Goal: Task Accomplishment & Management: Use online tool/utility

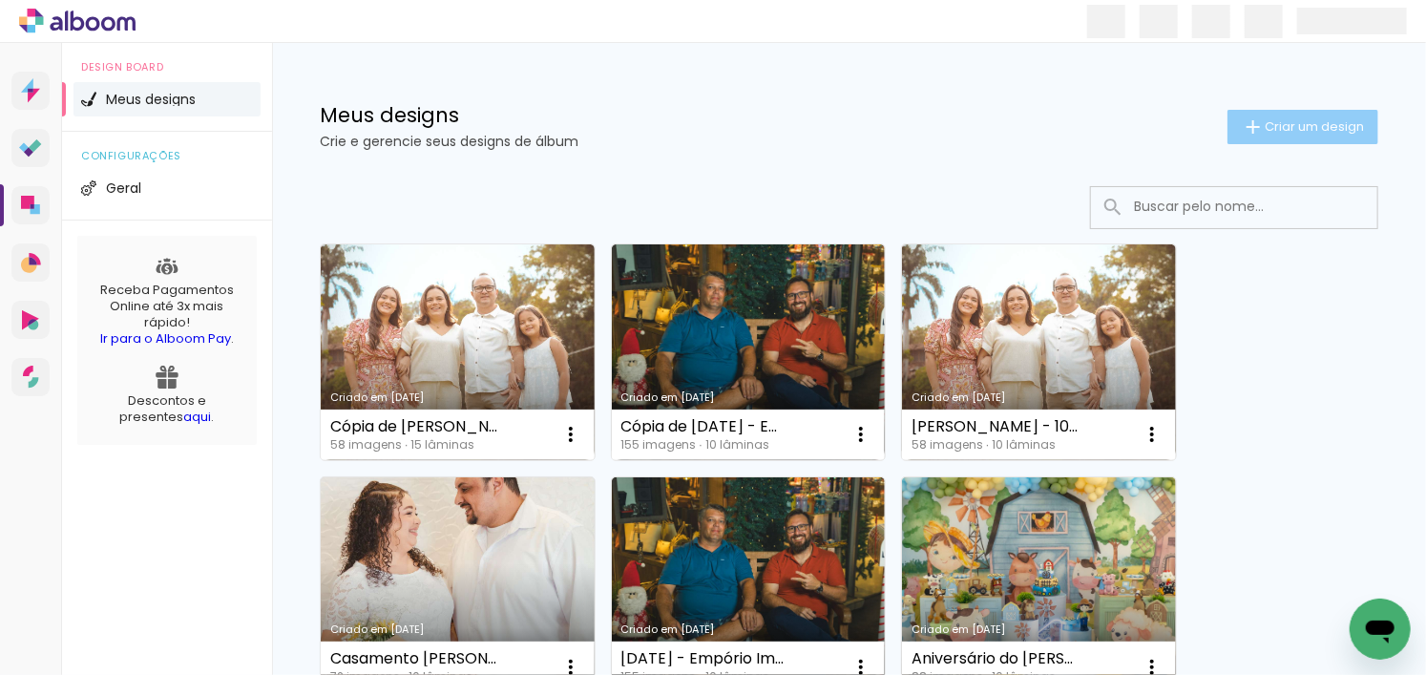
click at [1289, 121] on span "Criar um design" at bounding box center [1314, 126] width 99 height 12
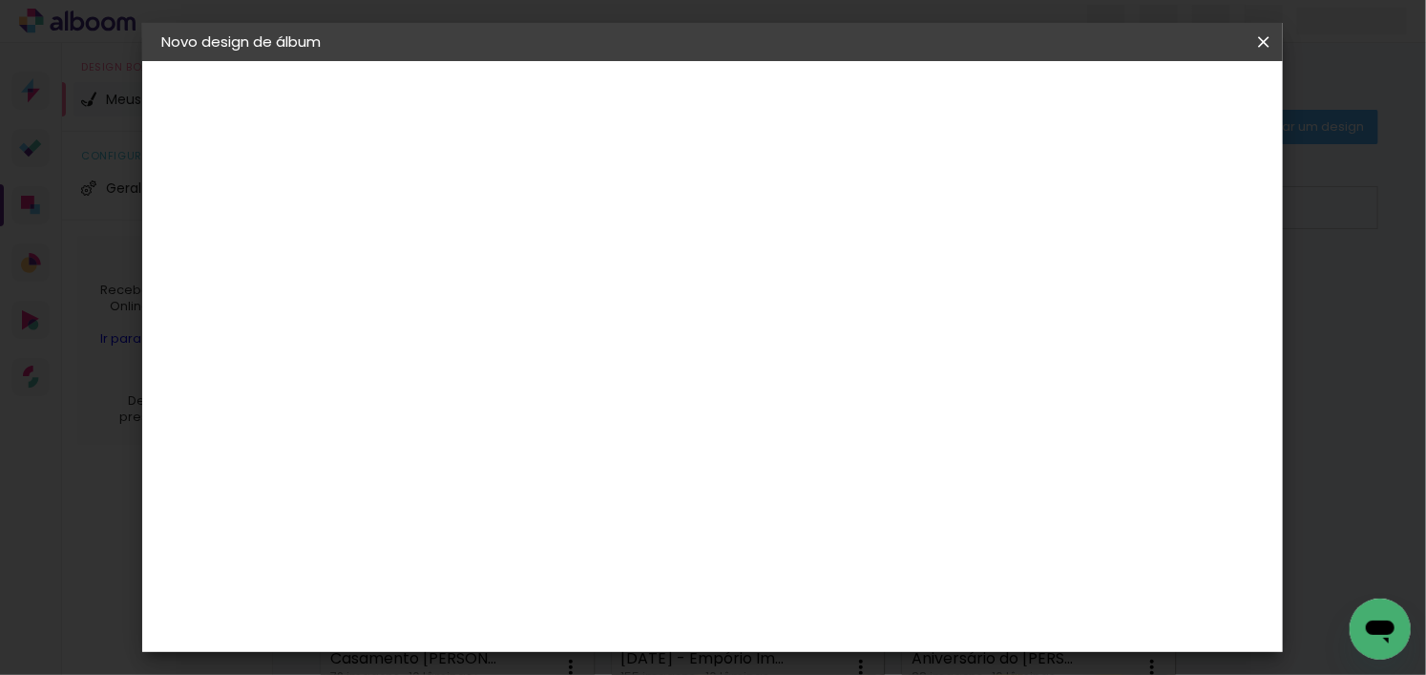
click at [473, 262] on input at bounding box center [473, 256] width 0 height 30
paste input "125. Smash The Cake - Benício"
click at [473, 262] on input "125. Smash The Cake - Benício" at bounding box center [473, 256] width 0 height 30
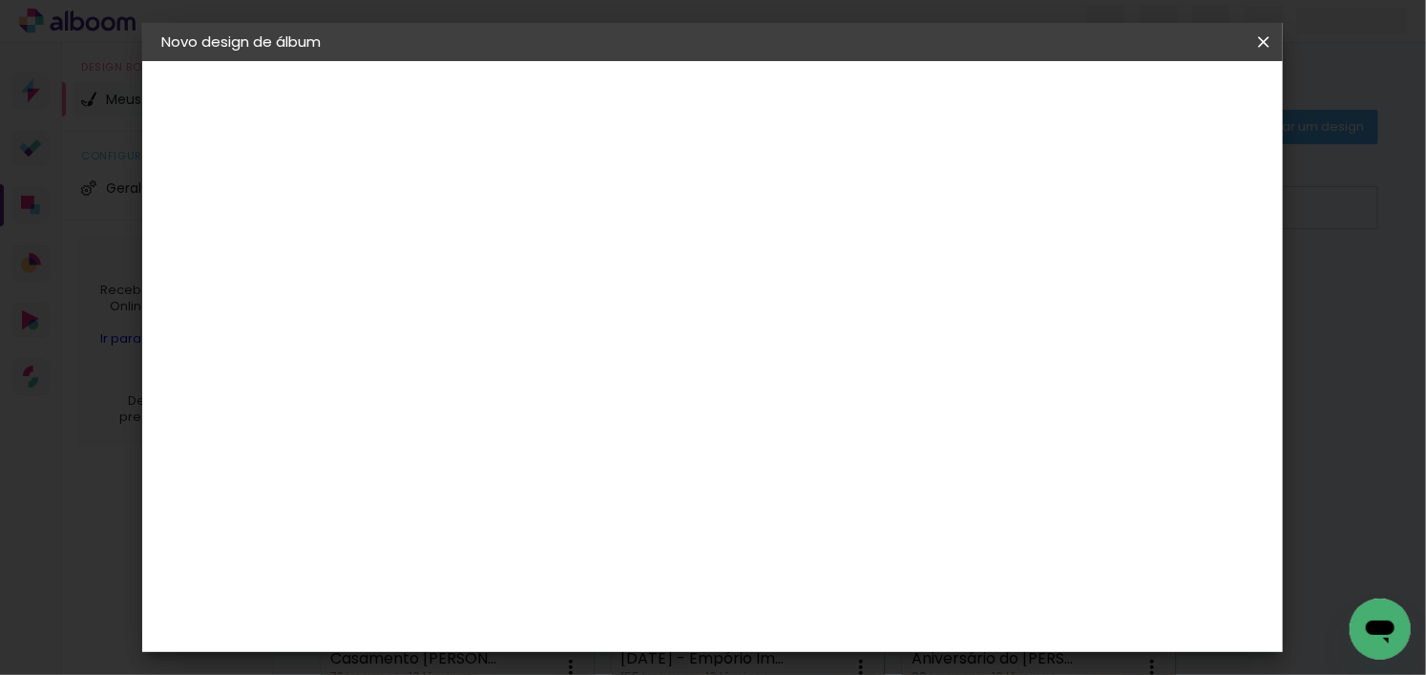
type input "Smash The Cake - Benício"
type paper-input "Smash The Cake - Benício"
click at [0, 0] on slot "Avançar" at bounding box center [0, 0] width 0 height 0
click at [0, 0] on slot "Tamanho Livre" at bounding box center [0, 0] width 0 height 0
click at [830, 109] on paper-button "Avançar" at bounding box center [784, 101] width 94 height 32
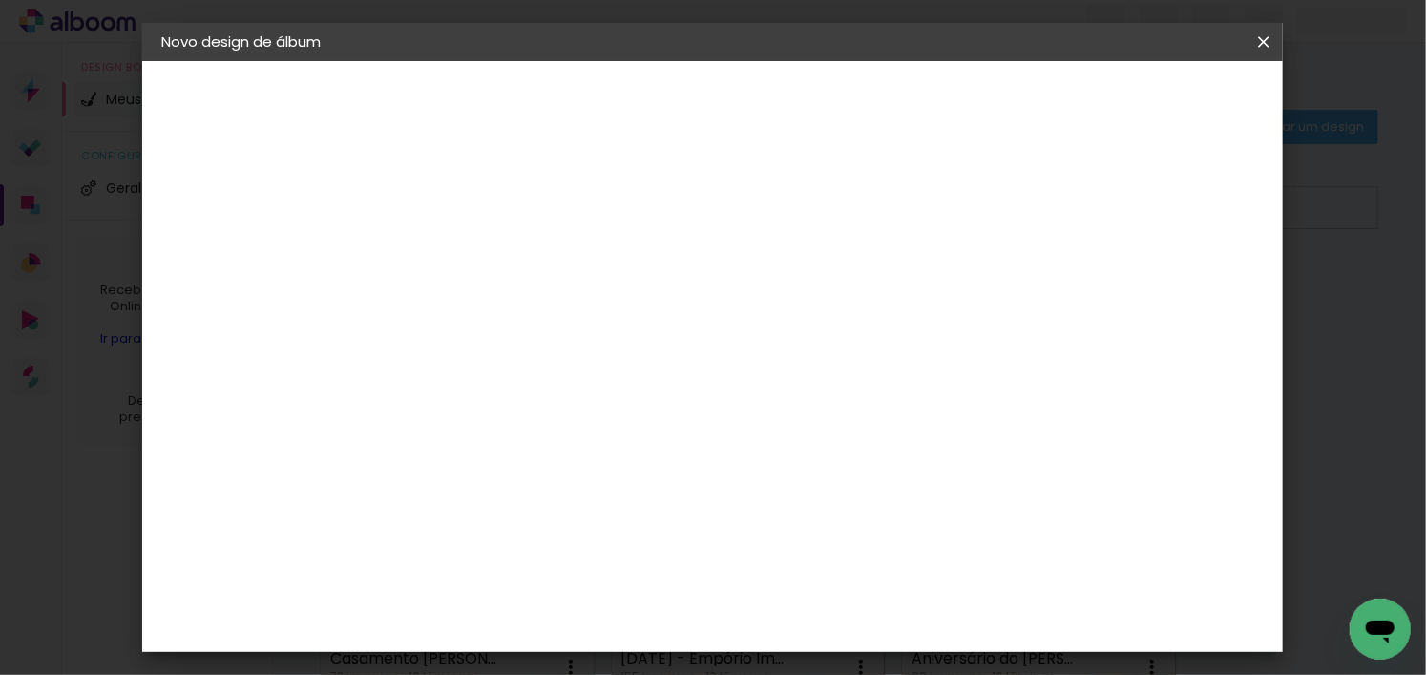
click at [447, 513] on div "cm" at bounding box center [449, 517] width 23 height 29
type input "3"
type input "20,3"
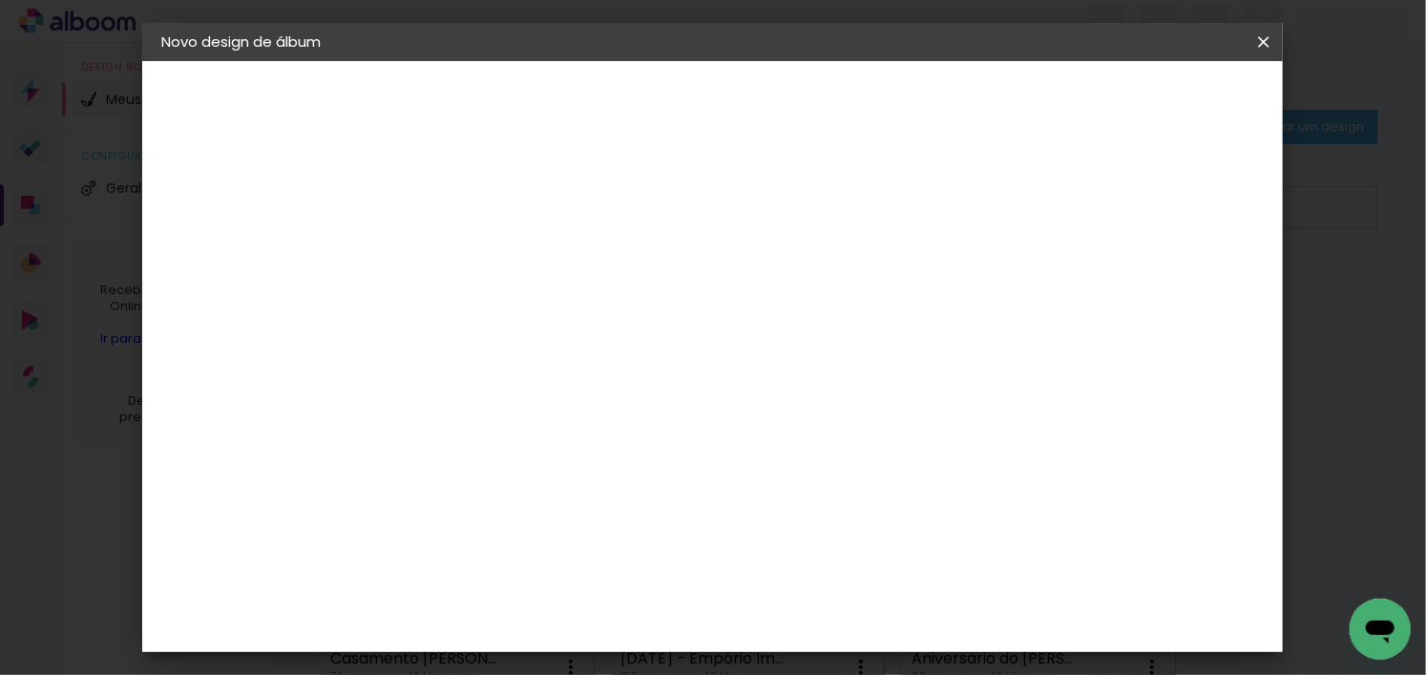
type paper-input "20,3"
click at [843, 557] on div "60" at bounding box center [829, 558] width 73 height 29
type input "6"
click at [559, 8] on iron-overlay-backdrop at bounding box center [713, 337] width 1426 height 675
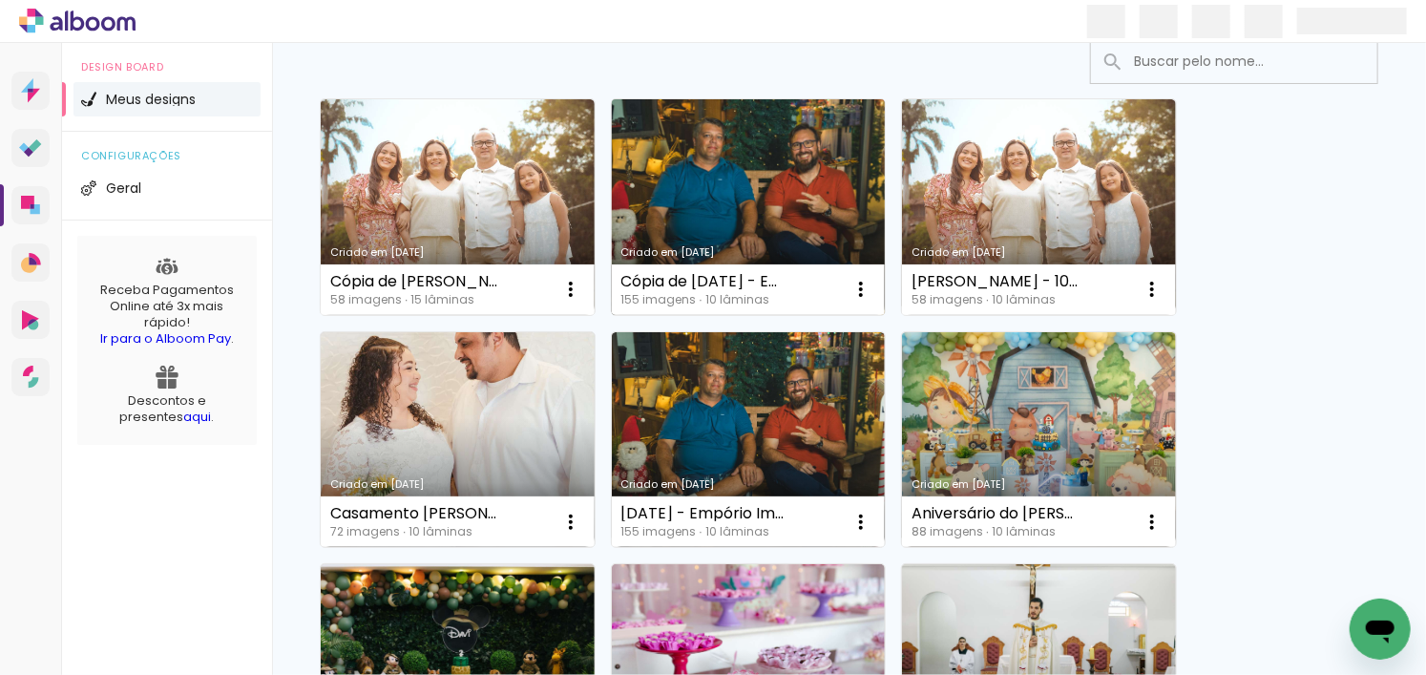
scroll to position [191, 0]
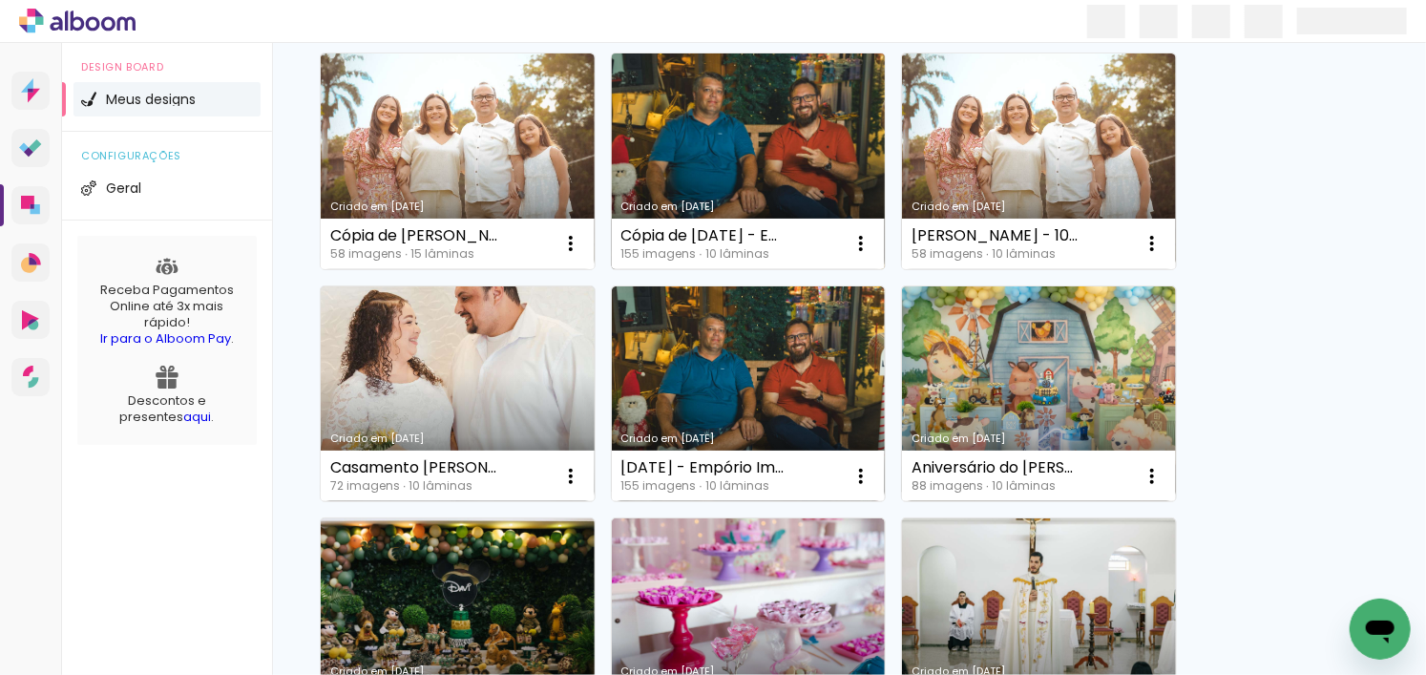
click at [689, 135] on link "Criado em [DATE]" at bounding box center [749, 161] width 274 height 216
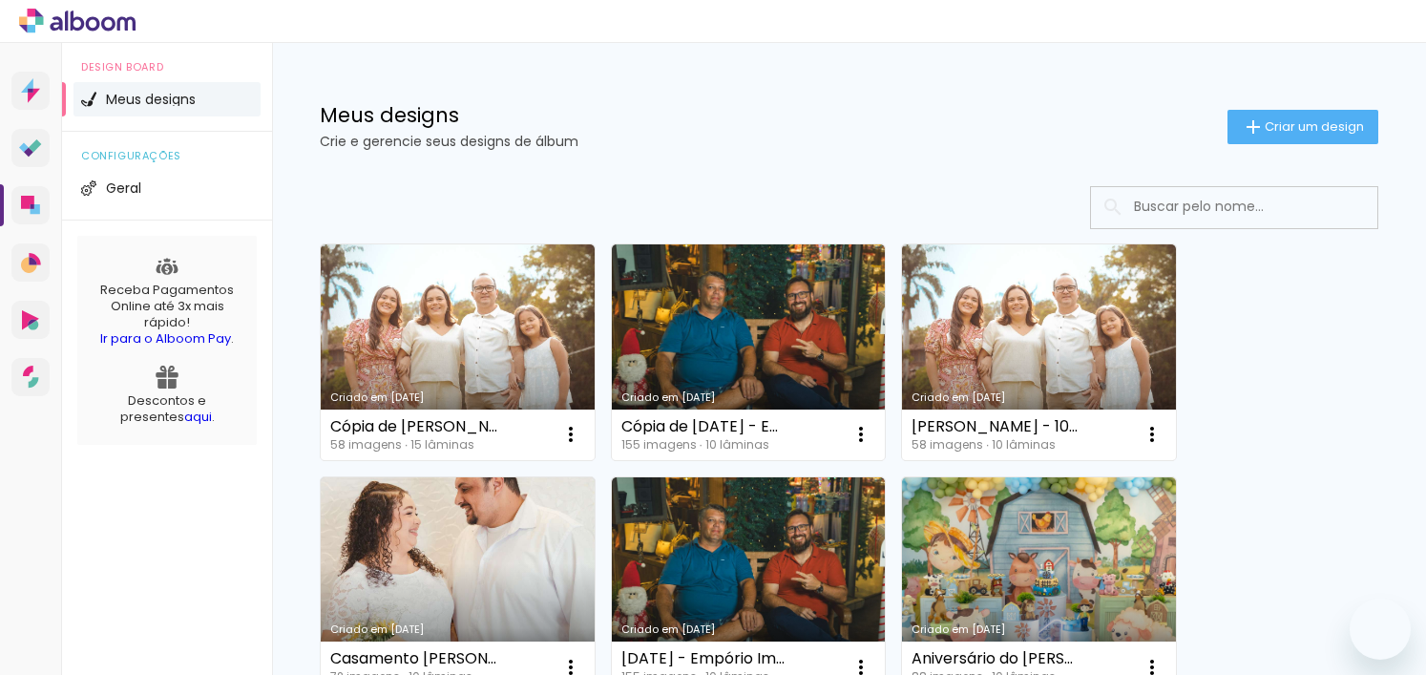
click at [1265, 131] on span "Criar um design" at bounding box center [1314, 126] width 99 height 12
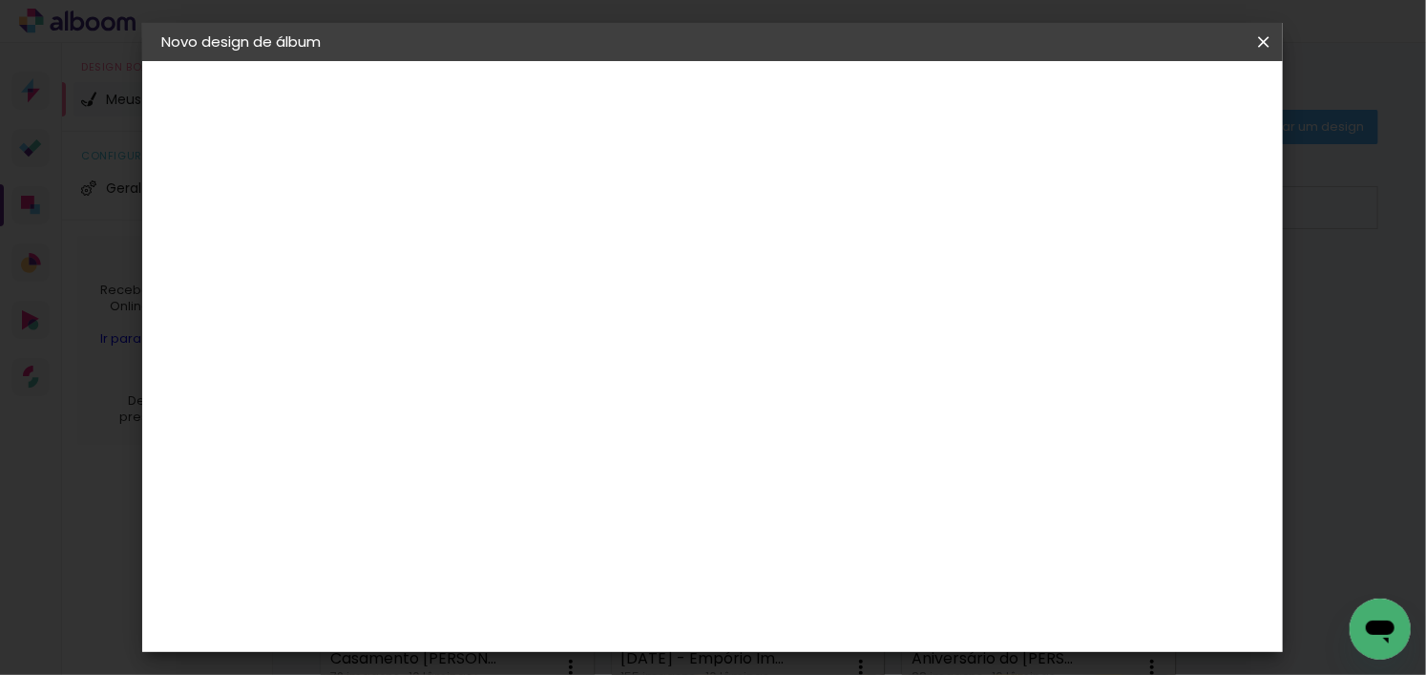
click at [473, 250] on input at bounding box center [473, 256] width 0 height 30
drag, startPoint x: 696, startPoint y: 259, endPoint x: 571, endPoint y: 258, distance: 125.0
click at [556, 223] on div "Informações Dê um título ao seu álbum. Avançar" at bounding box center [473, 142] width 166 height 162
type input "Smash The Cake - Benício"
type paper-input "Smash The Cake - Benício"
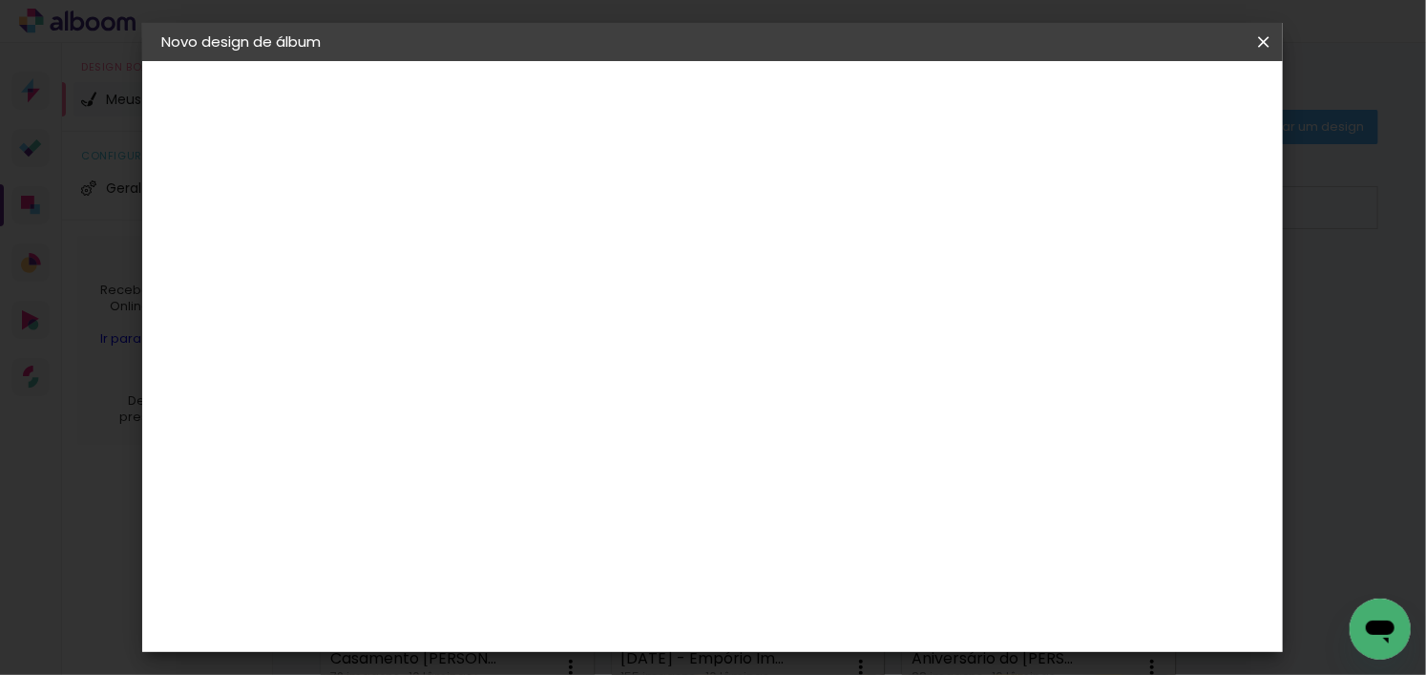
click at [0, 0] on slot "Avançar" at bounding box center [0, 0] width 0 height 0
click at [0, 0] on slot "Tamanho Livre" at bounding box center [0, 0] width 0 height 0
click at [0, 0] on slot "Avançar" at bounding box center [0, 0] width 0 height 0
click at [438, 511] on div "cm" at bounding box center [449, 517] width 23 height 29
type input "3"
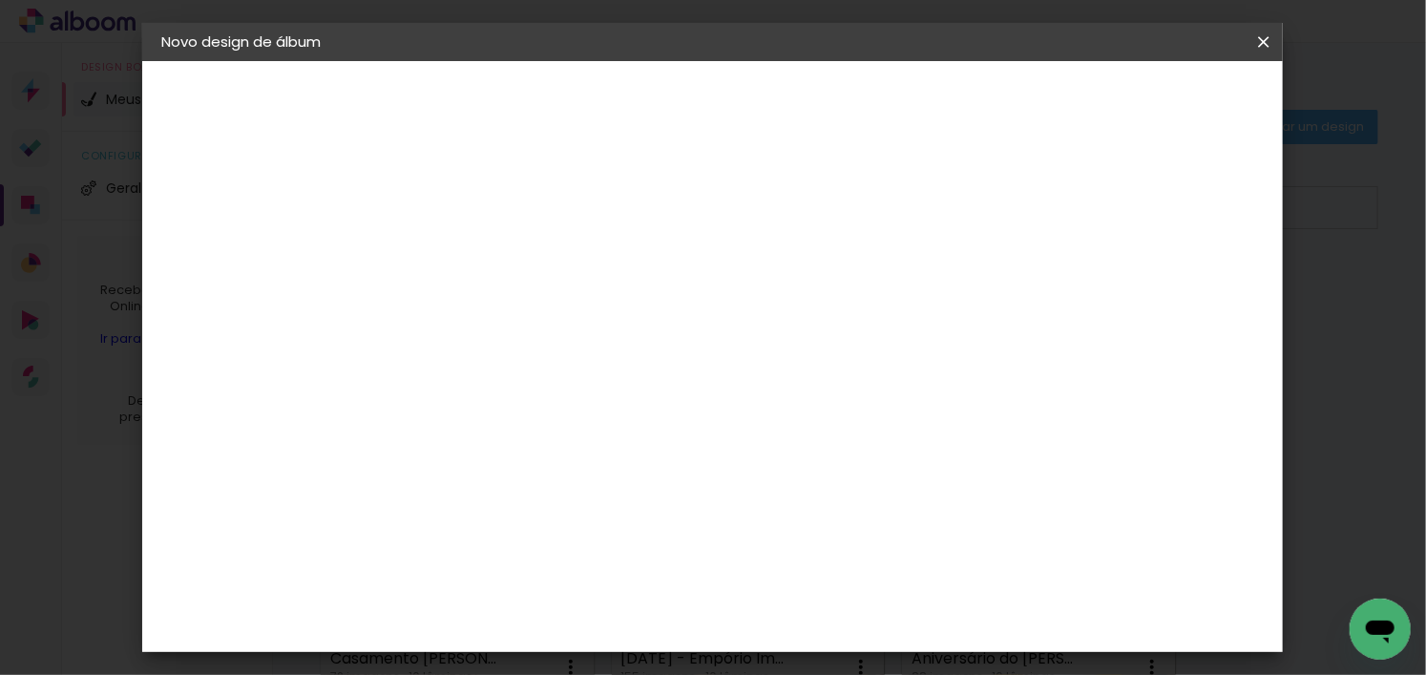
type input "0"
type input "20,3"
type paper-input "20,3"
click at [849, 455] on div "cm" at bounding box center [854, 463] width 23 height 29
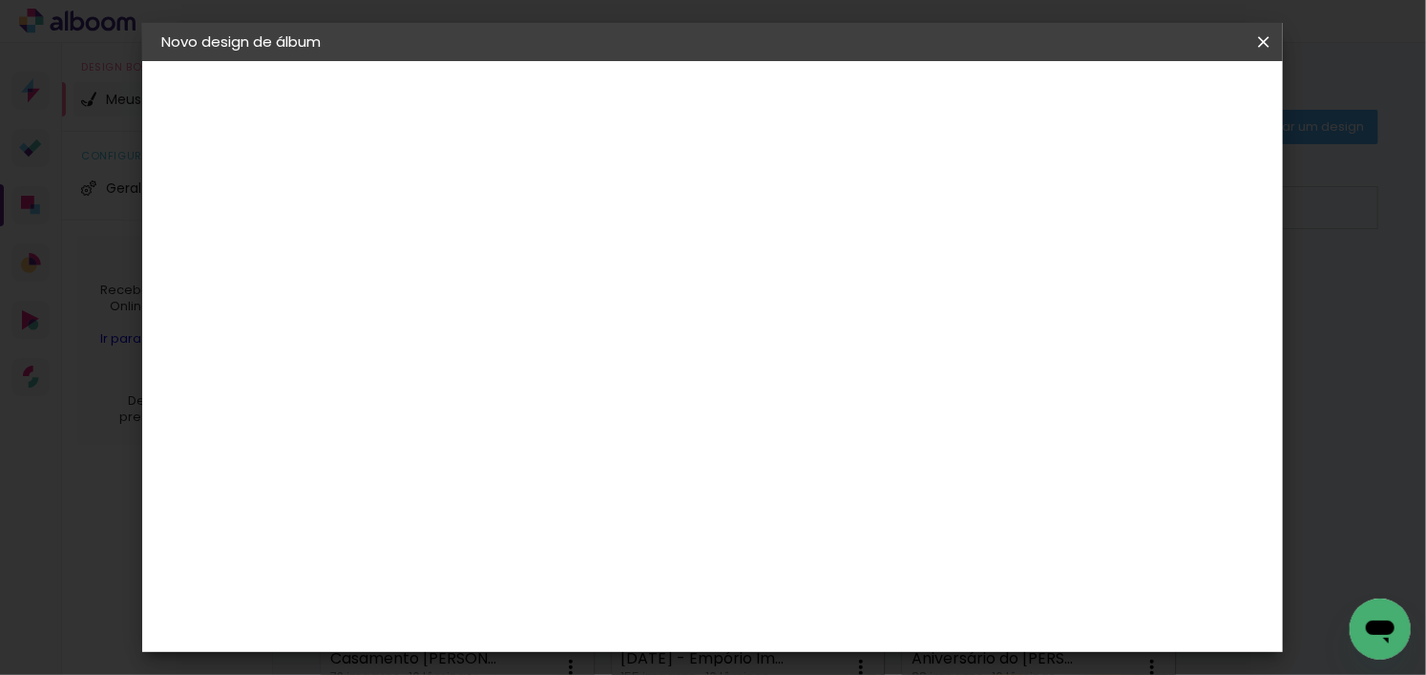
type input "6"
type input "30,5"
type paper-input "30,5"
click at [1057, 114] on paper-button "Iniciar design" at bounding box center [994, 101] width 125 height 32
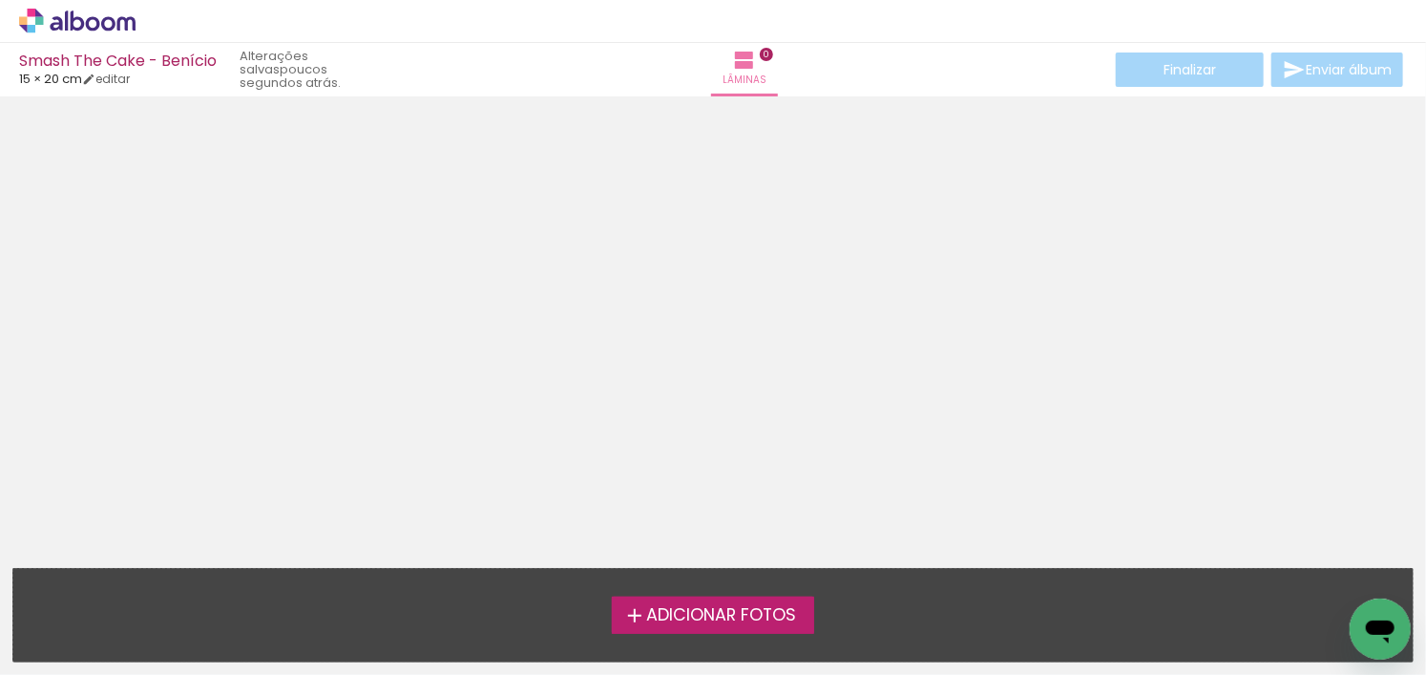
click at [762, 614] on span "Adicionar Fotos" at bounding box center [721, 615] width 150 height 17
click at [0, 0] on input "file" at bounding box center [0, 0] width 0 height 0
click at [670, 624] on span "Adicionar Fotos" at bounding box center [721, 615] width 150 height 17
click at [0, 0] on input "file" at bounding box center [0, 0] width 0 height 0
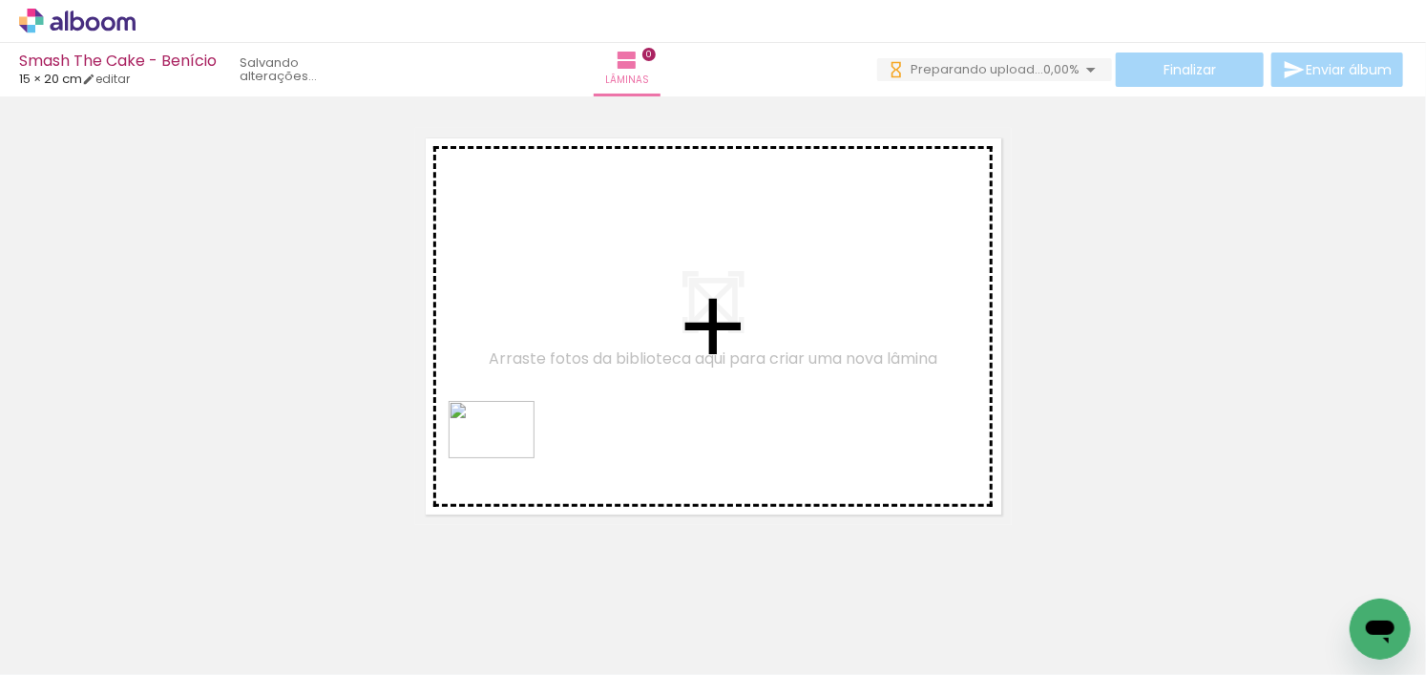
drag, startPoint x: 283, startPoint y: 621, endPoint x: 579, endPoint y: 413, distance: 362.5
click at [579, 414] on quentale-workspace at bounding box center [713, 337] width 1426 height 675
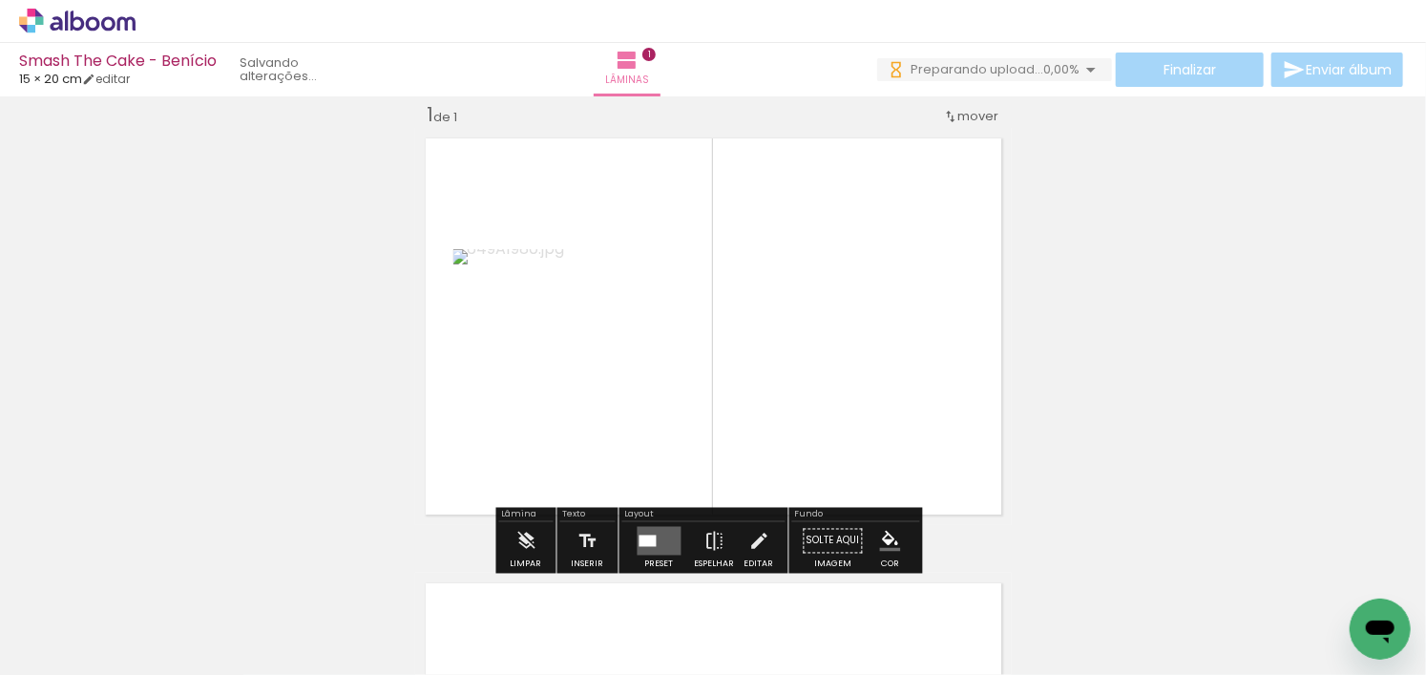
scroll to position [24, 0]
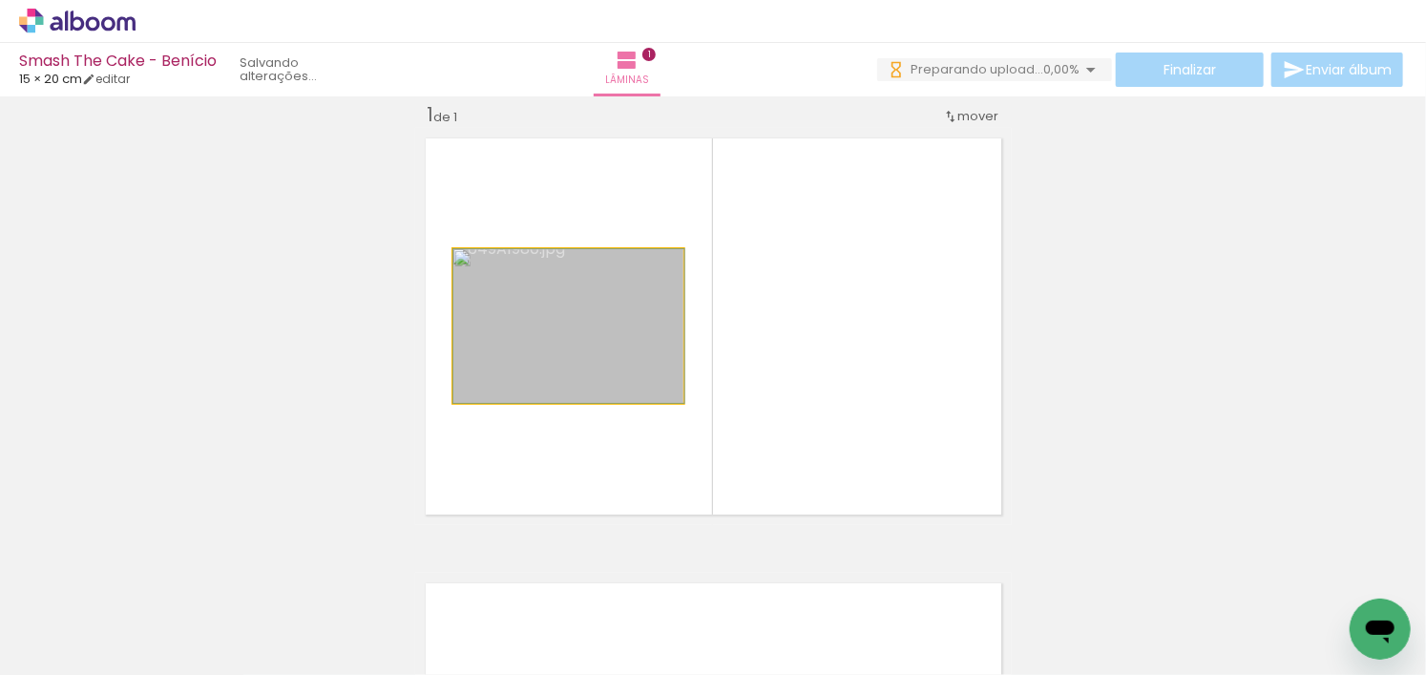
drag, startPoint x: 555, startPoint y: 363, endPoint x: 597, endPoint y: 378, distance: 43.8
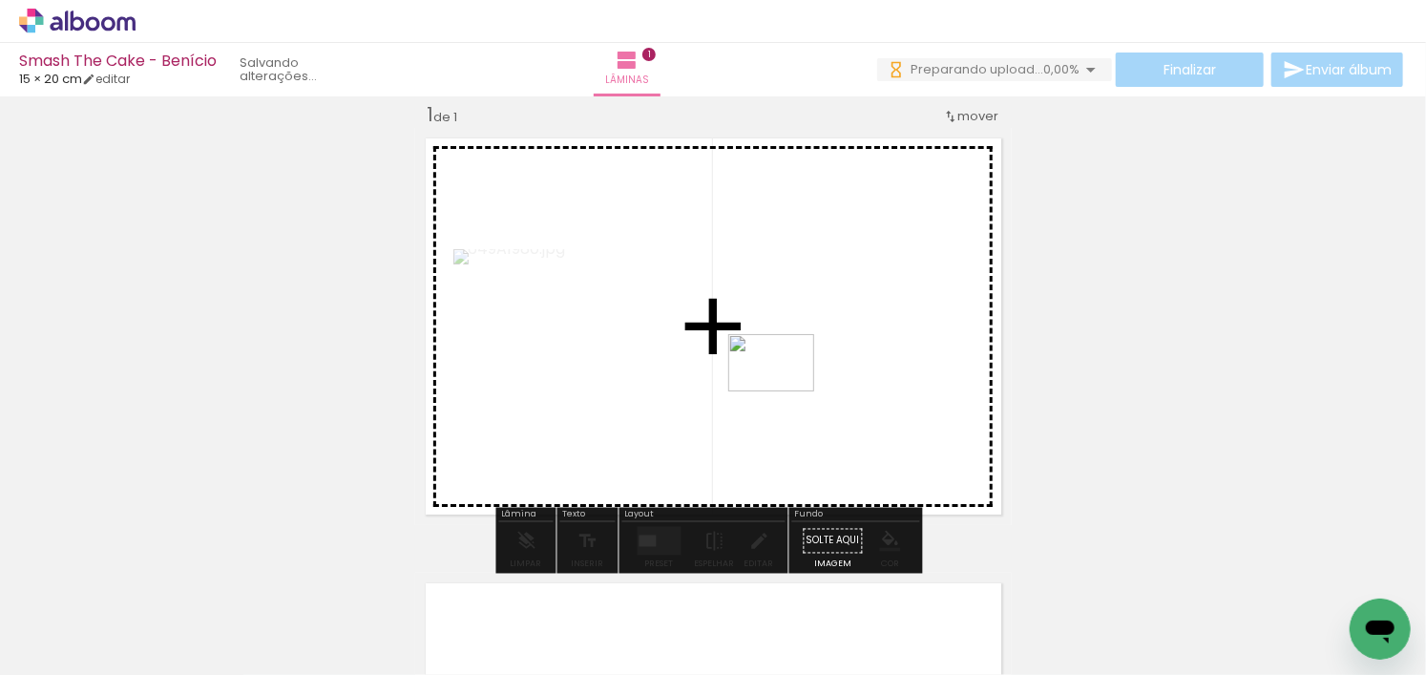
drag, startPoint x: 410, startPoint y: 616, endPoint x: 796, endPoint y: 385, distance: 449.5
click at [796, 385] on quentale-workspace at bounding box center [713, 337] width 1426 height 675
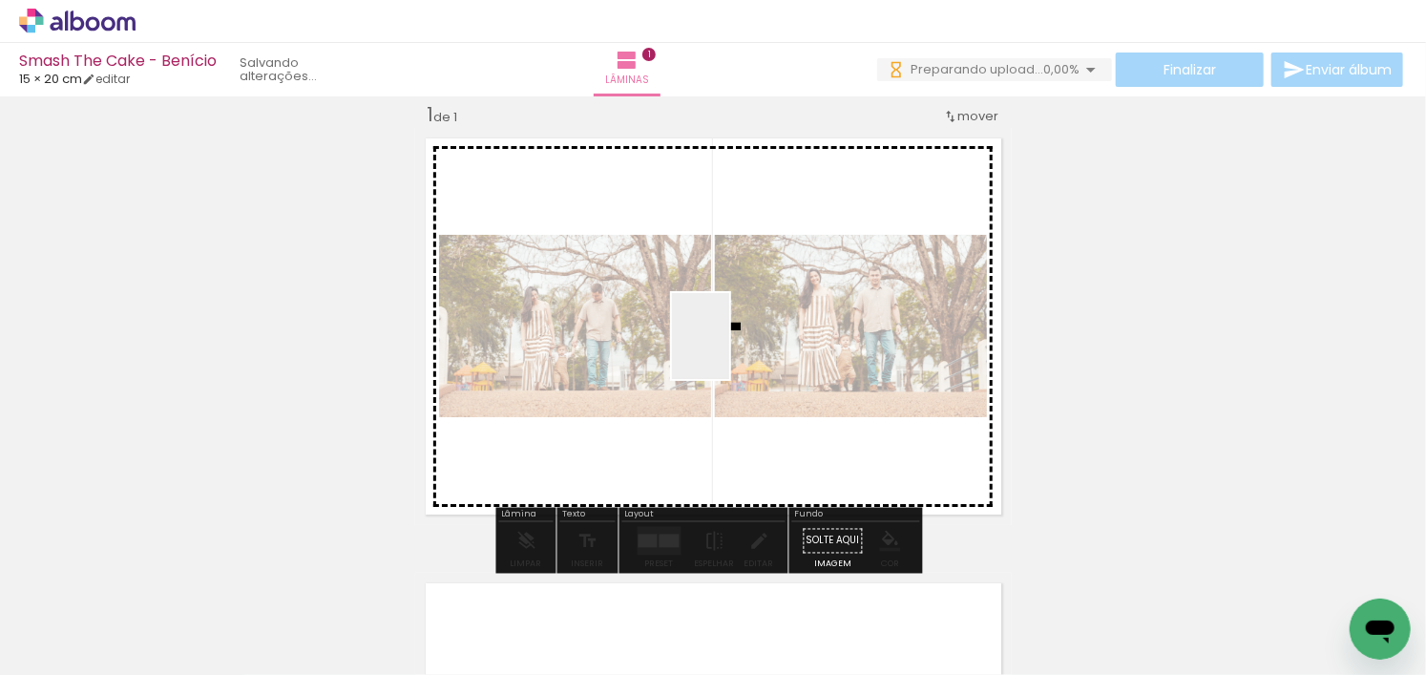
drag, startPoint x: 618, startPoint y: 625, endPoint x: 729, endPoint y: 350, distance: 296.7
click at [729, 350] on quentale-workspace at bounding box center [713, 337] width 1426 height 675
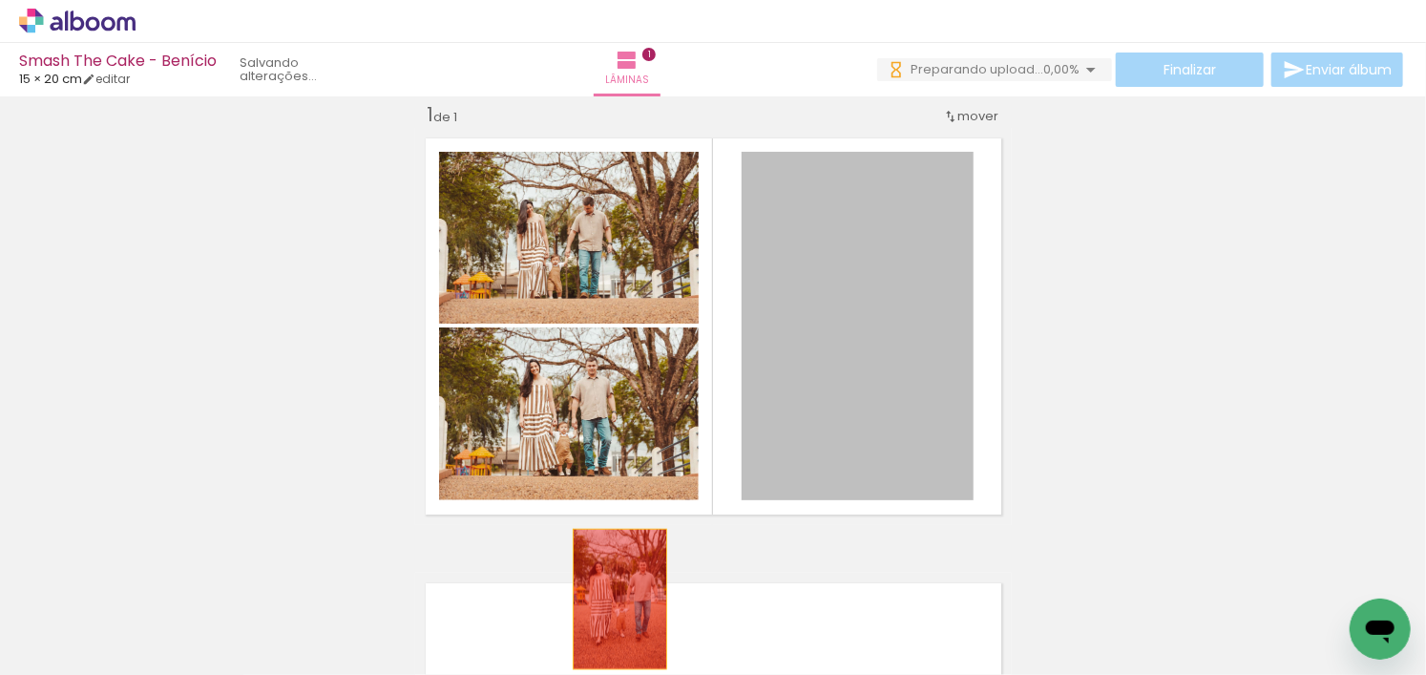
drag, startPoint x: 859, startPoint y: 332, endPoint x: 614, endPoint y: 611, distance: 371.3
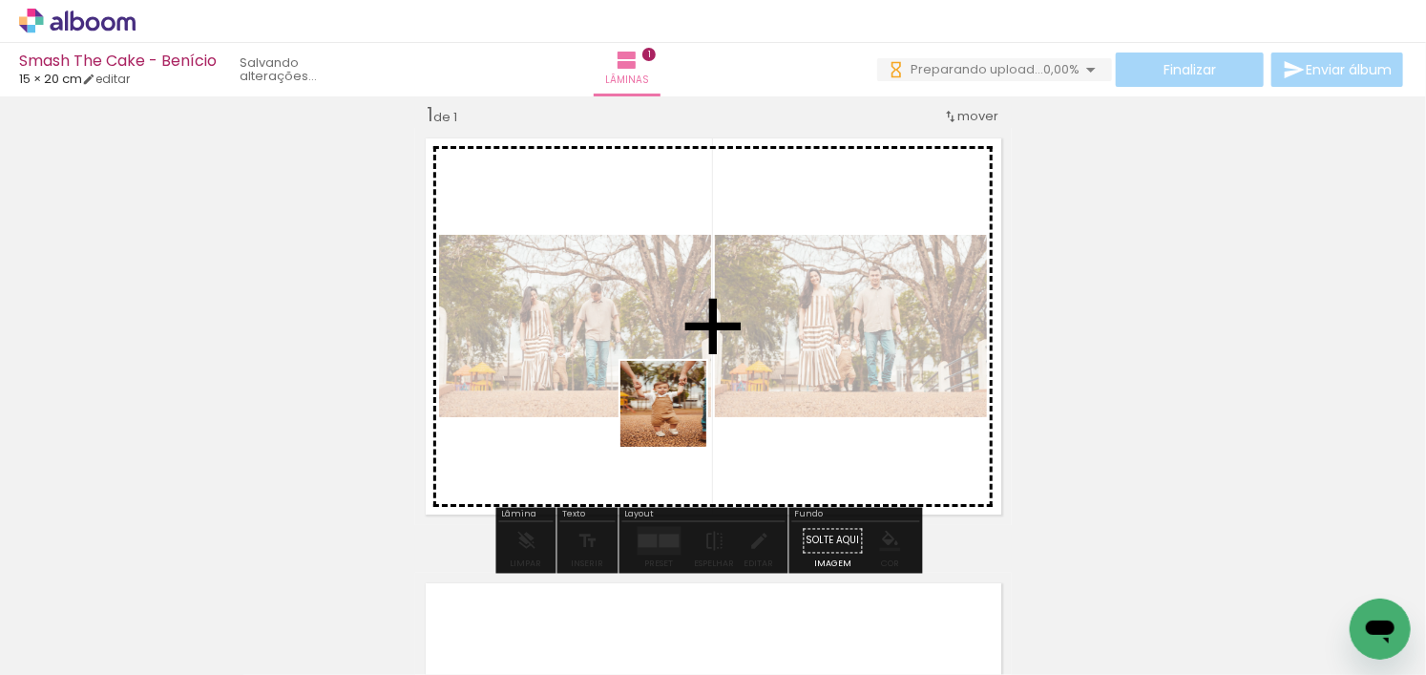
drag, startPoint x: 510, startPoint y: 622, endPoint x: 737, endPoint y: 366, distance: 342.8
click at [736, 368] on quentale-workspace at bounding box center [713, 337] width 1426 height 675
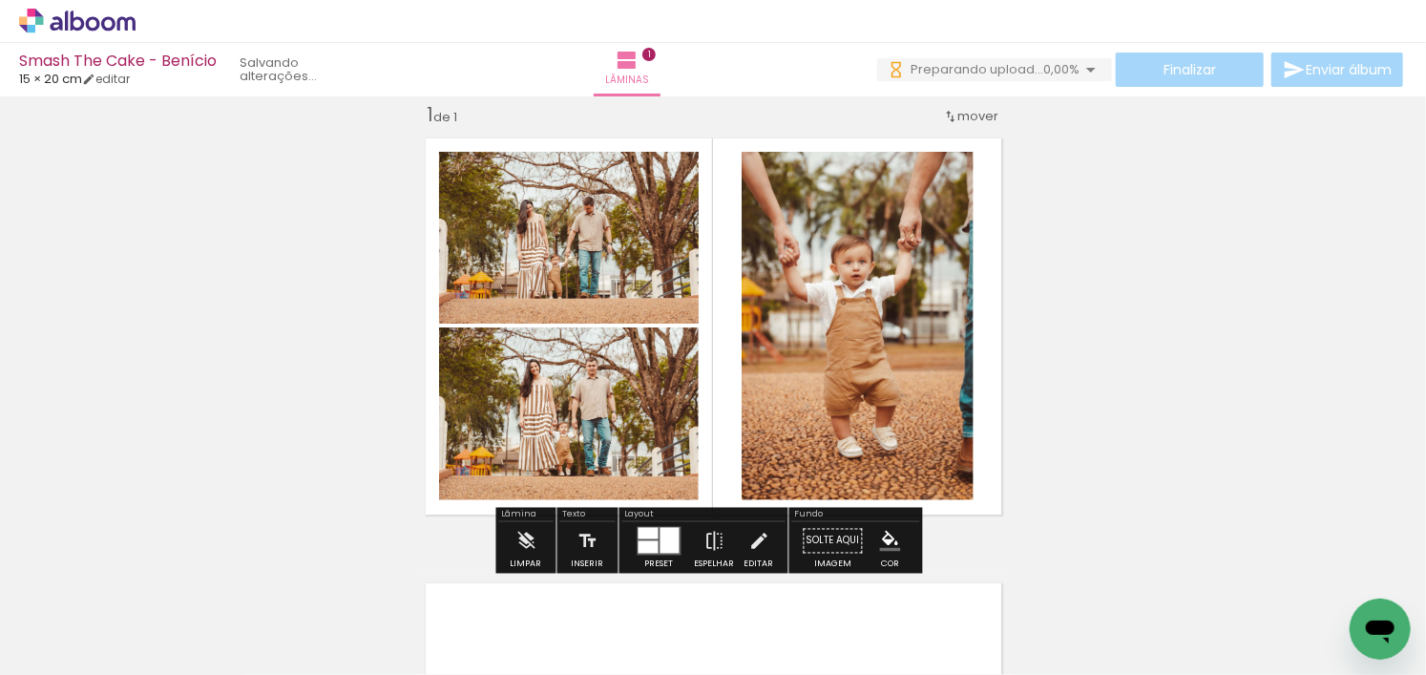
click at [639, 532] on div at bounding box center [649, 533] width 20 height 11
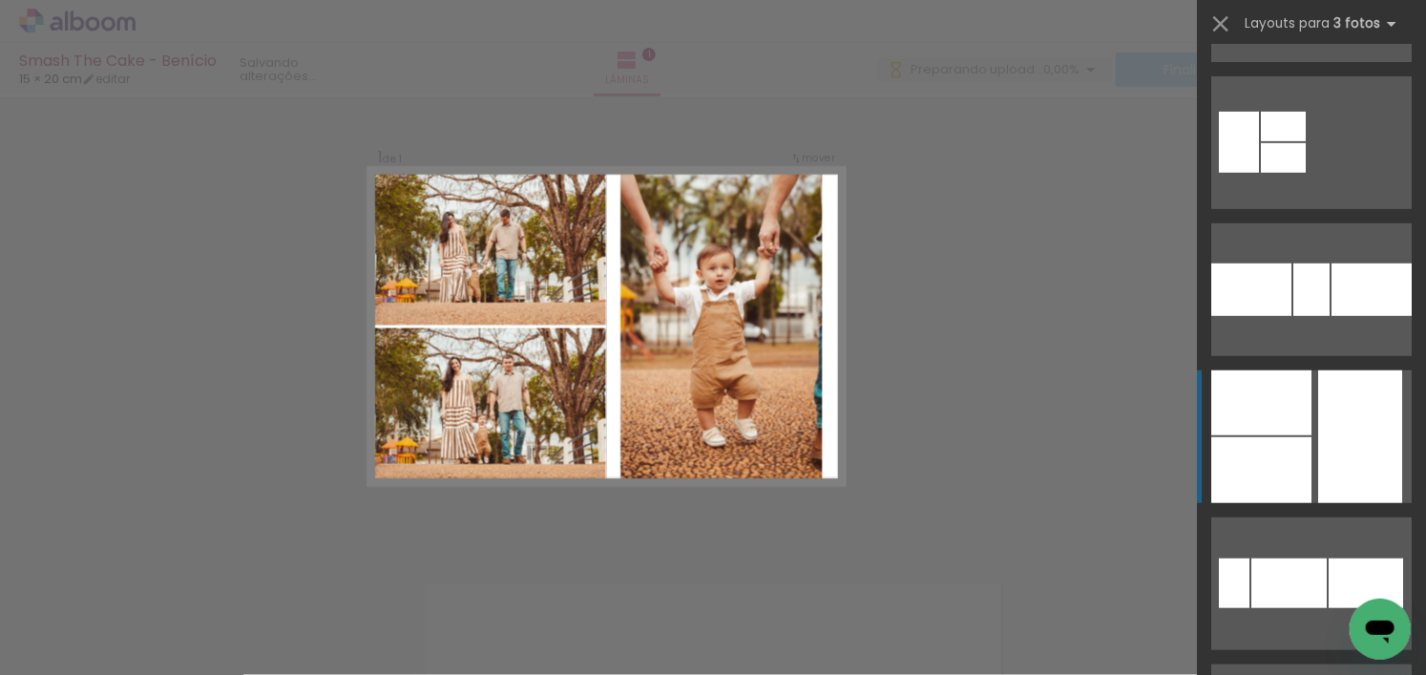
scroll to position [573, 0]
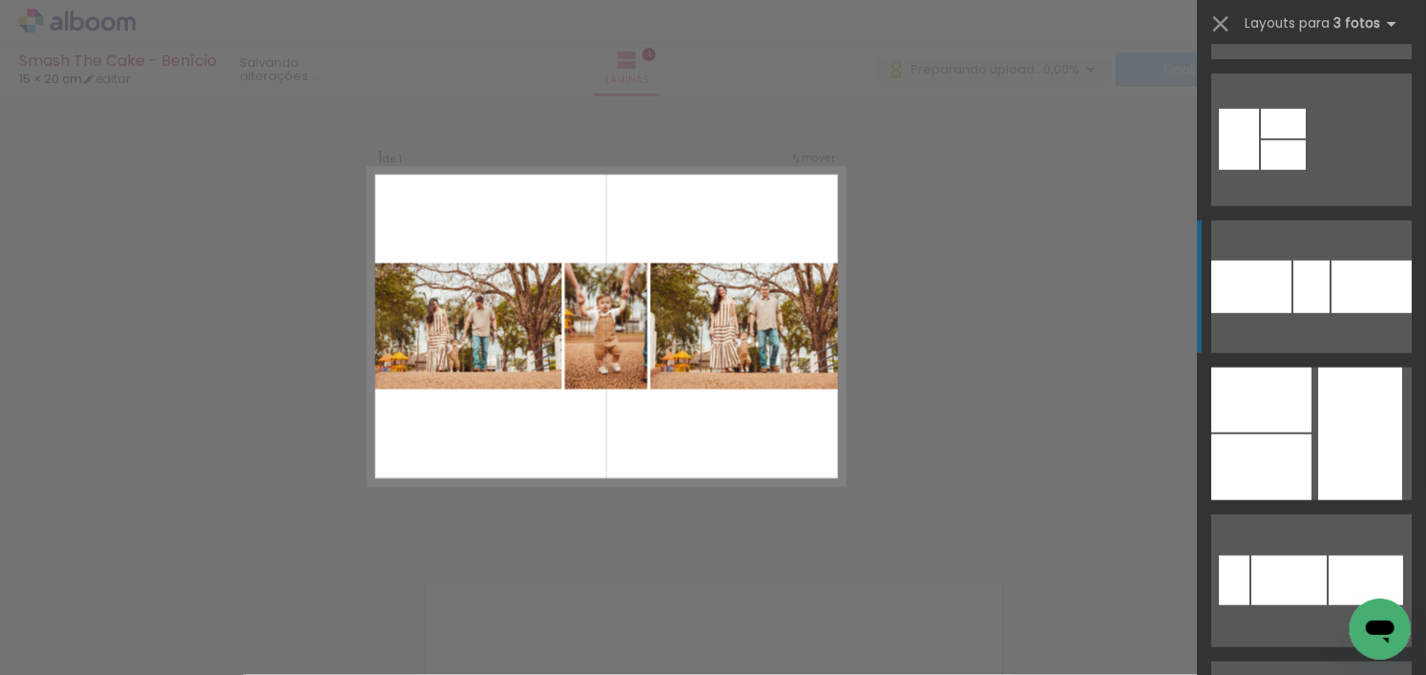
click at [1285, 246] on quentale-layouter at bounding box center [1311, 286] width 200 height 133
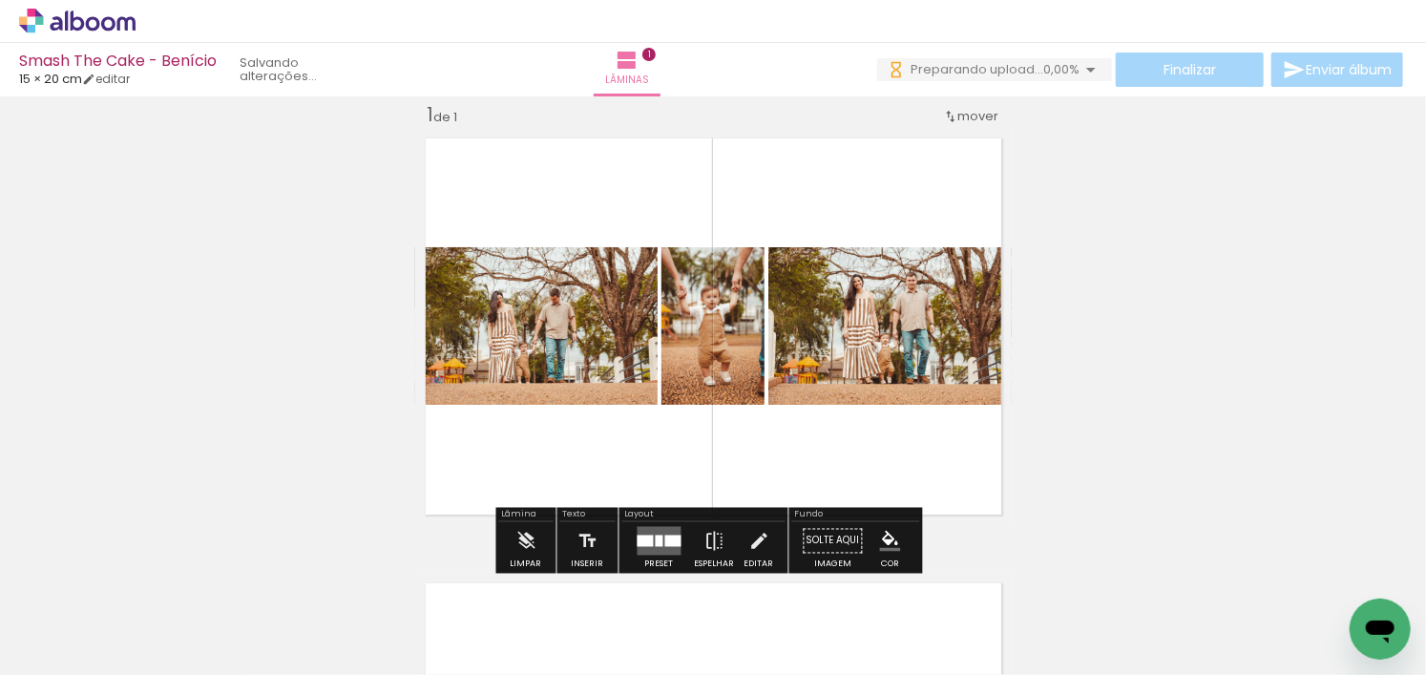
drag, startPoint x: 1100, startPoint y: 388, endPoint x: 1039, endPoint y: 388, distance: 61.1
click at [1101, 388] on div "Inserir lâmina 1 de 1" at bounding box center [713, 524] width 1426 height 890
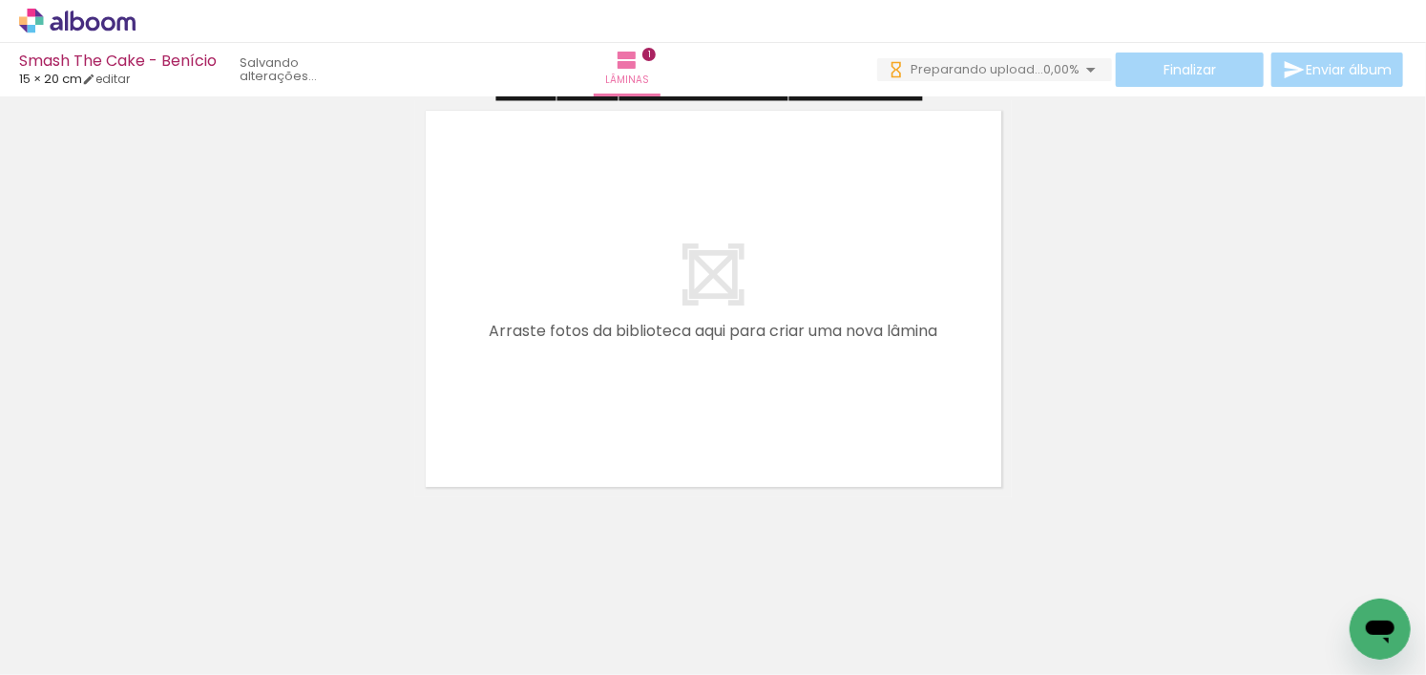
scroll to position [501, 0]
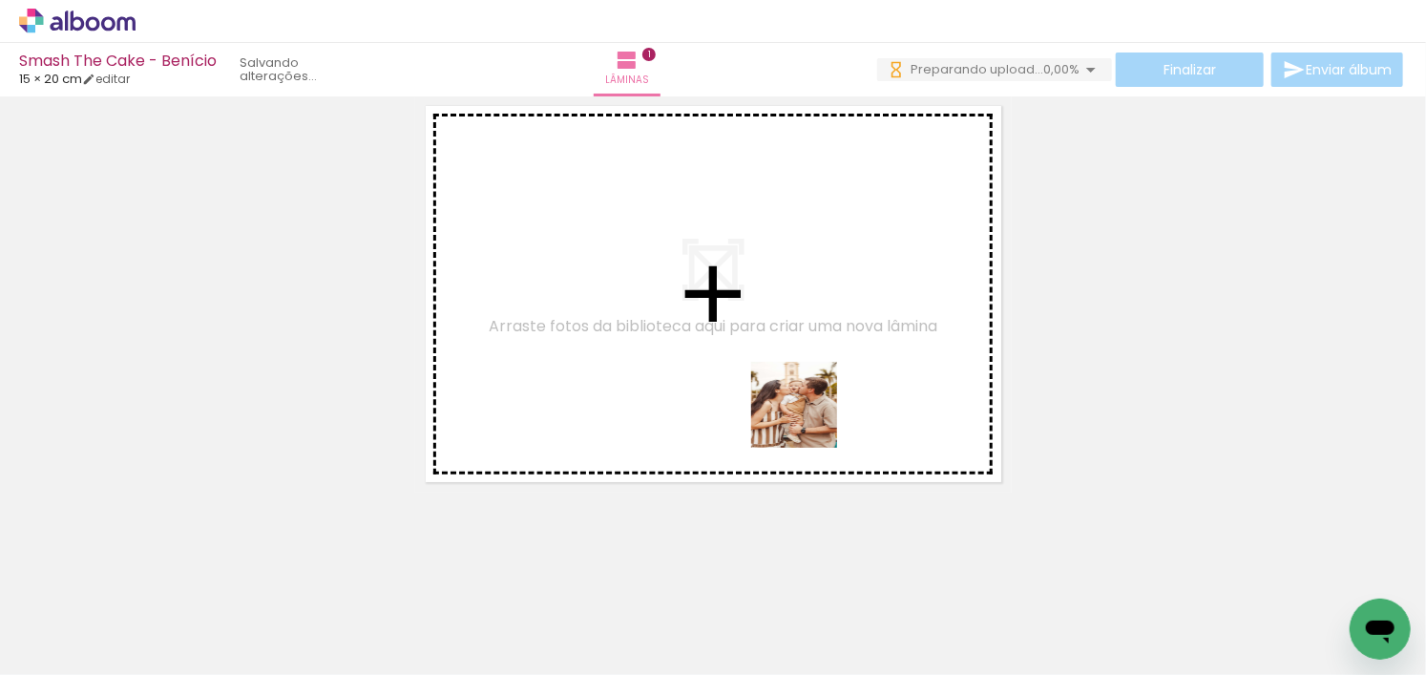
drag, startPoint x: 953, startPoint y: 640, endPoint x: 794, endPoint y: 396, distance: 291.7
click at [794, 396] on quentale-workspace at bounding box center [713, 337] width 1426 height 675
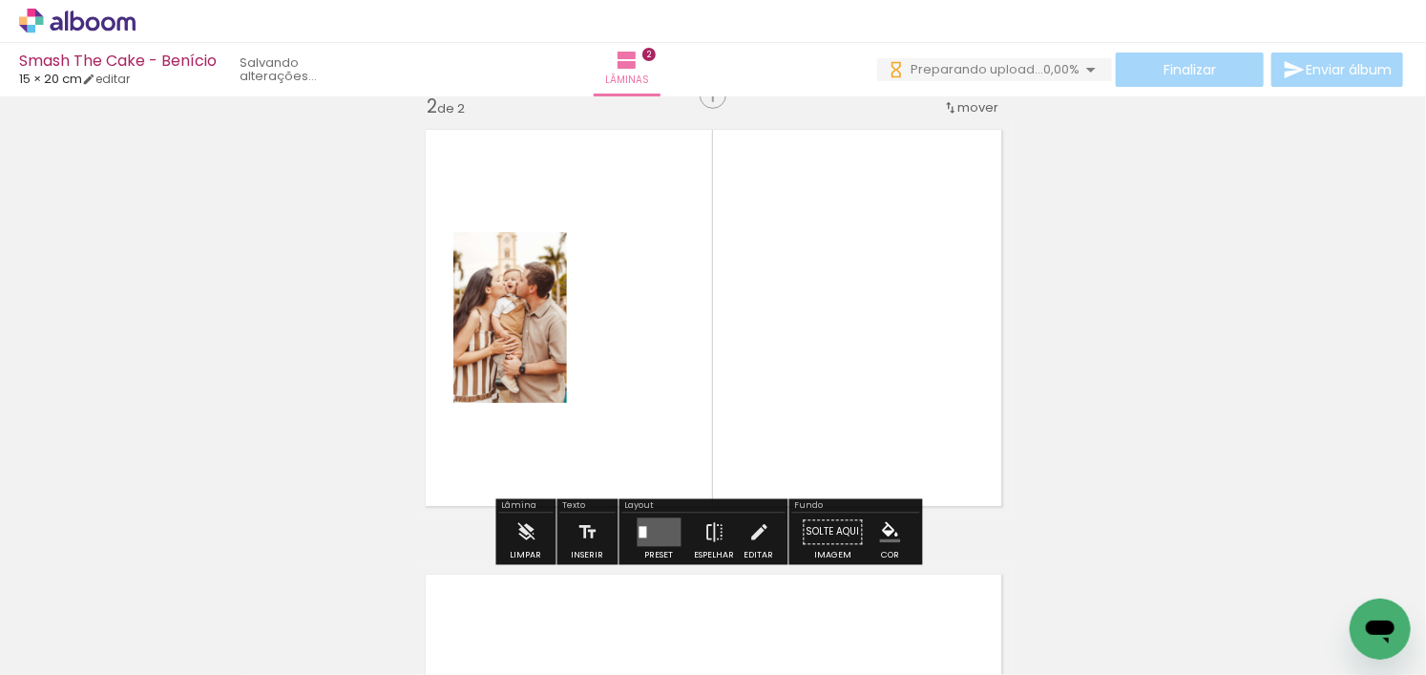
scroll to position [469, 0]
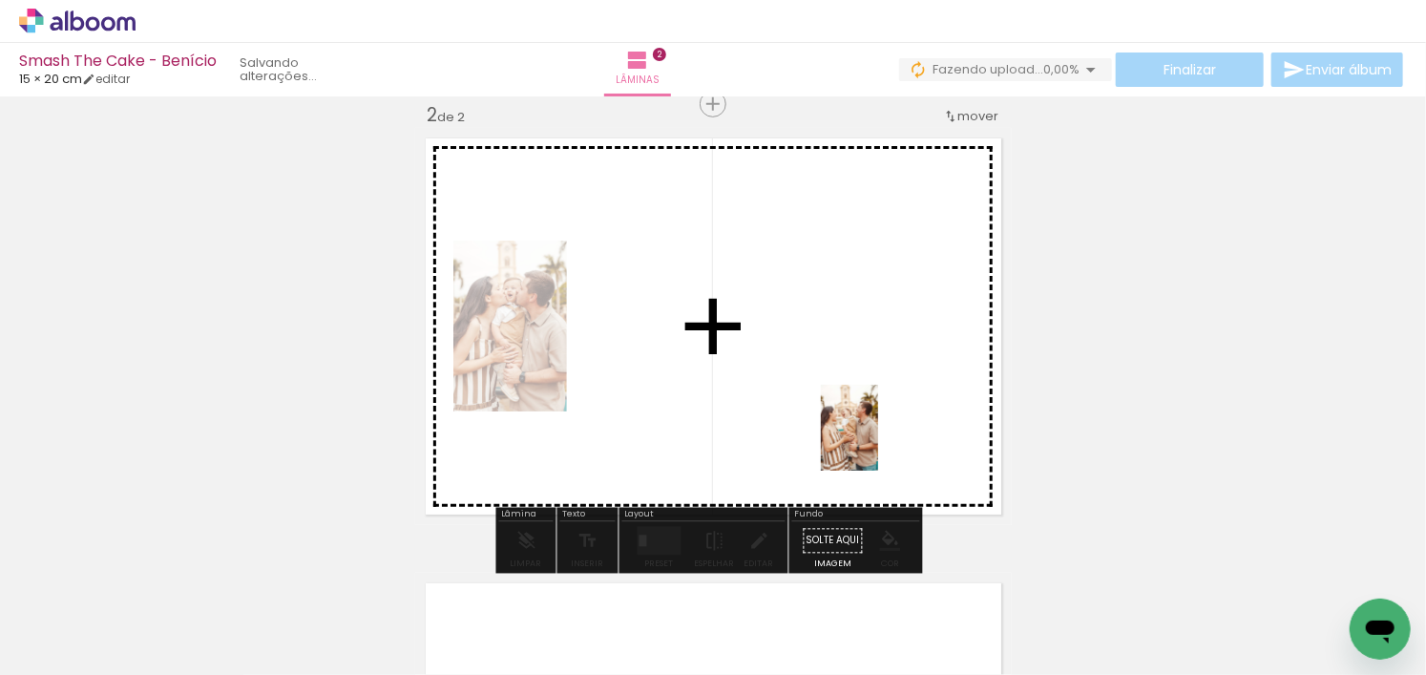
drag, startPoint x: 1059, startPoint y: 624, endPoint x: 972, endPoint y: 459, distance: 187.0
click at [862, 425] on quentale-workspace at bounding box center [713, 337] width 1426 height 675
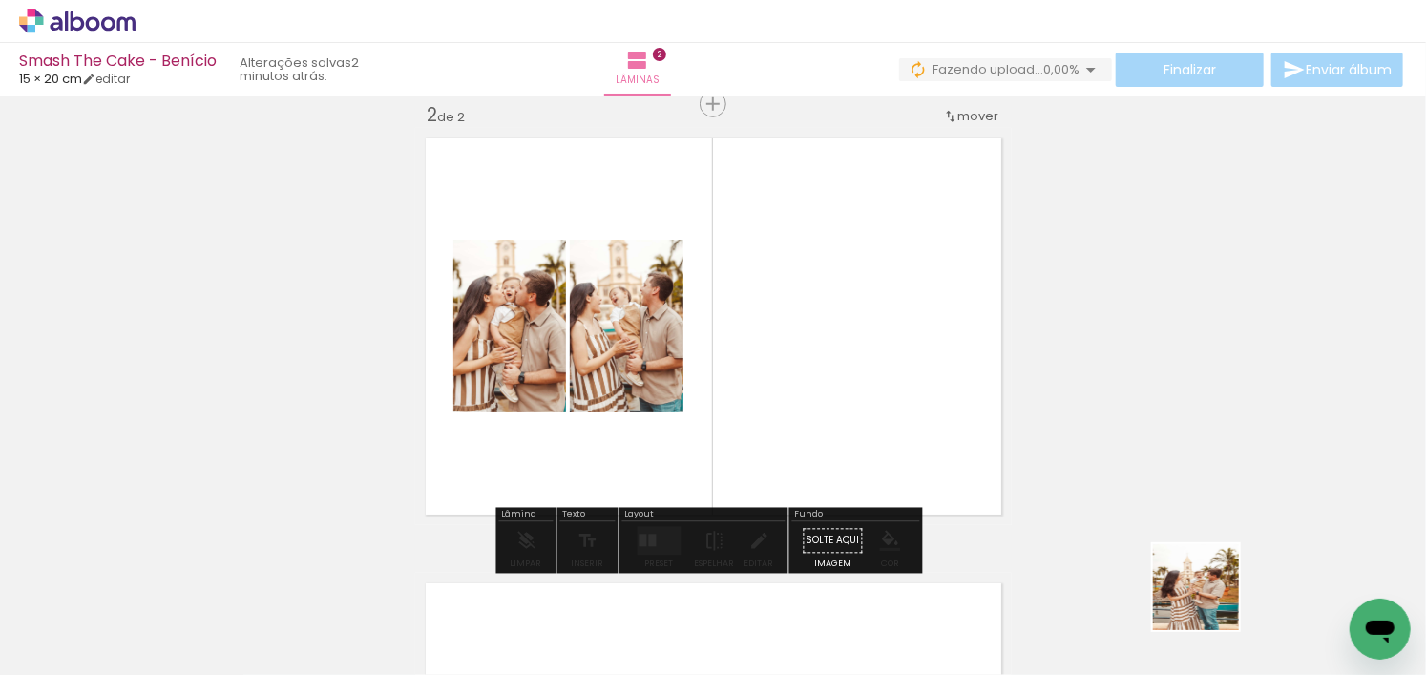
drag, startPoint x: 1269, startPoint y: 631, endPoint x: 857, endPoint y: 385, distance: 480.2
click at [857, 385] on quentale-workspace at bounding box center [713, 337] width 1426 height 675
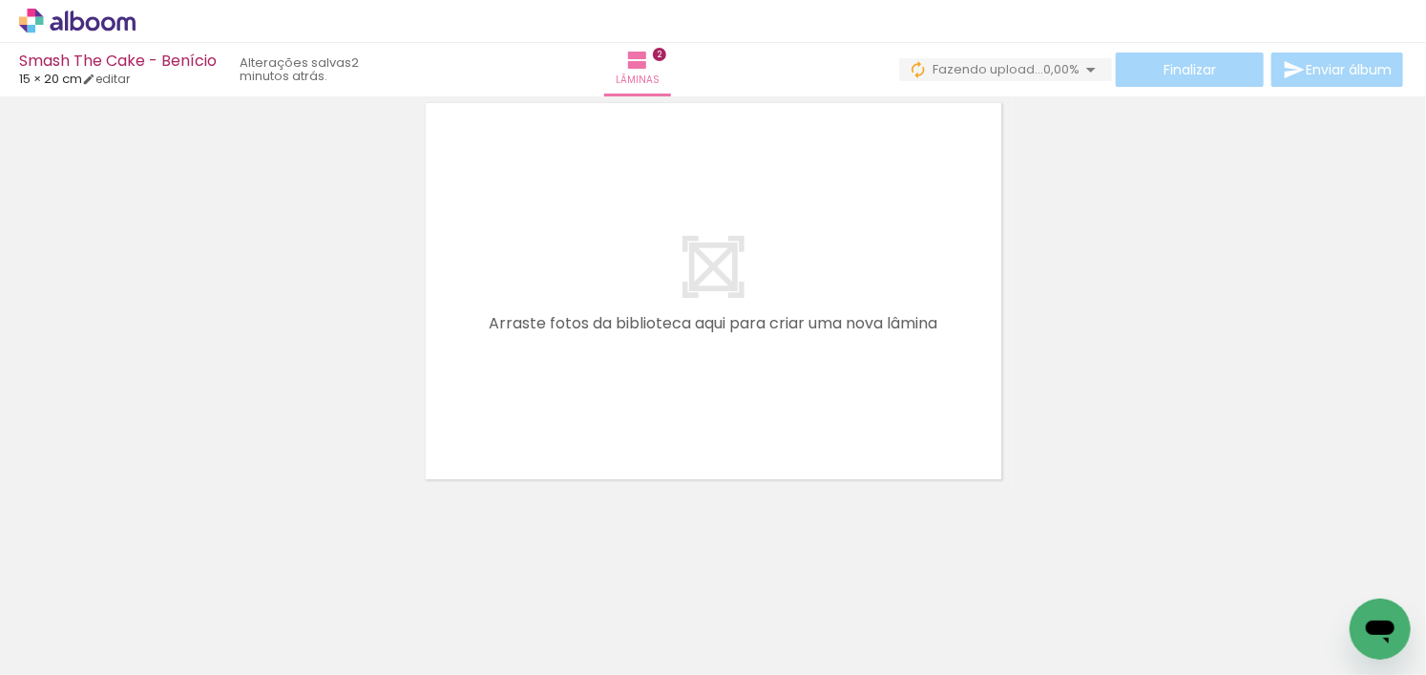
scroll to position [0, 1087]
drag, startPoint x: 292, startPoint y: 623, endPoint x: 643, endPoint y: 354, distance: 442.5
click at [643, 354] on quentale-workspace at bounding box center [713, 337] width 1426 height 675
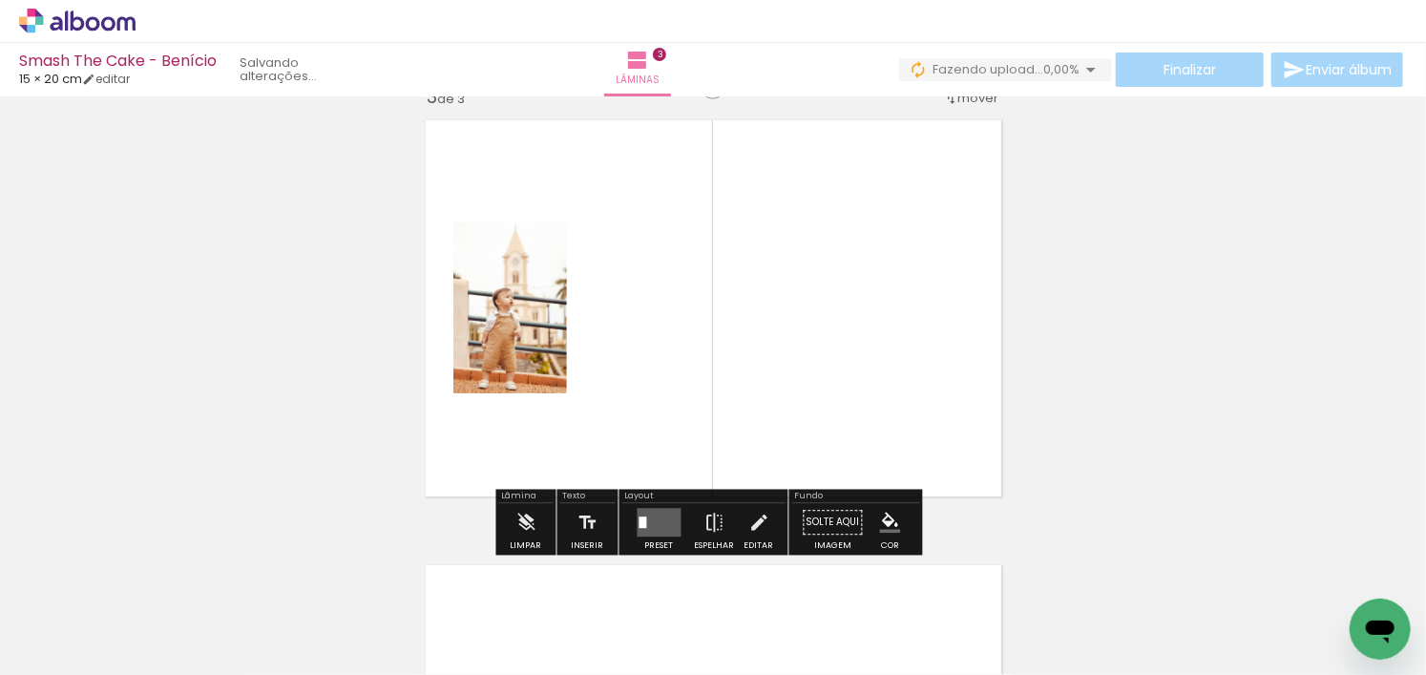
scroll to position [913, 0]
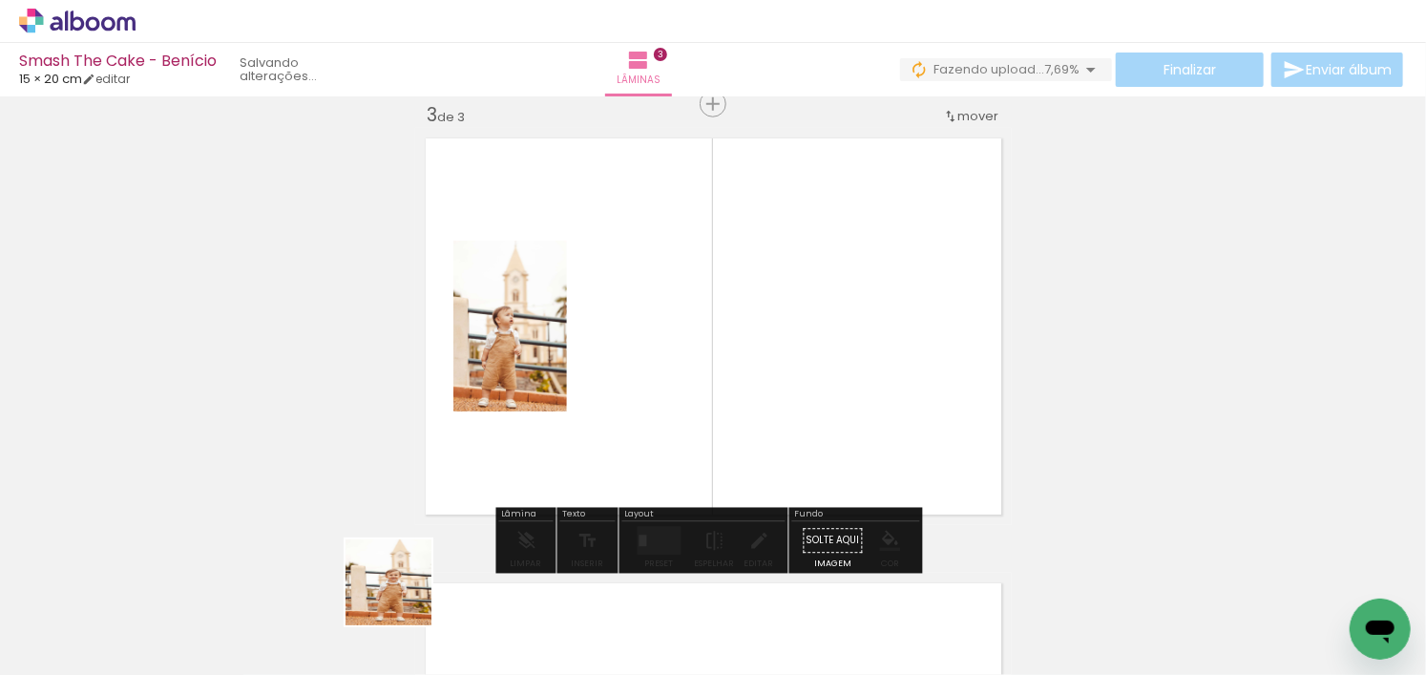
drag, startPoint x: 394, startPoint y: 603, endPoint x: 678, endPoint y: 428, distance: 333.5
click at [753, 322] on quentale-workspace at bounding box center [713, 337] width 1426 height 675
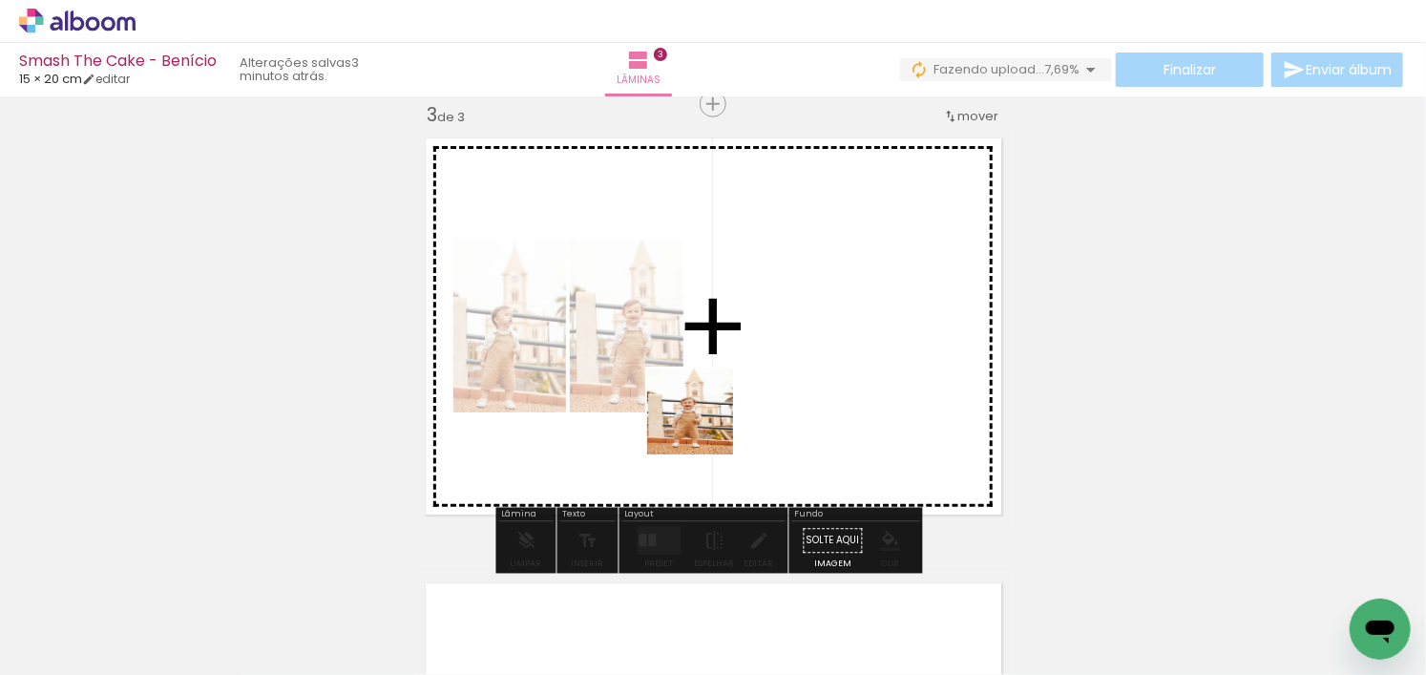
drag, startPoint x: 509, startPoint y: 617, endPoint x: 712, endPoint y: 421, distance: 282.1
click at [716, 421] on quentale-workspace at bounding box center [713, 337] width 1426 height 675
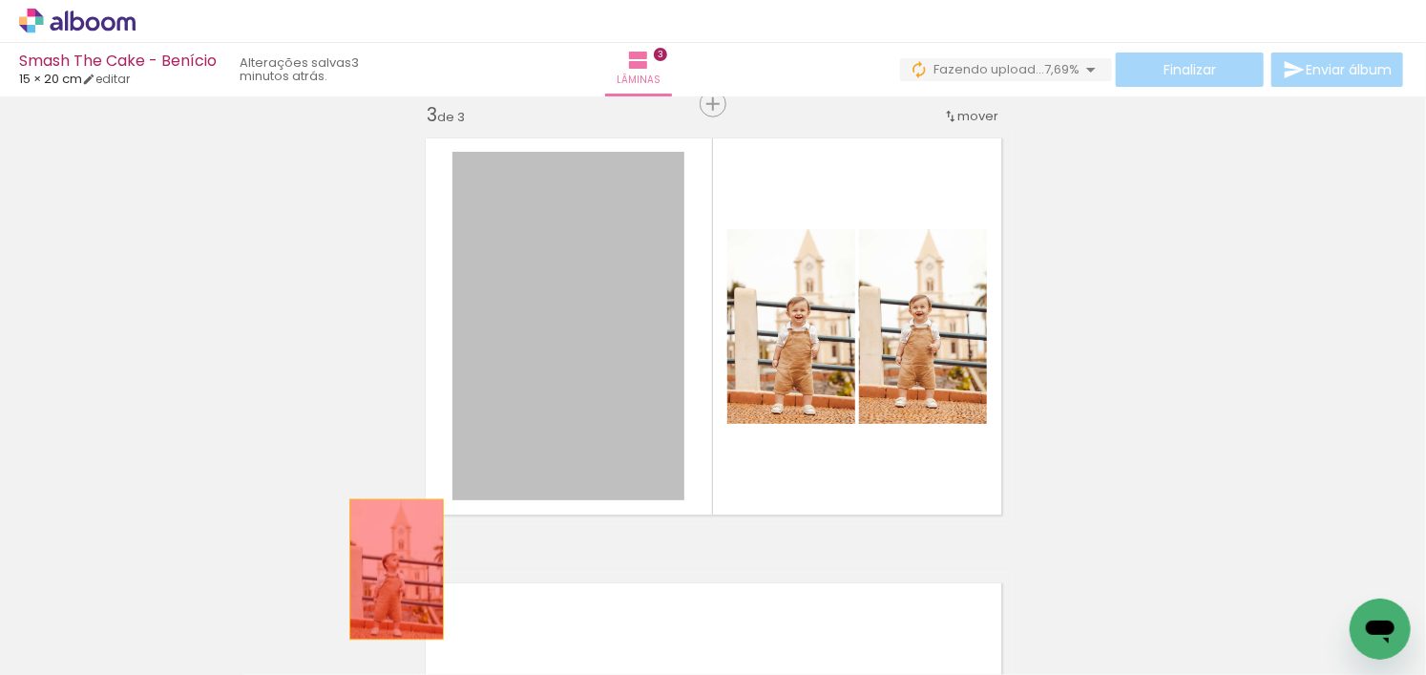
drag, startPoint x: 567, startPoint y: 369, endPoint x: 391, endPoint y: 587, distance: 279.6
click at [391, 583] on quentale-workspace at bounding box center [713, 337] width 1426 height 675
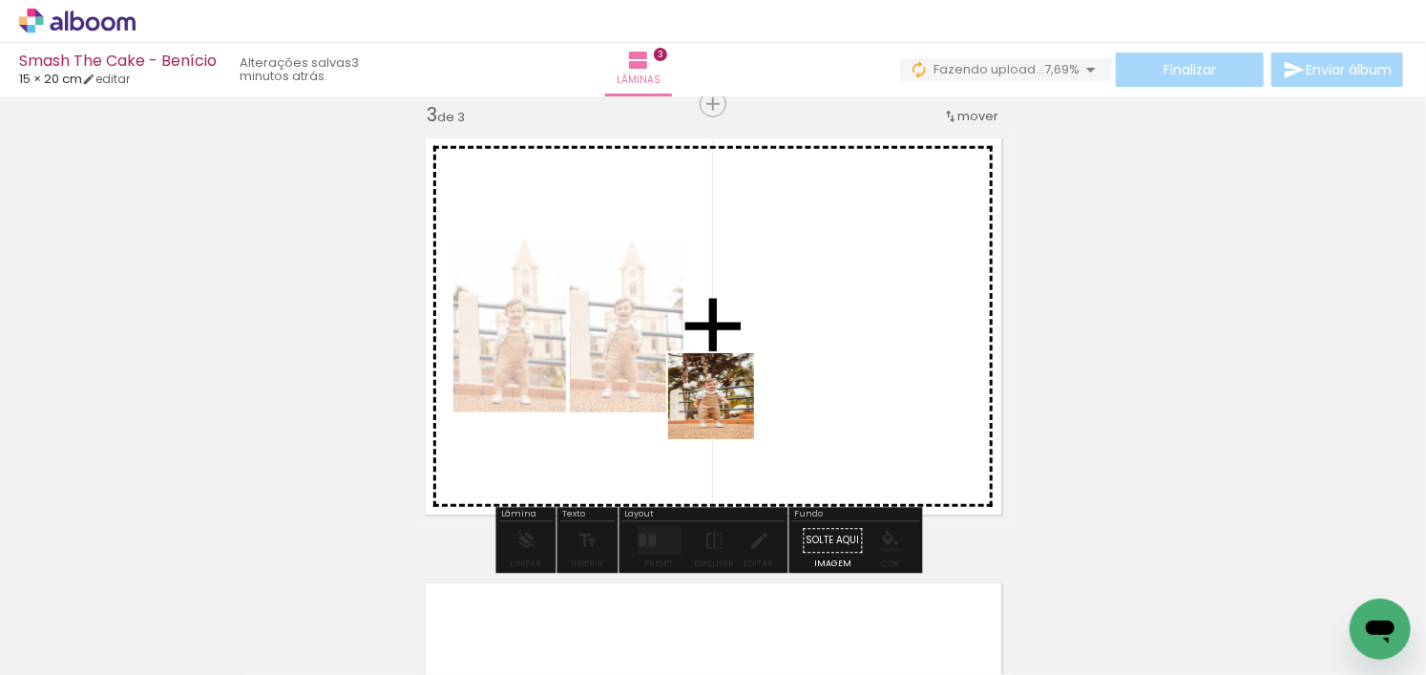
drag, startPoint x: 618, startPoint y: 624, endPoint x: 746, endPoint y: 385, distance: 272.0
click at [746, 385] on quentale-workspace at bounding box center [713, 337] width 1426 height 675
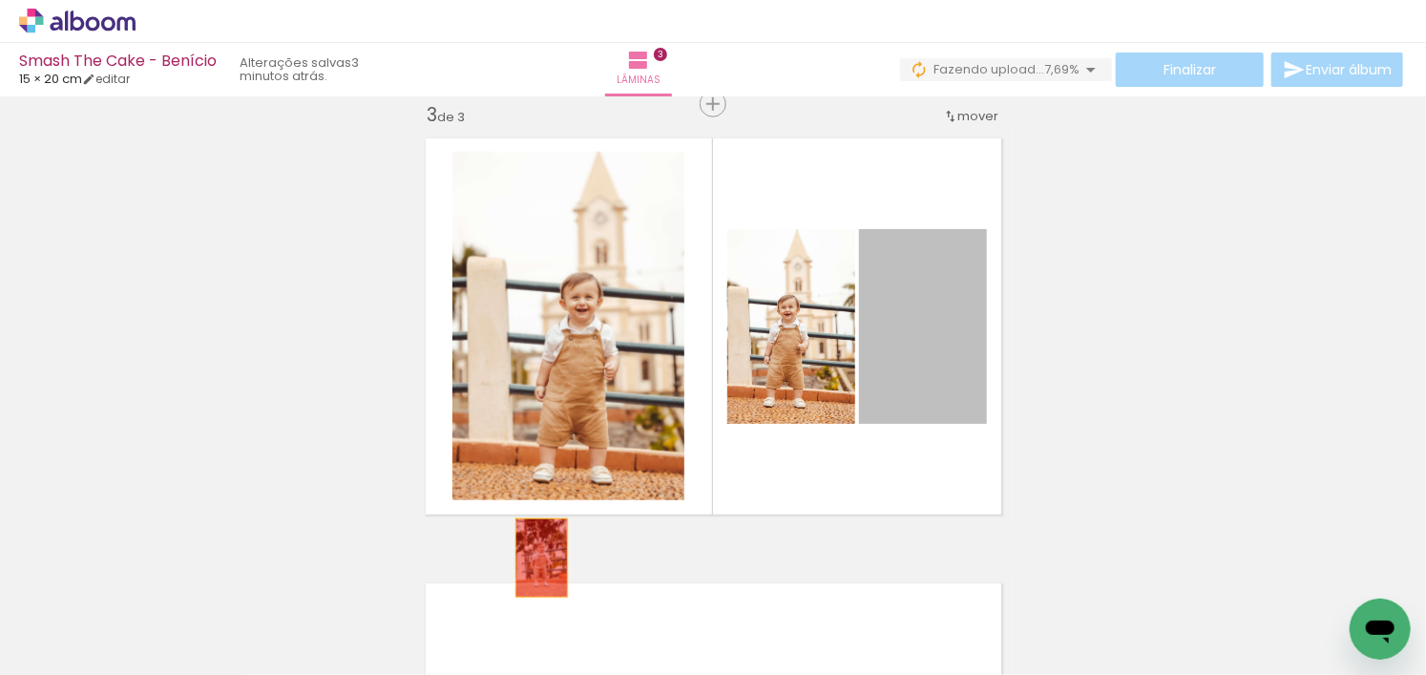
drag, startPoint x: 942, startPoint y: 370, endPoint x: 509, endPoint y: 594, distance: 487.5
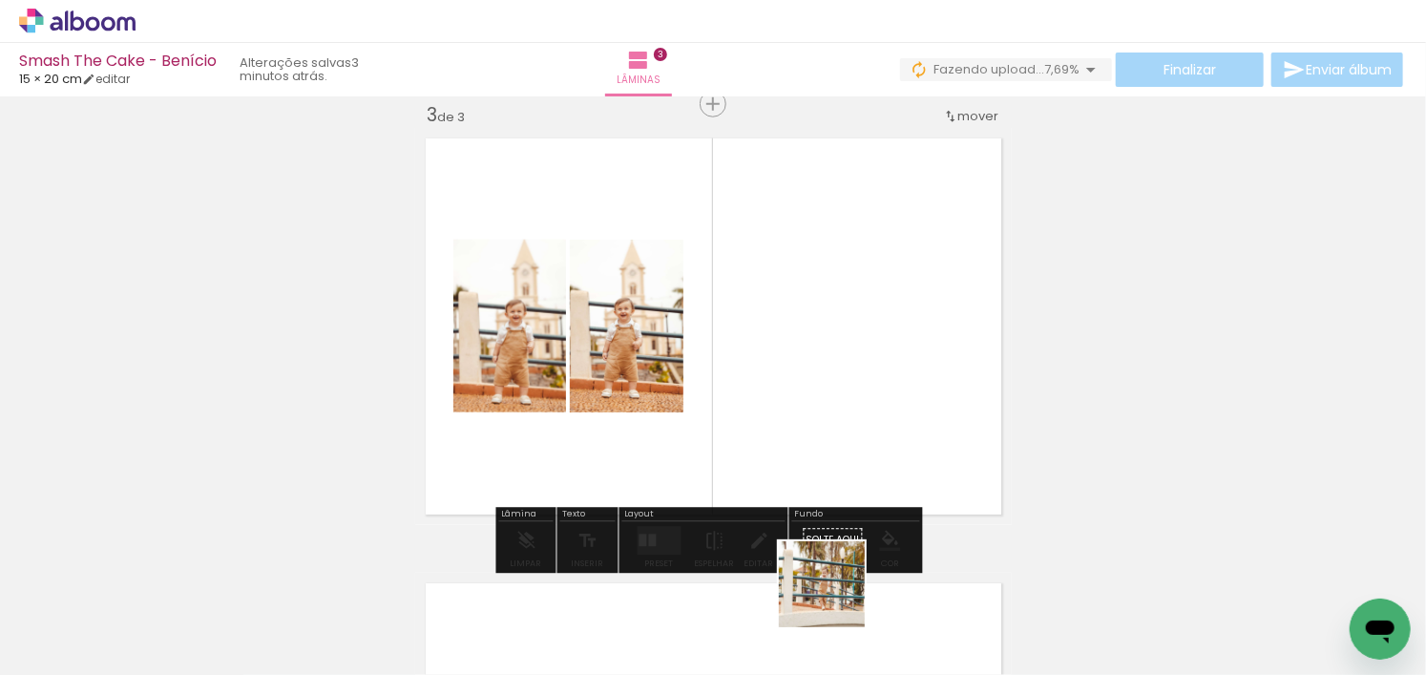
drag, startPoint x: 831, startPoint y: 633, endPoint x: 835, endPoint y: 418, distance: 214.8
click at [834, 418] on quentale-workspace at bounding box center [713, 337] width 1426 height 675
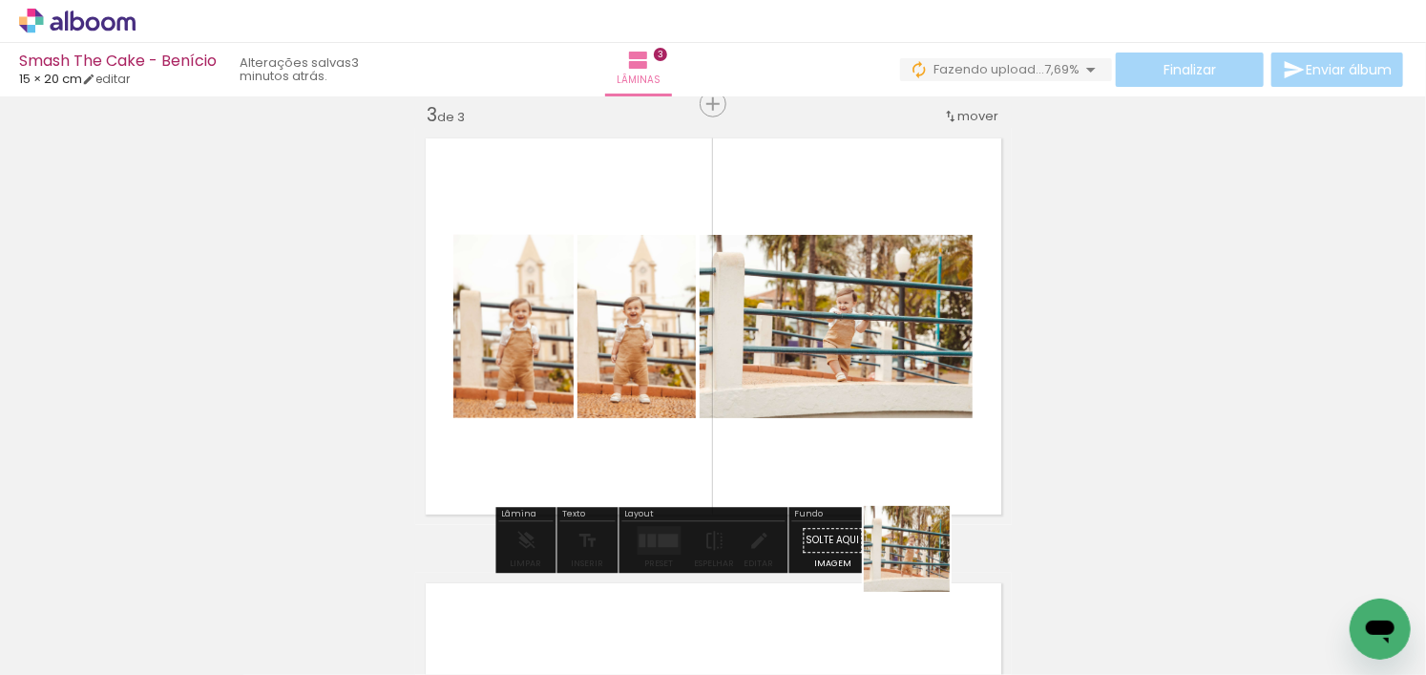
drag, startPoint x: 902, startPoint y: 605, endPoint x: 849, endPoint y: 398, distance: 213.7
click at [847, 407] on quentale-workspace at bounding box center [713, 337] width 1426 height 675
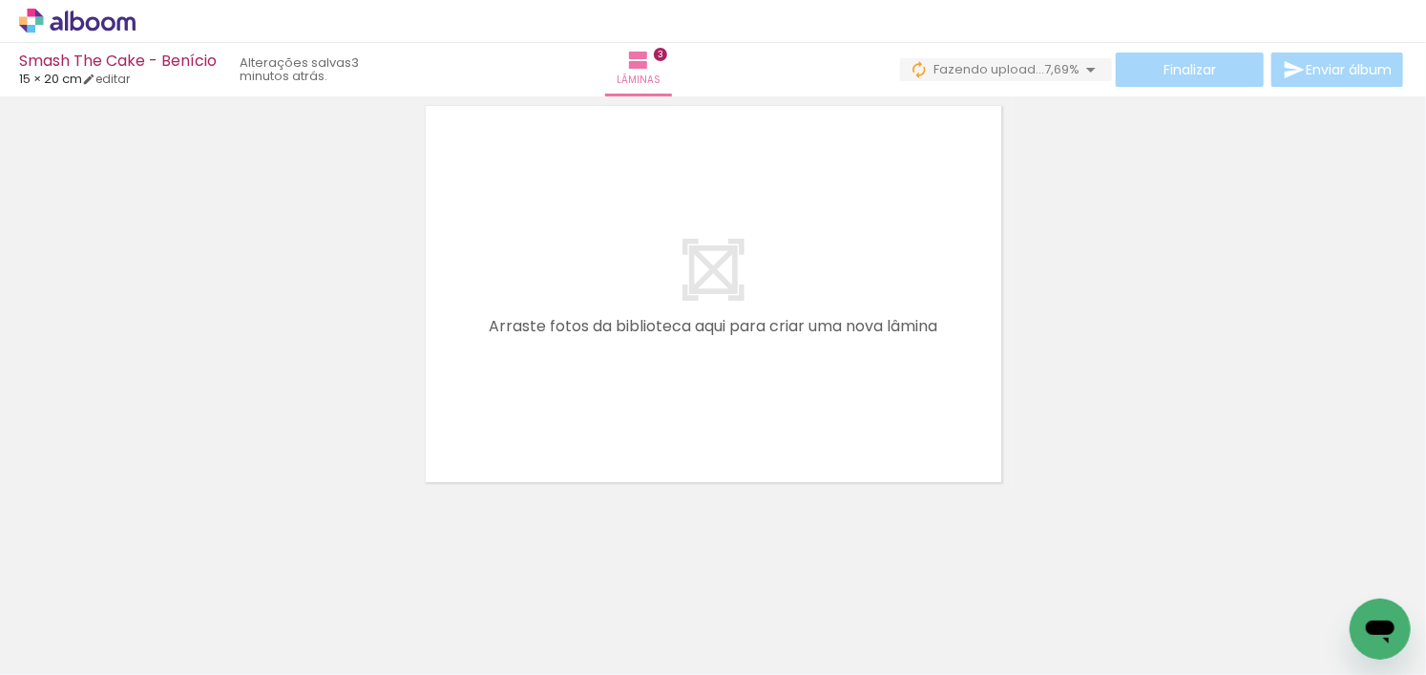
scroll to position [0, 1686]
drag, startPoint x: 478, startPoint y: 591, endPoint x: 544, endPoint y: 618, distance: 71.1
click at [540, 453] on quentale-workspace at bounding box center [713, 337] width 1426 height 675
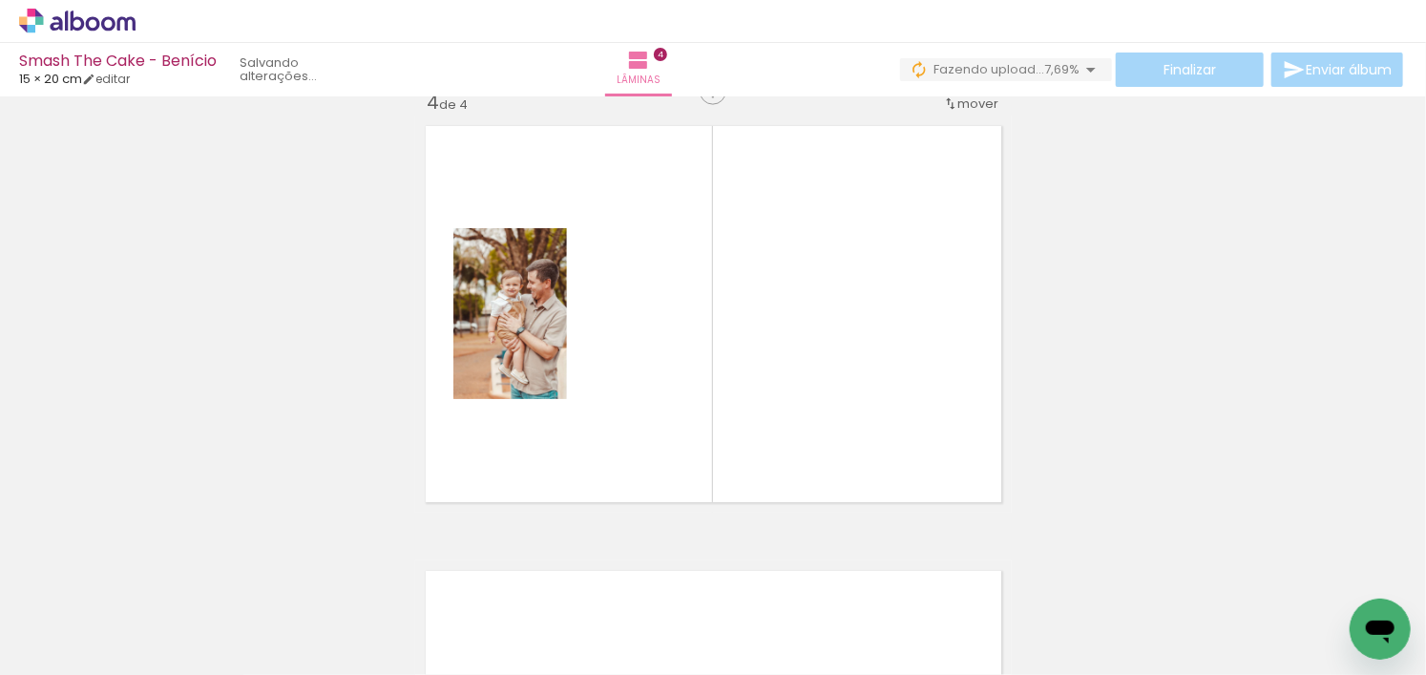
scroll to position [1358, 0]
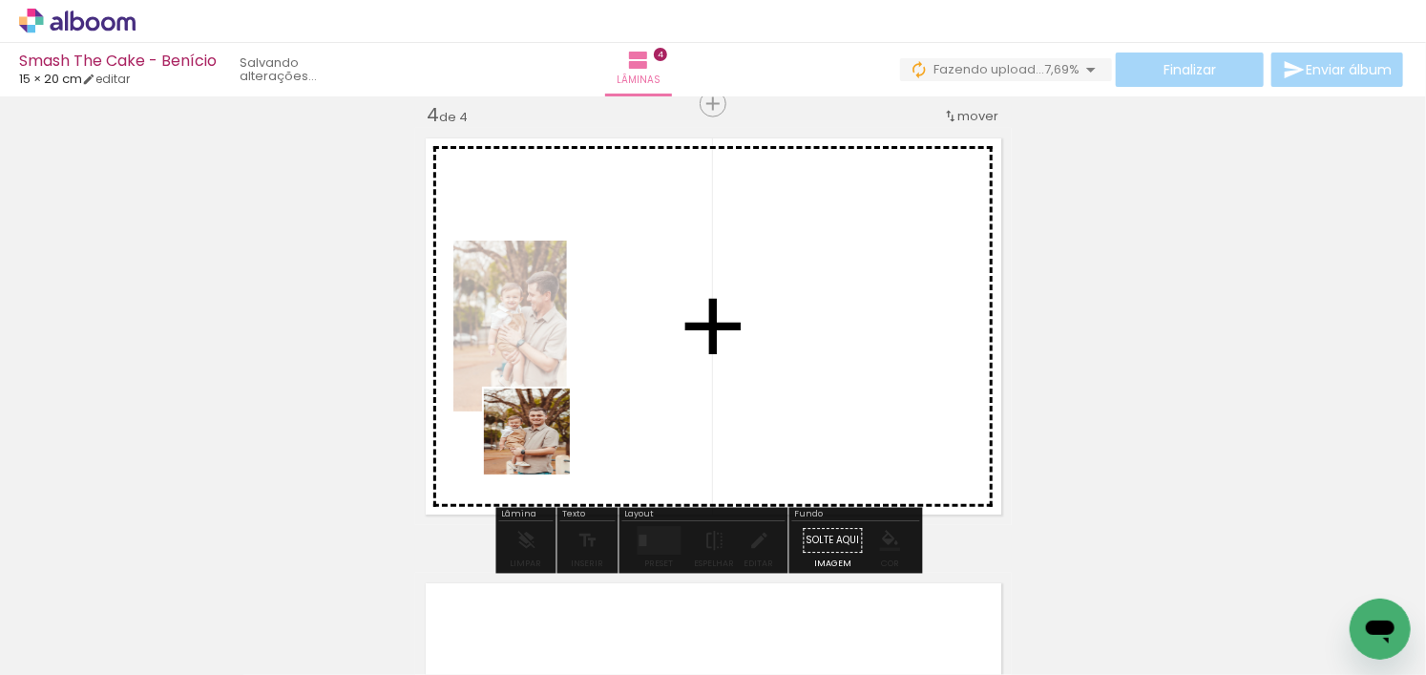
drag, startPoint x: 534, startPoint y: 637, endPoint x: 550, endPoint y: 428, distance: 209.6
click at [544, 427] on quentale-workspace at bounding box center [713, 337] width 1426 height 675
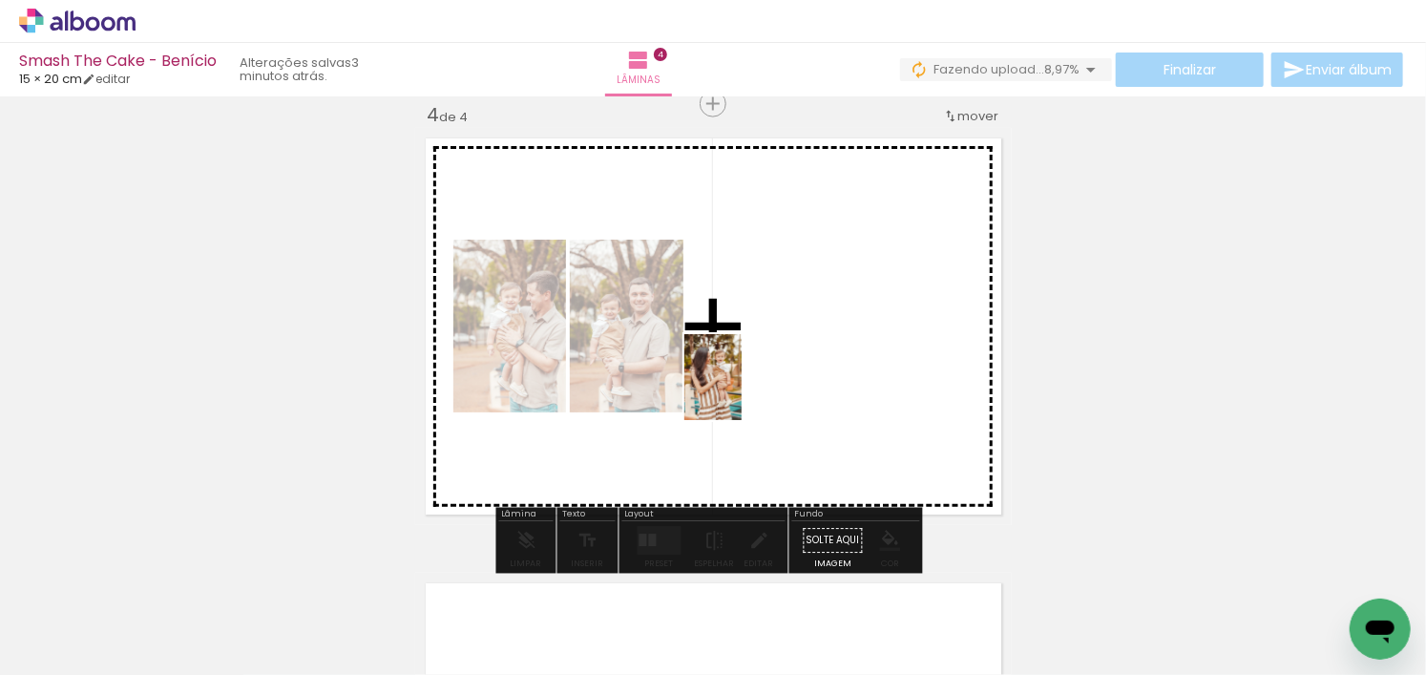
drag, startPoint x: 643, startPoint y: 606, endPoint x: 756, endPoint y: 382, distance: 251.0
click at [756, 382] on quentale-workspace at bounding box center [713, 337] width 1426 height 675
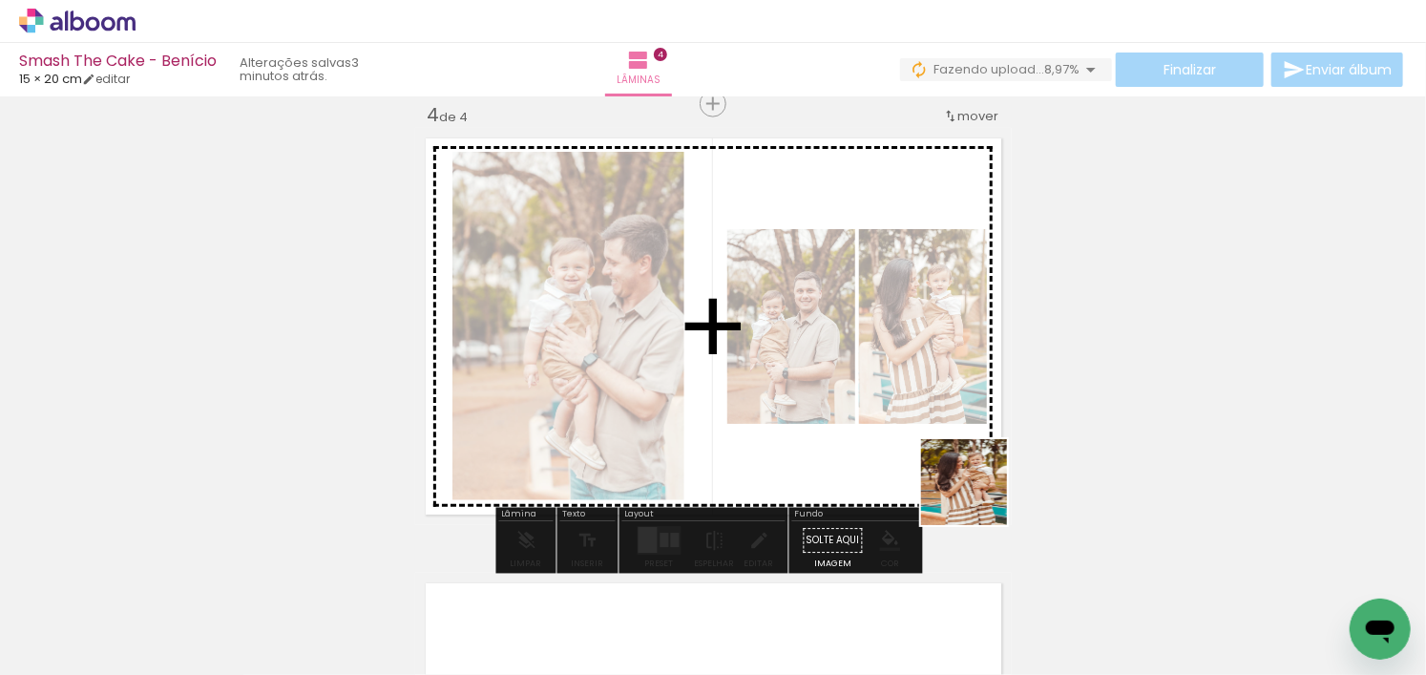
drag, startPoint x: 1057, startPoint y: 608, endPoint x: 912, endPoint y: 430, distance: 228.7
click at [912, 430] on quentale-workspace at bounding box center [713, 337] width 1426 height 675
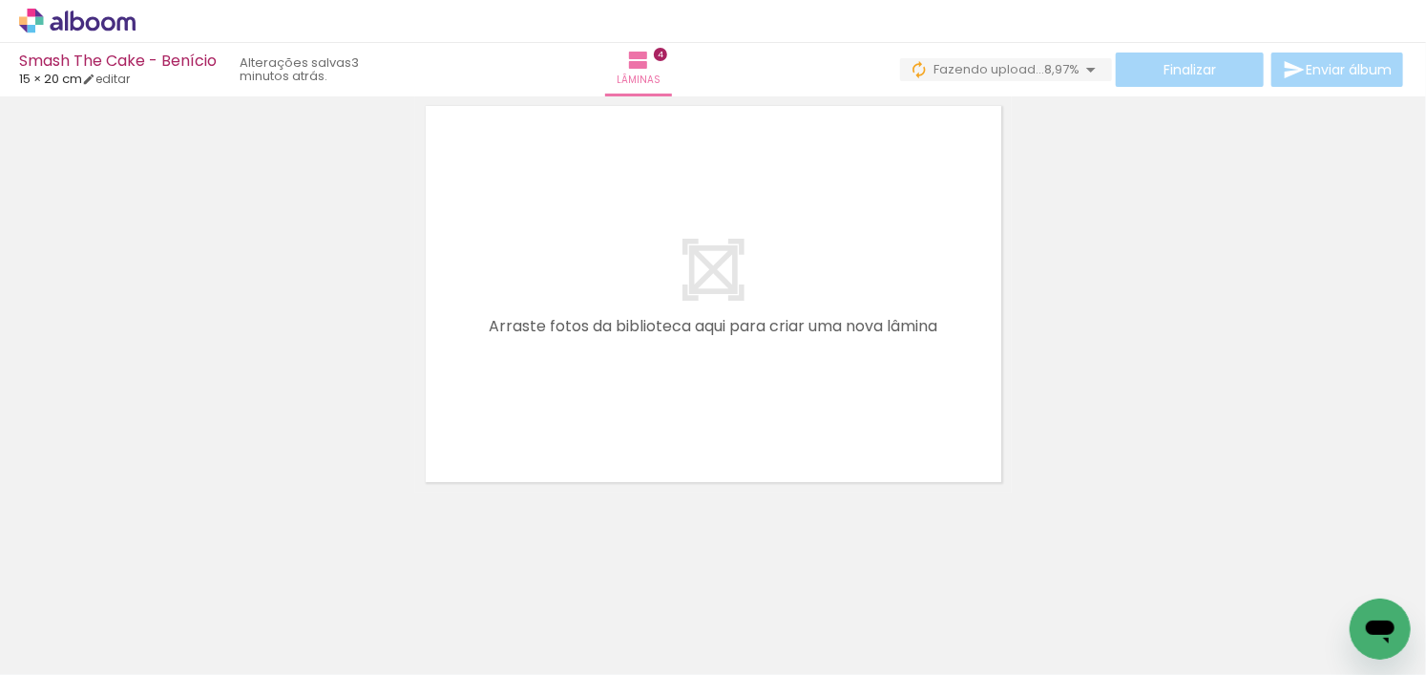
scroll to position [0, 2413]
drag, startPoint x: 993, startPoint y: 633, endPoint x: 904, endPoint y: 510, distance: 151.8
click at [879, 380] on quentale-workspace at bounding box center [713, 337] width 1426 height 675
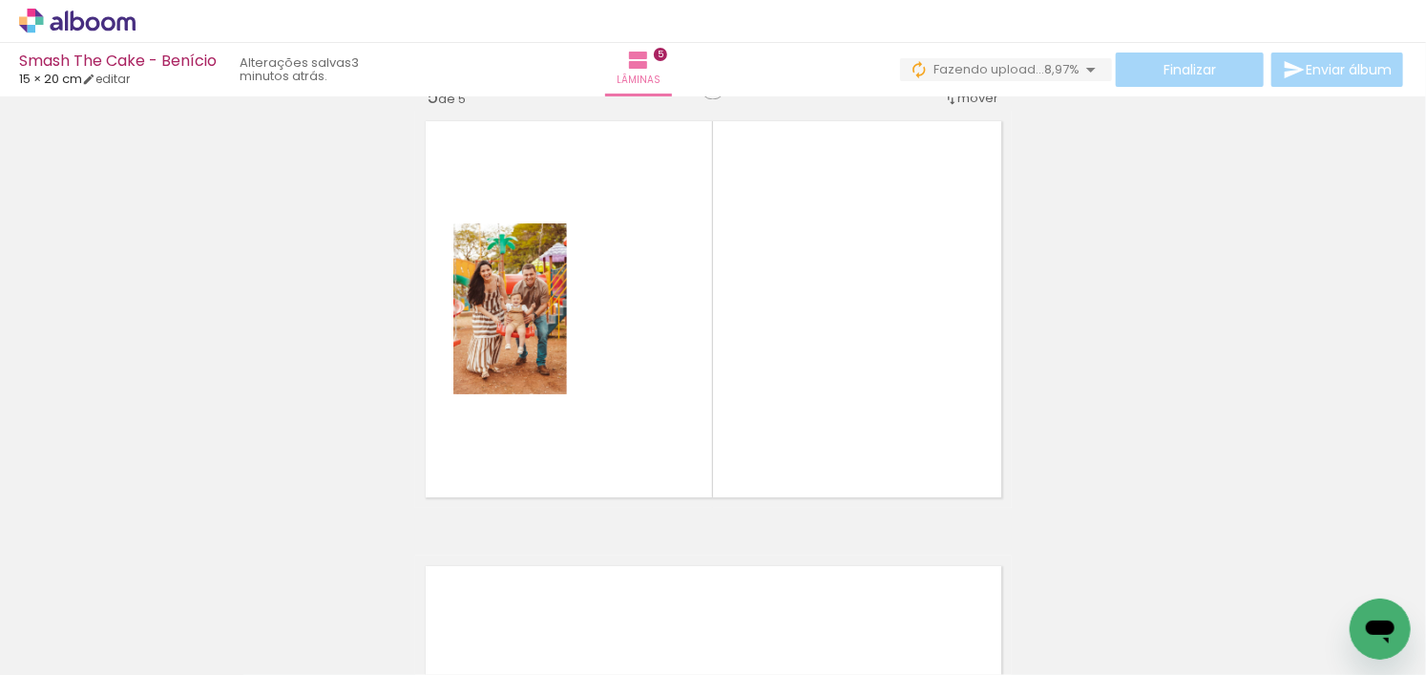
scroll to position [1803, 0]
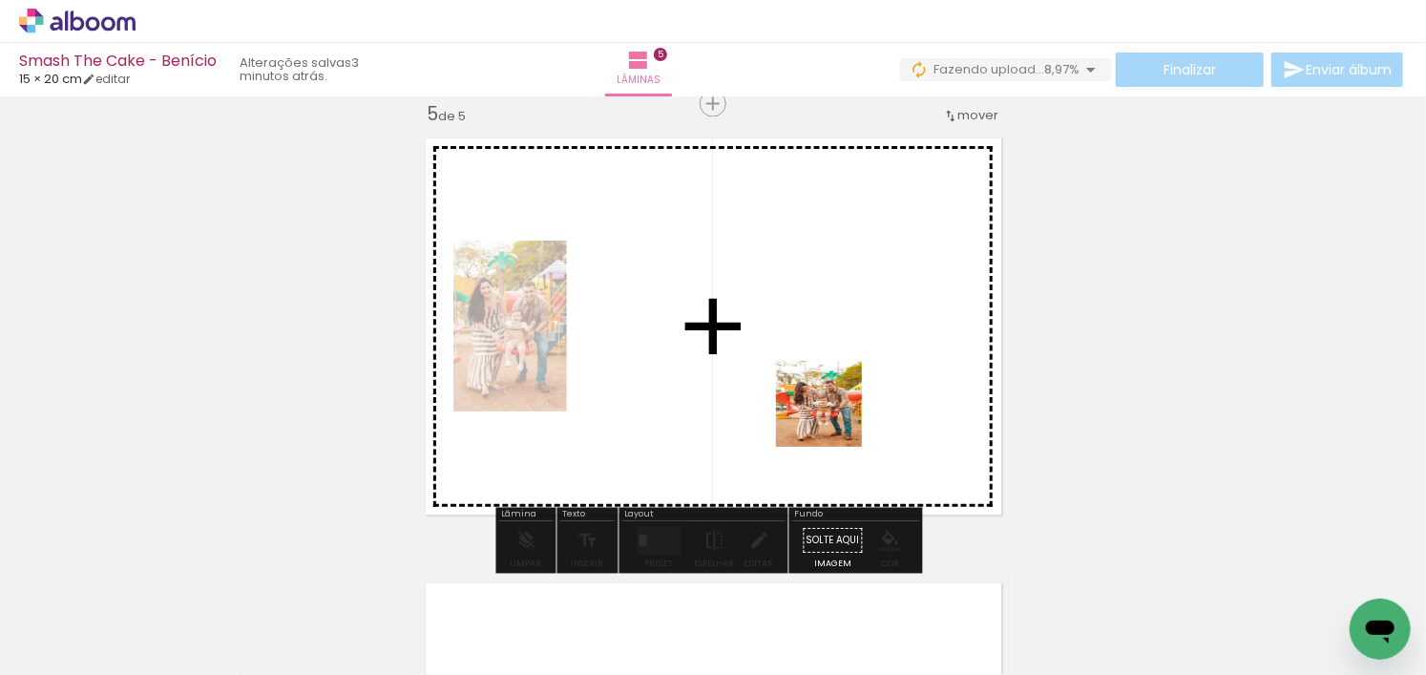
drag, startPoint x: 872, startPoint y: 639, endPoint x: 853, endPoint y: 416, distance: 223.2
click at [842, 411] on quentale-workspace at bounding box center [713, 337] width 1426 height 675
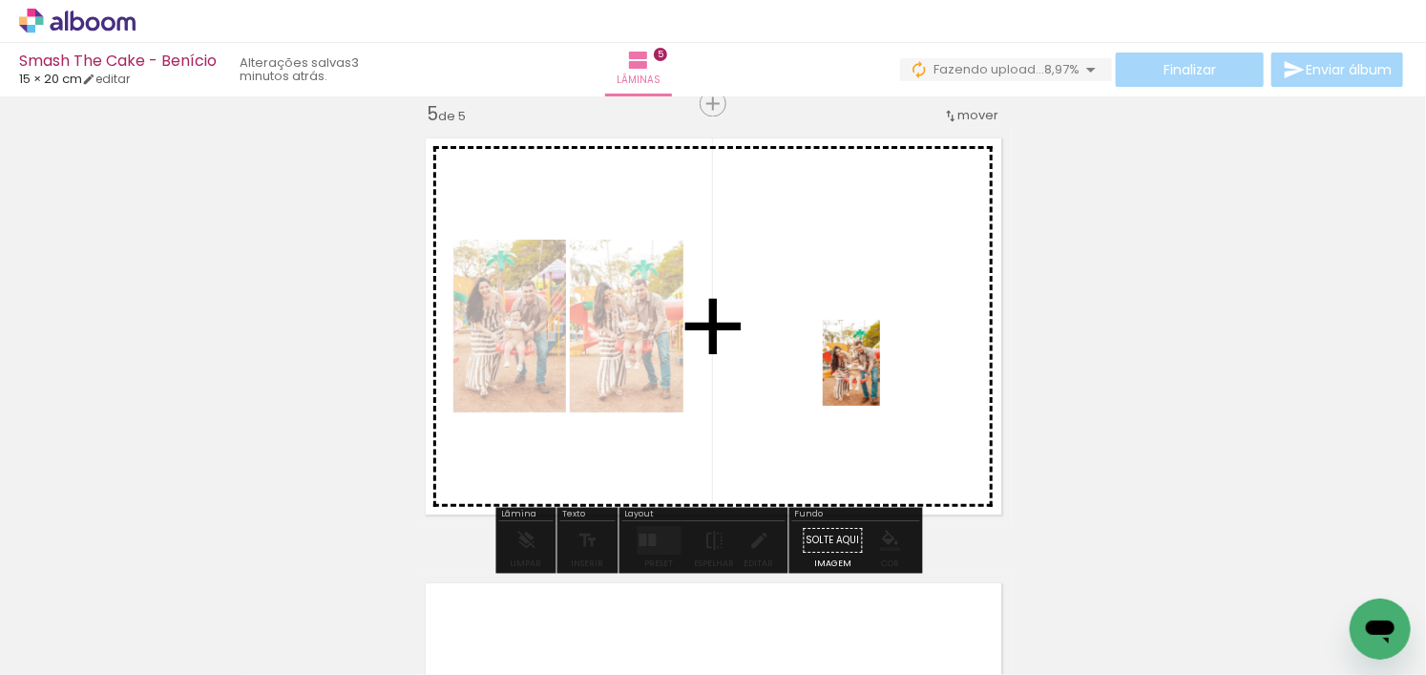
drag, startPoint x: 773, startPoint y: 621, endPoint x: 886, endPoint y: 377, distance: 269.0
click at [886, 377] on quentale-workspace at bounding box center [713, 337] width 1426 height 675
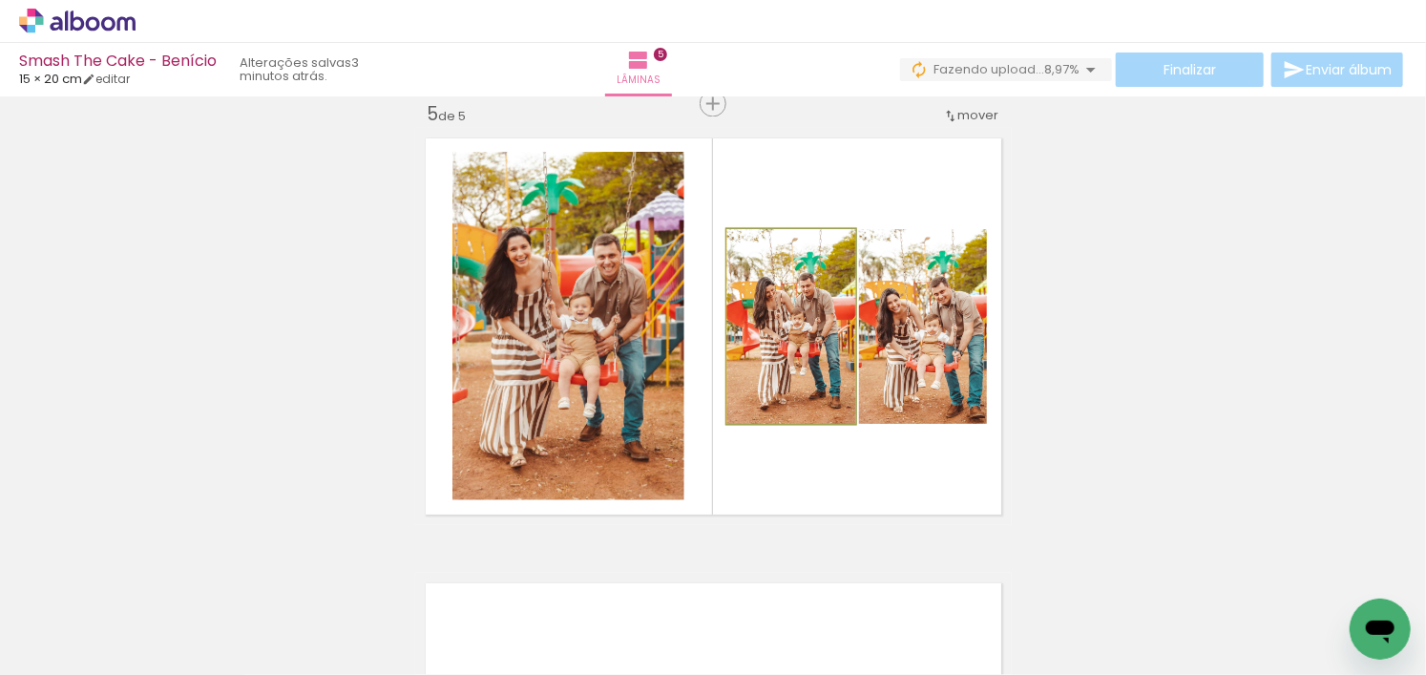
drag, startPoint x: 818, startPoint y: 389, endPoint x: 657, endPoint y: 389, distance: 161.3
click at [0, 0] on slot at bounding box center [0, 0] width 0 height 0
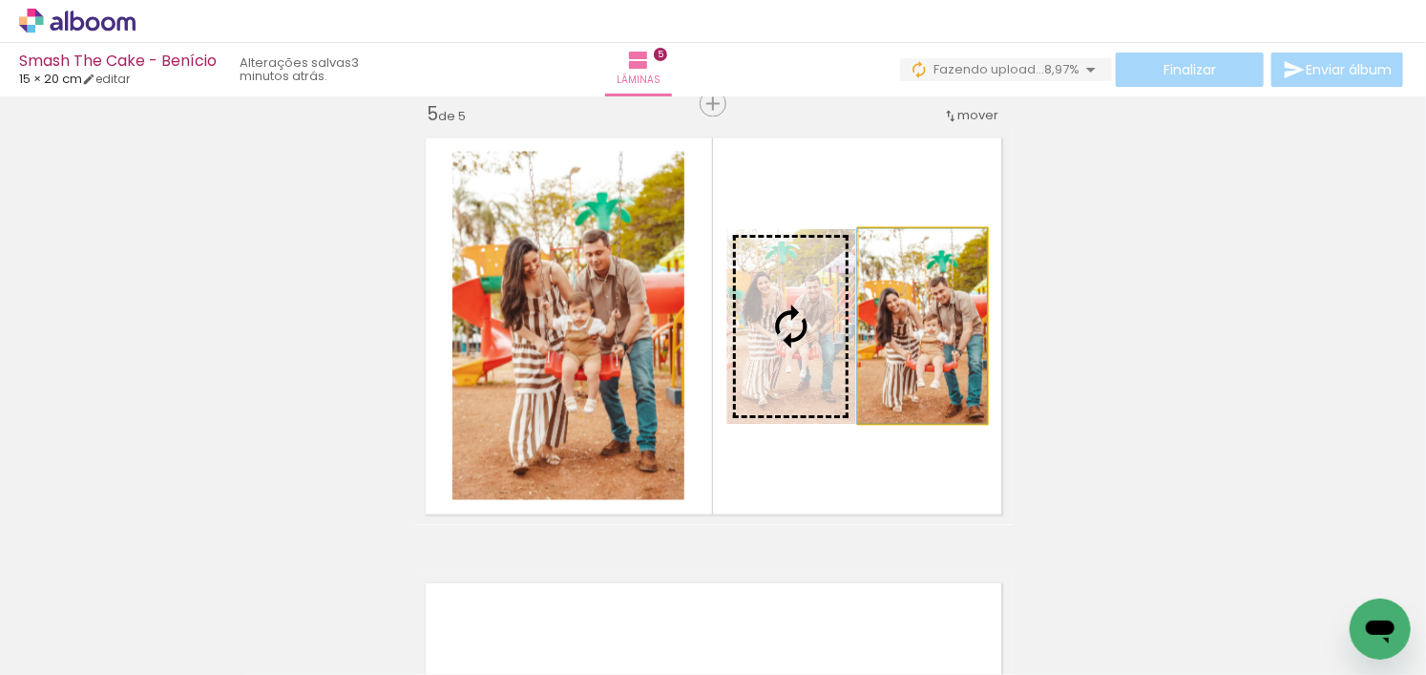
drag, startPoint x: 877, startPoint y: 383, endPoint x: 613, endPoint y: 384, distance: 264.4
click at [0, 0] on slot at bounding box center [0, 0] width 0 height 0
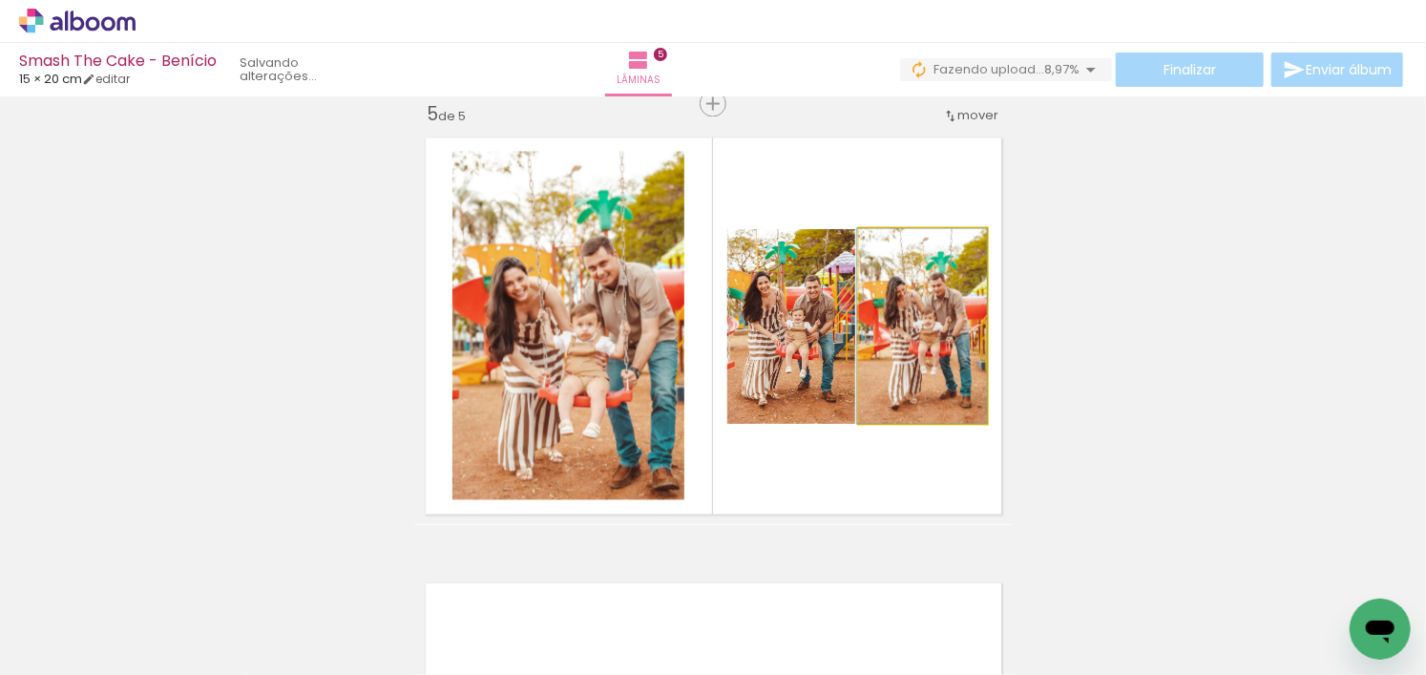
drag, startPoint x: 938, startPoint y: 341, endPoint x: 918, endPoint y: 346, distance: 20.8
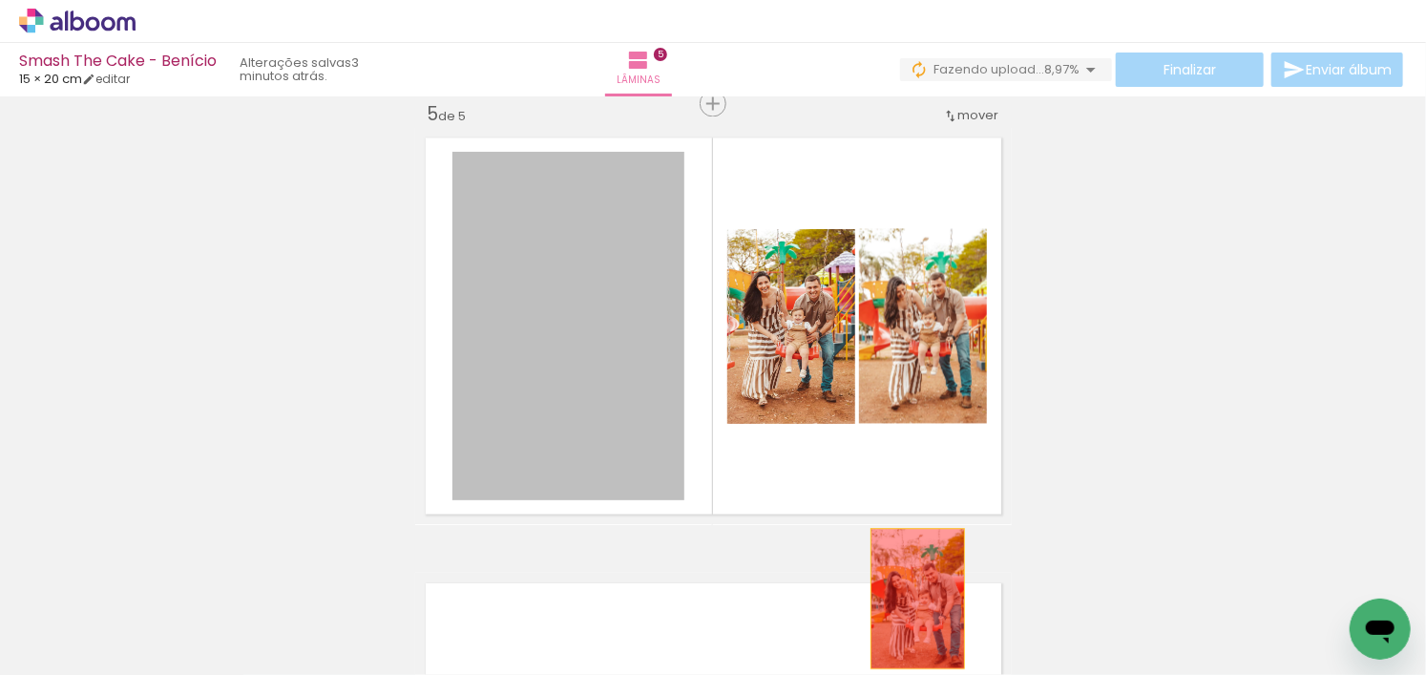
drag, startPoint x: 589, startPoint y: 349, endPoint x: 911, endPoint y: 598, distance: 406.8
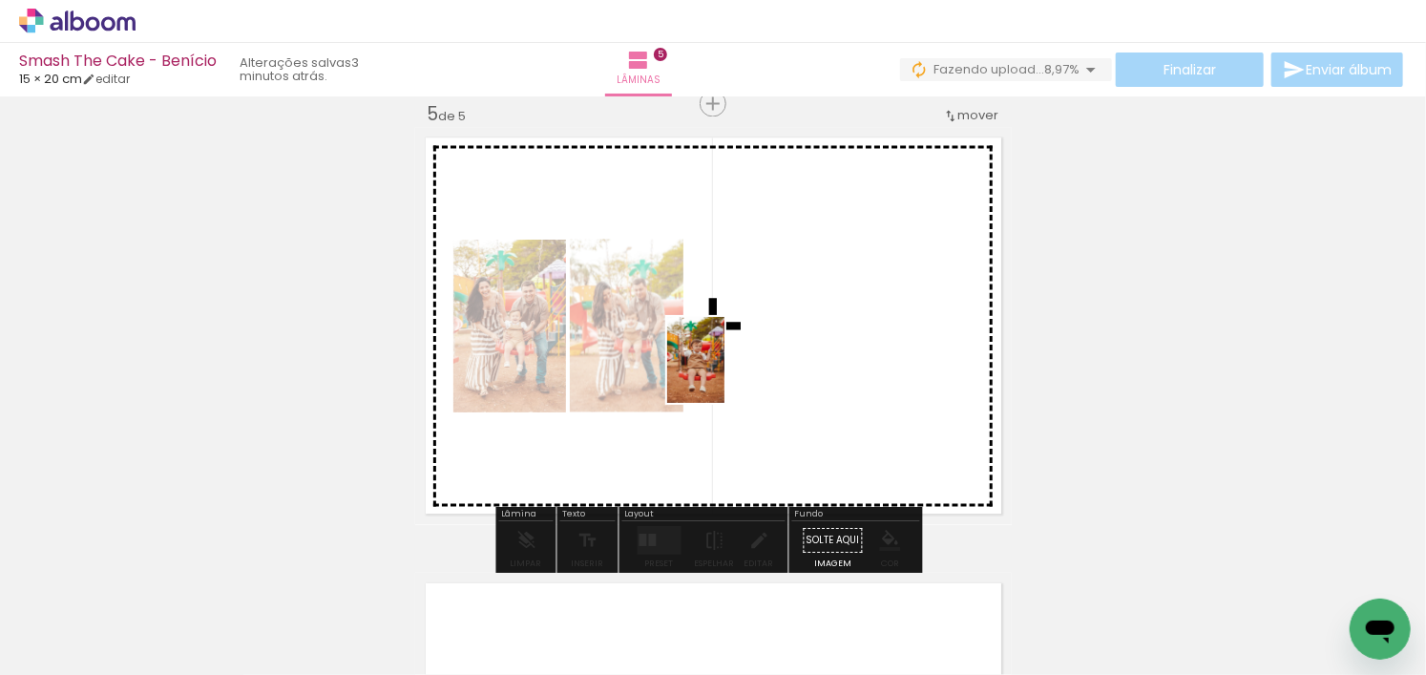
drag, startPoint x: 468, startPoint y: 622, endPoint x: 725, endPoint y: 372, distance: 359.1
click at [725, 372] on quentale-workspace at bounding box center [713, 337] width 1426 height 675
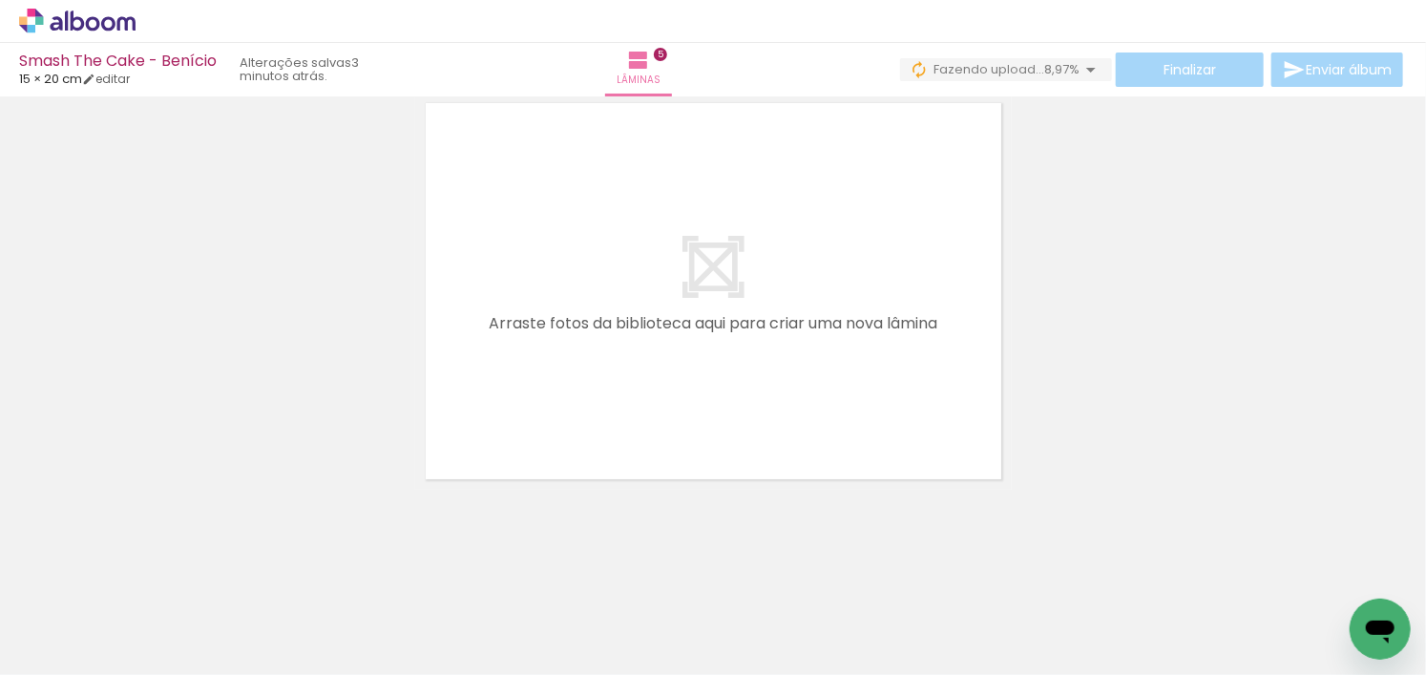
scroll to position [0, 3112]
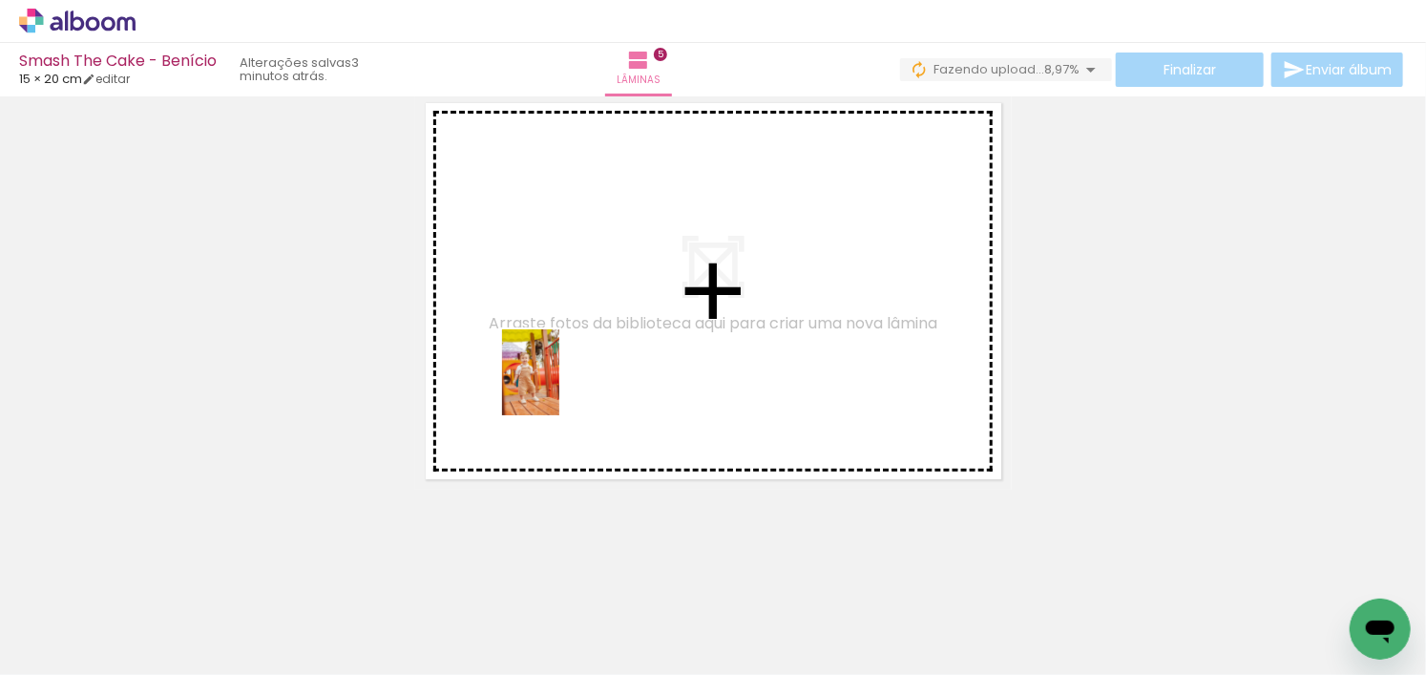
drag, startPoint x: 514, startPoint y: 633, endPoint x: 563, endPoint y: 379, distance: 258.5
click at [563, 379] on quentale-workspace at bounding box center [713, 337] width 1426 height 675
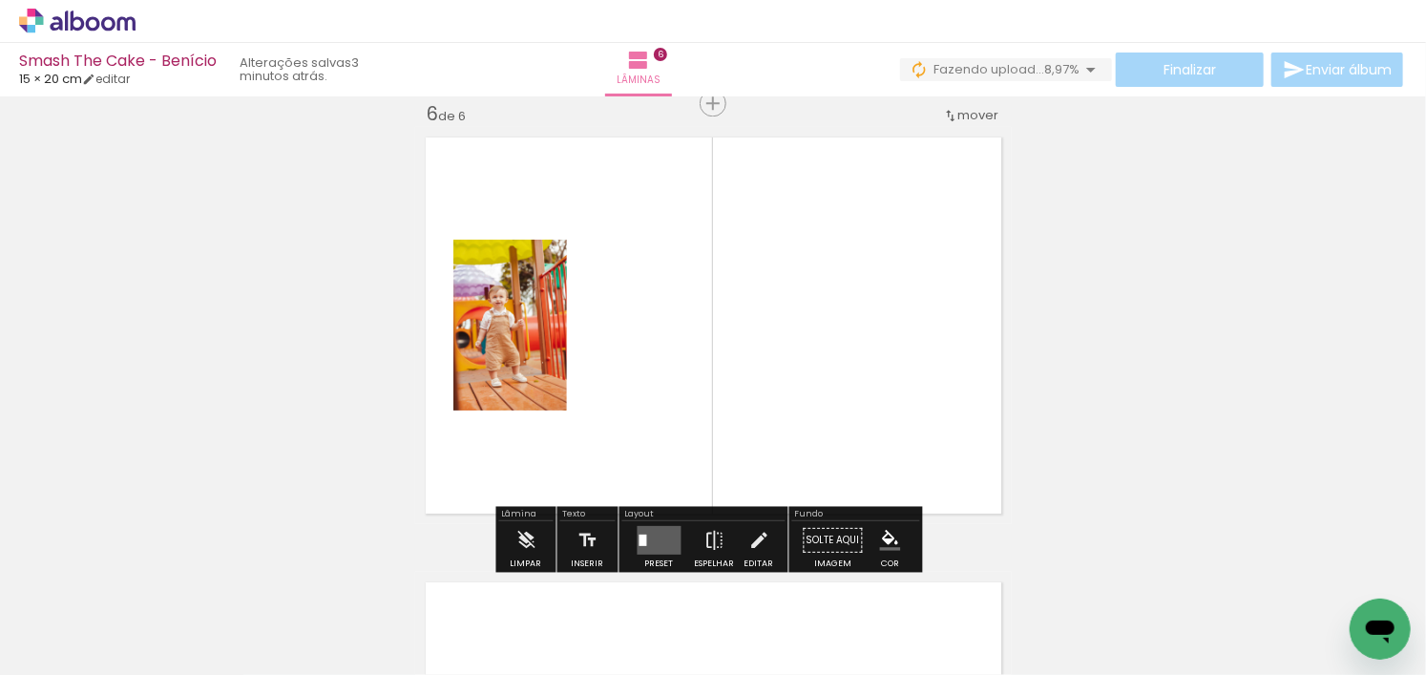
scroll to position [2248, 0]
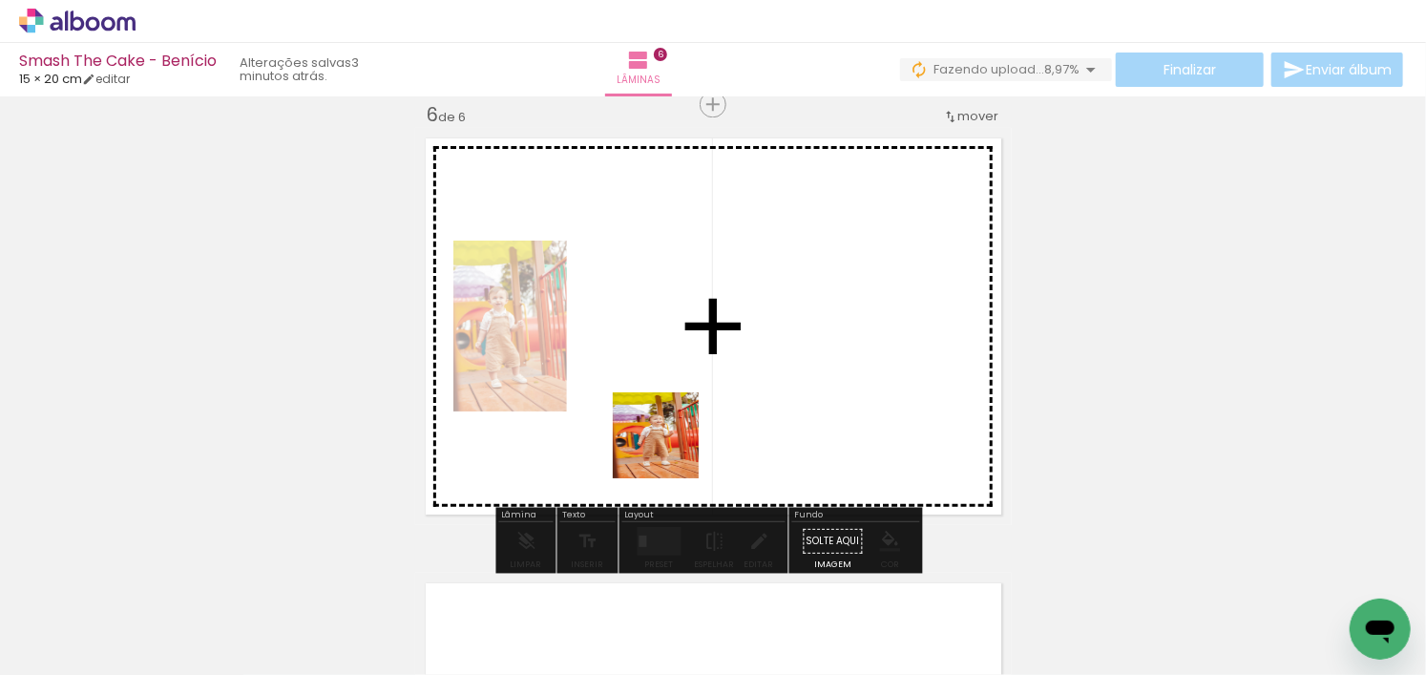
drag, startPoint x: 643, startPoint y: 616, endPoint x: 695, endPoint y: 512, distance: 116.1
click at [670, 380] on quentale-workspace at bounding box center [713, 337] width 1426 height 675
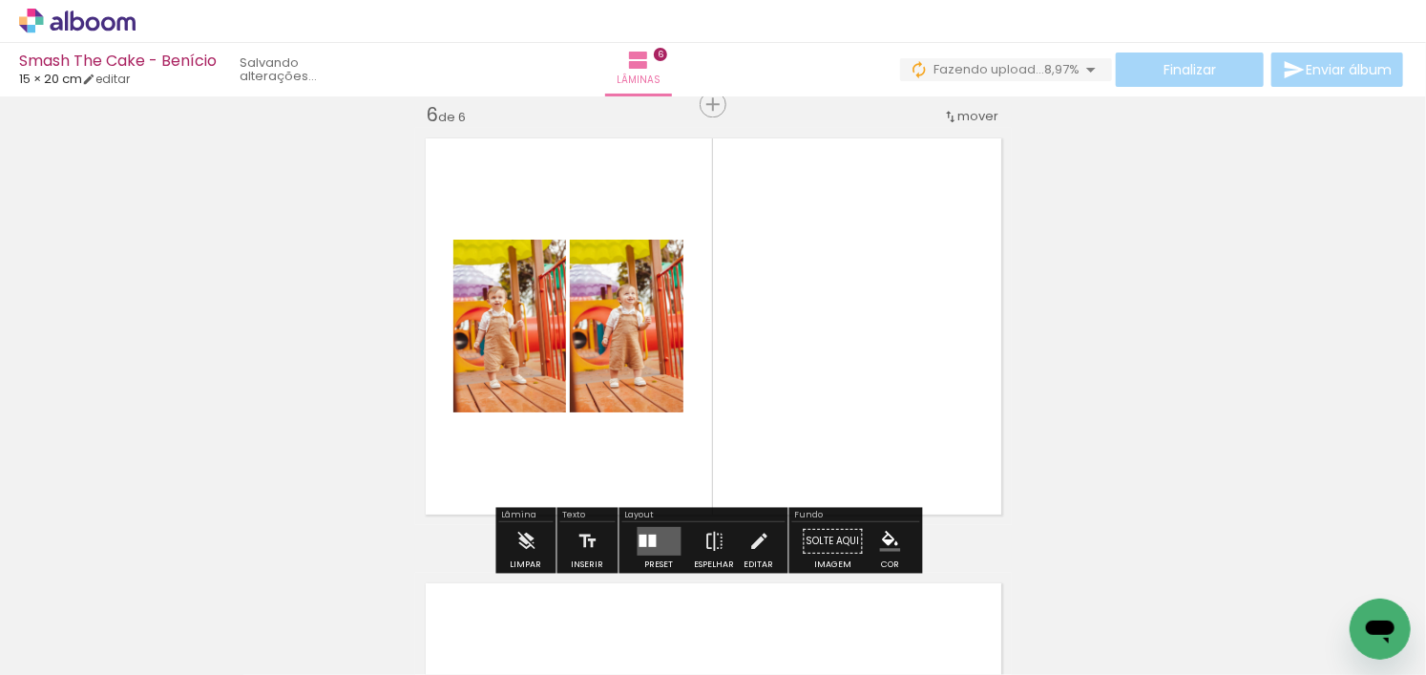
drag, startPoint x: 697, startPoint y: 617, endPoint x: 801, endPoint y: 483, distance: 169.3
click at [720, 374] on quentale-workspace at bounding box center [713, 337] width 1426 height 675
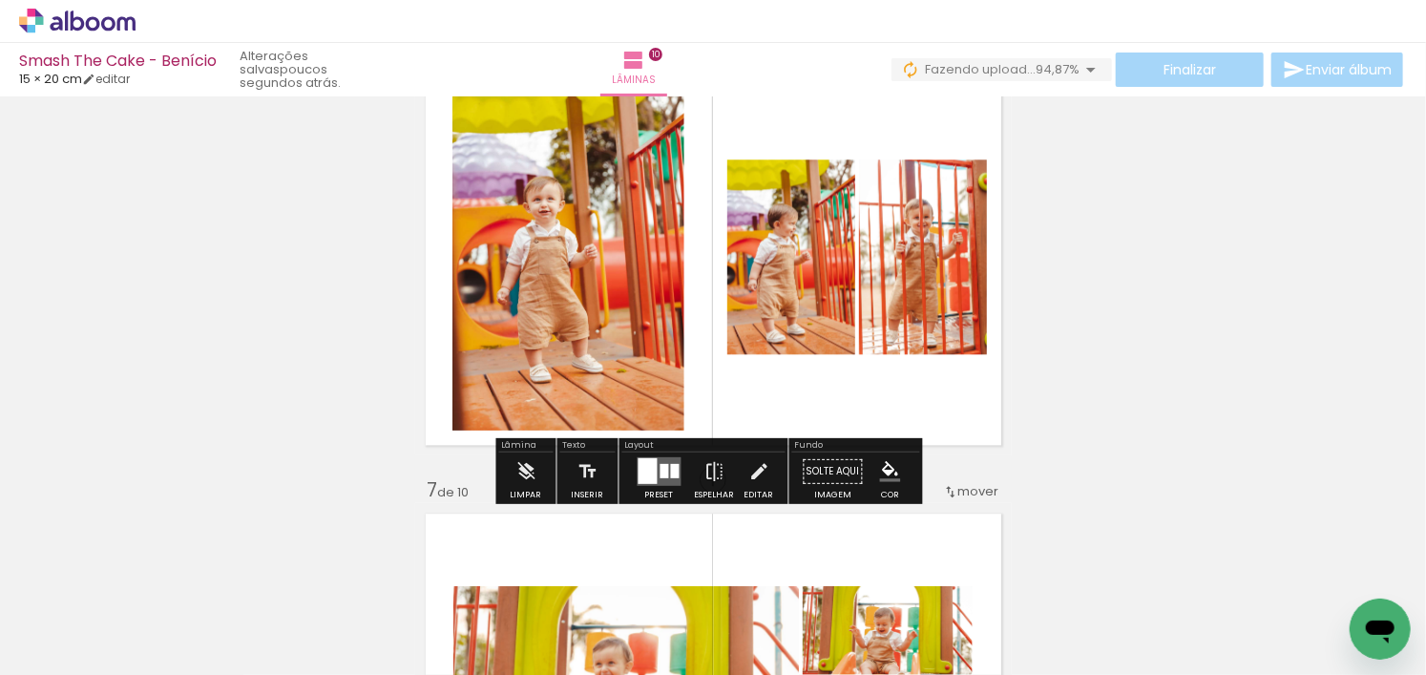
scroll to position [2311, 0]
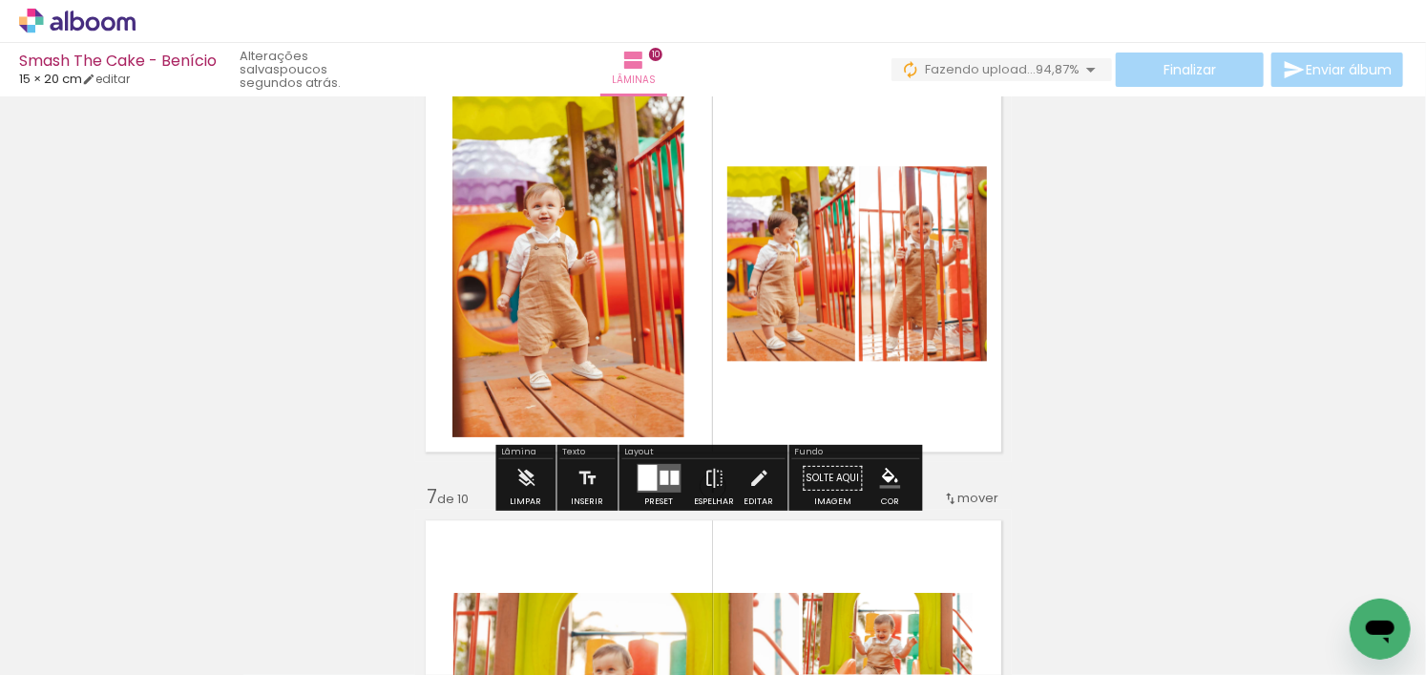
click at [647, 473] on div at bounding box center [648, 478] width 19 height 26
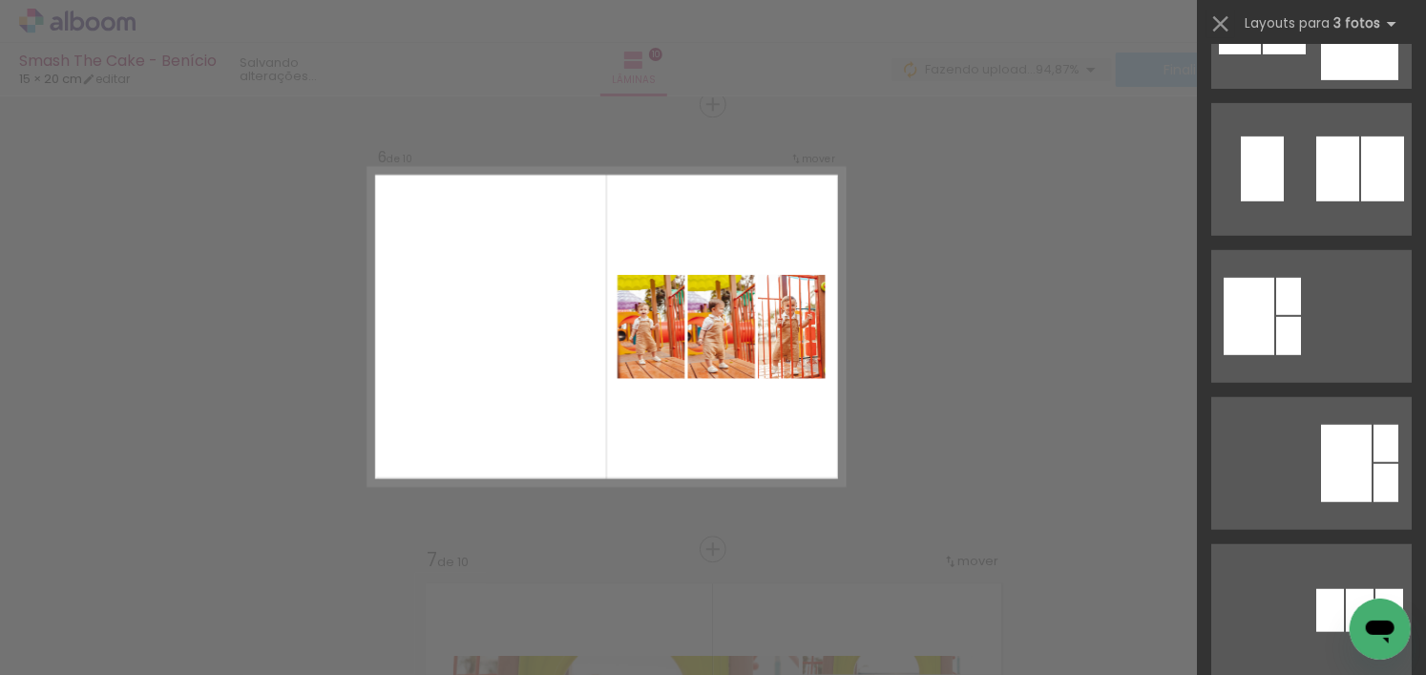
scroll to position [954, 0]
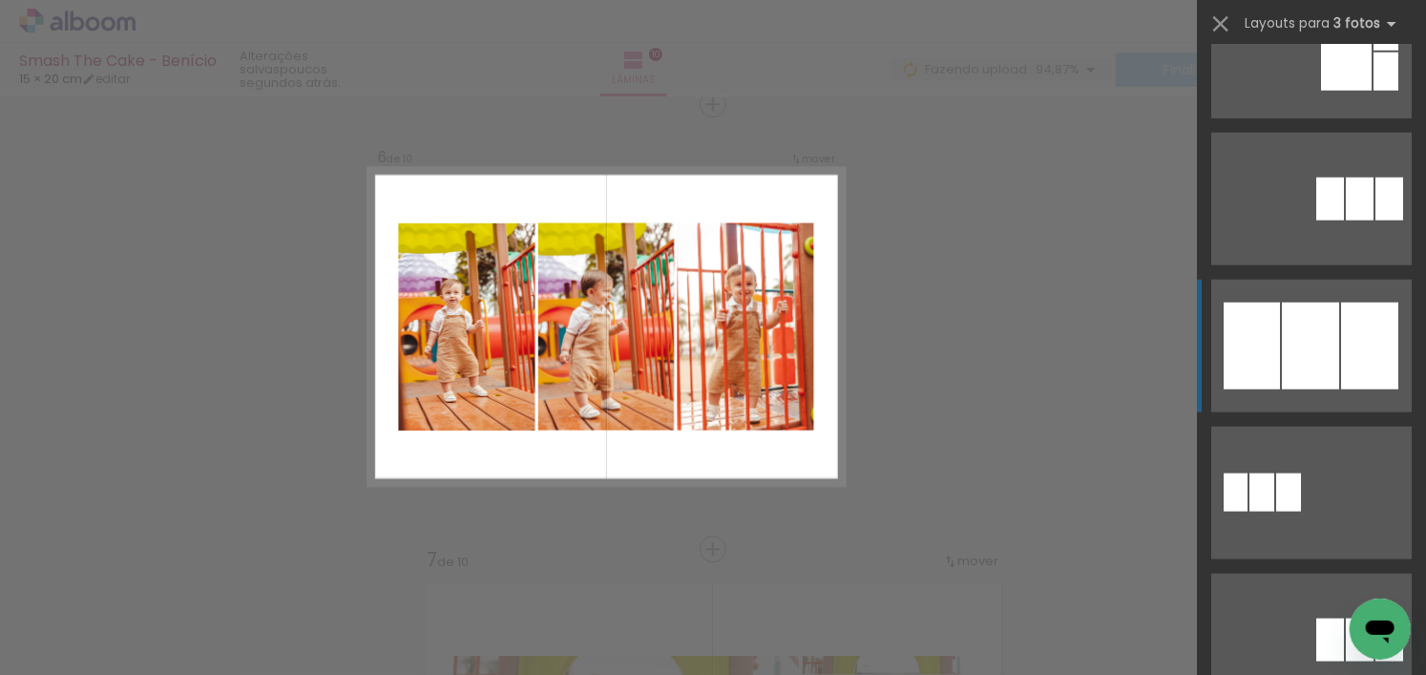
click at [1282, 338] on div at bounding box center [1310, 346] width 57 height 87
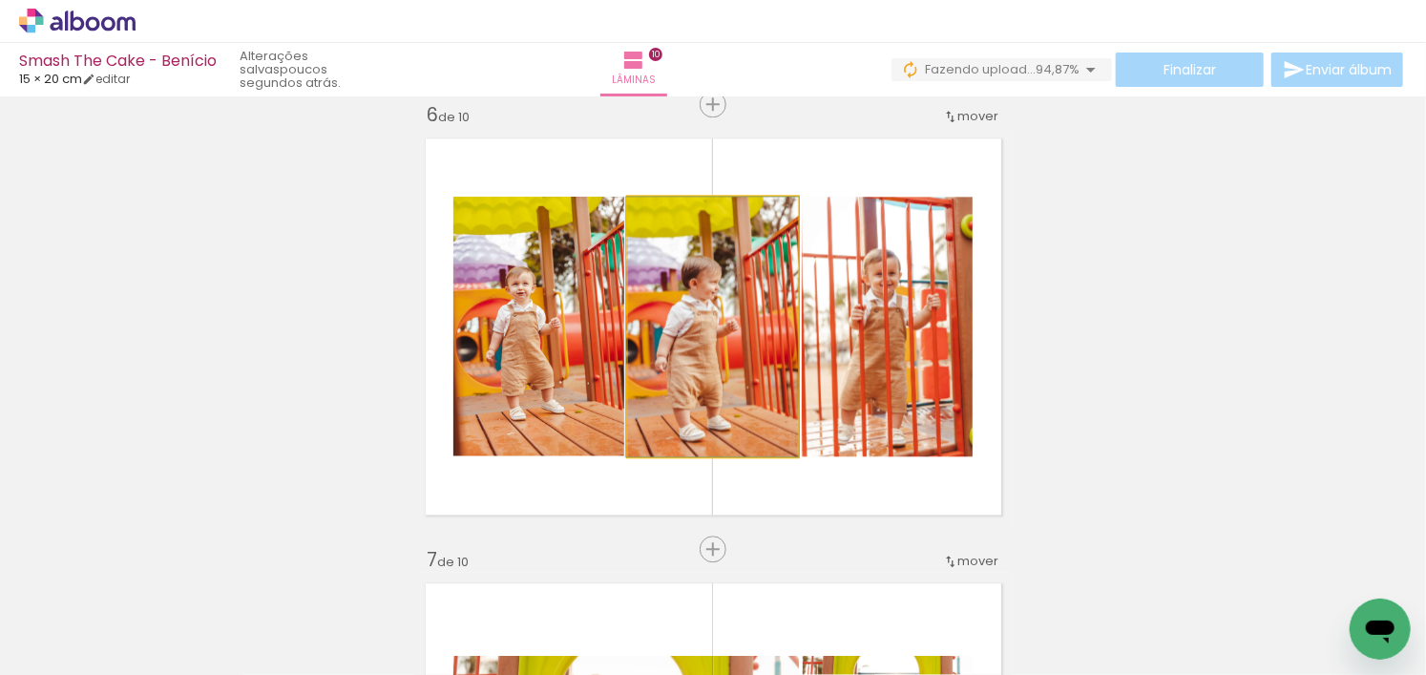
drag, startPoint x: 755, startPoint y: 367, endPoint x: 931, endPoint y: 367, distance: 175.6
click at [0, 0] on slot at bounding box center [0, 0] width 0 height 0
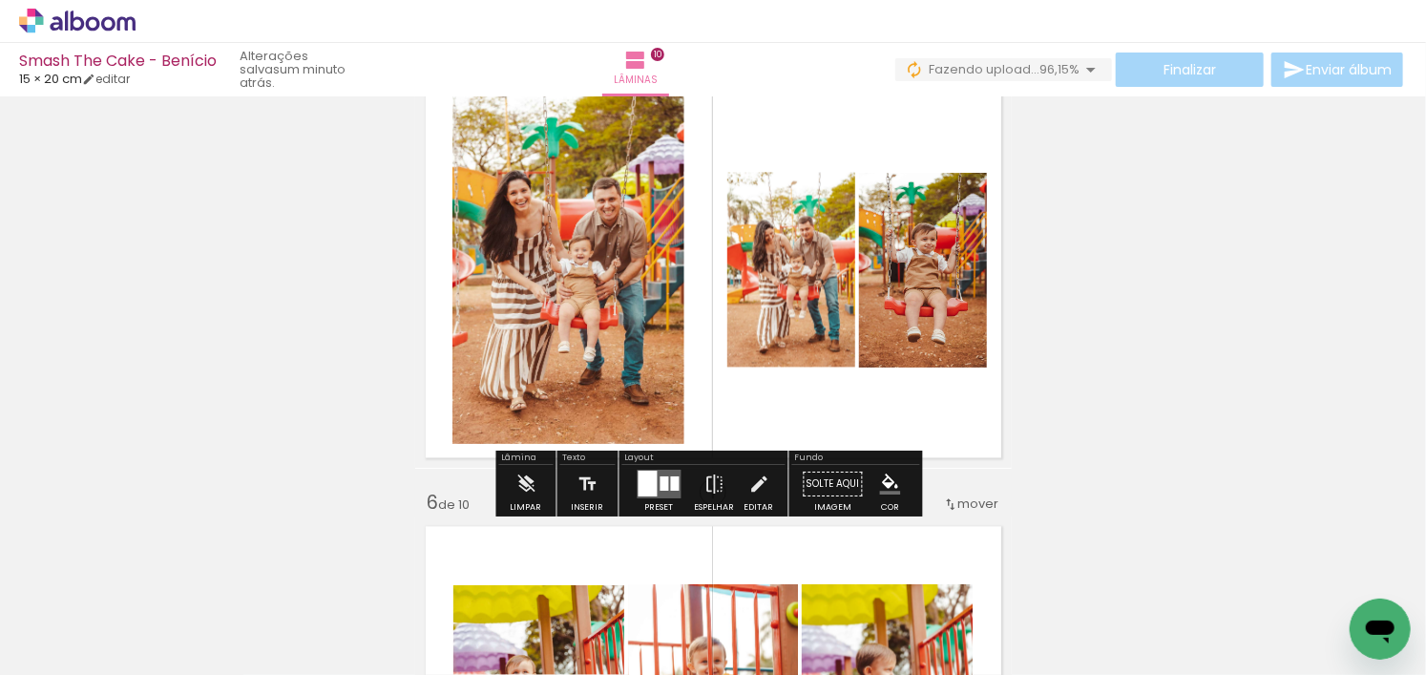
scroll to position [1866, 0]
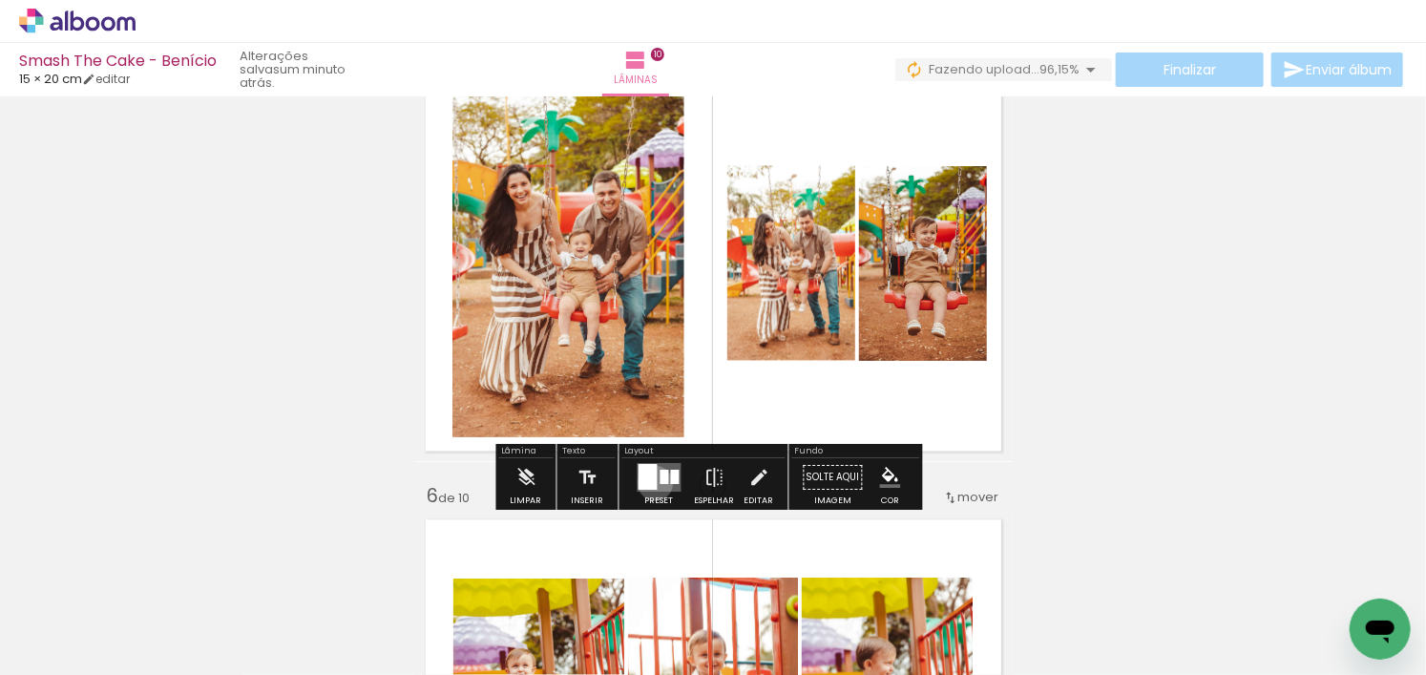
click at [651, 483] on div at bounding box center [648, 478] width 19 height 26
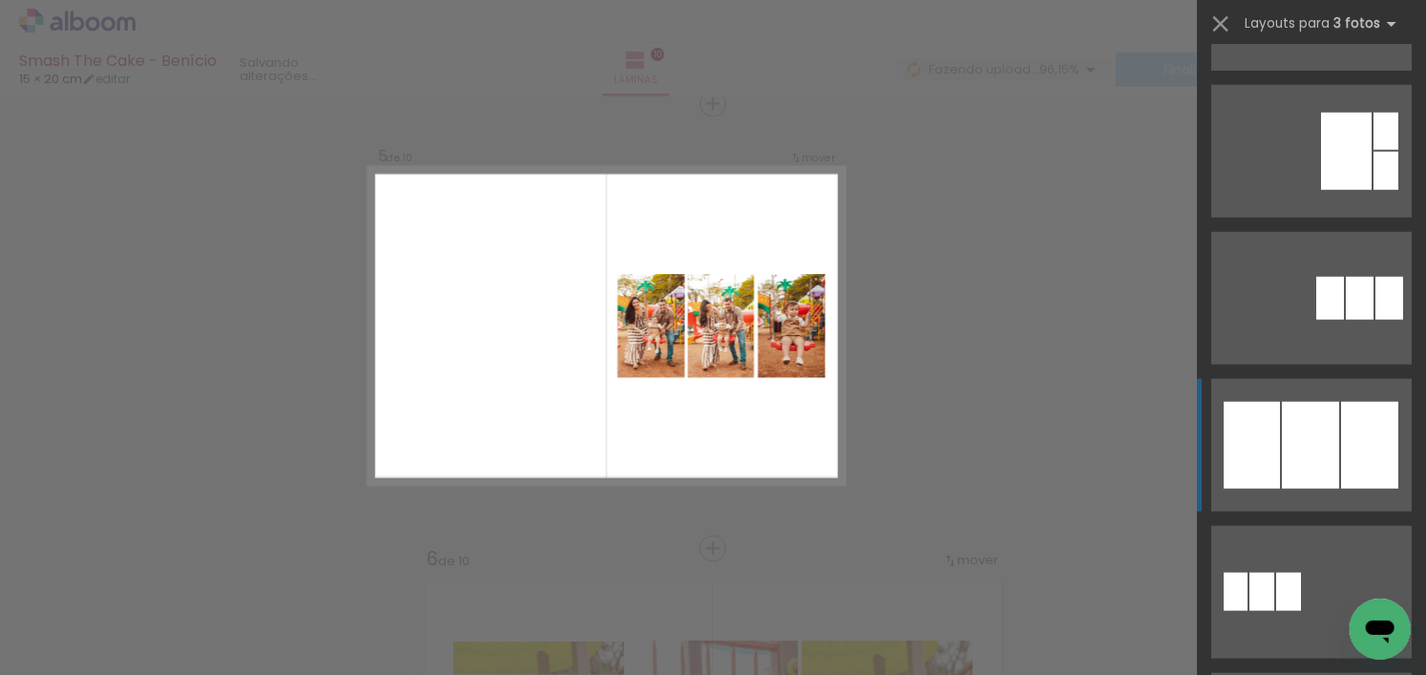
scroll to position [859, 0]
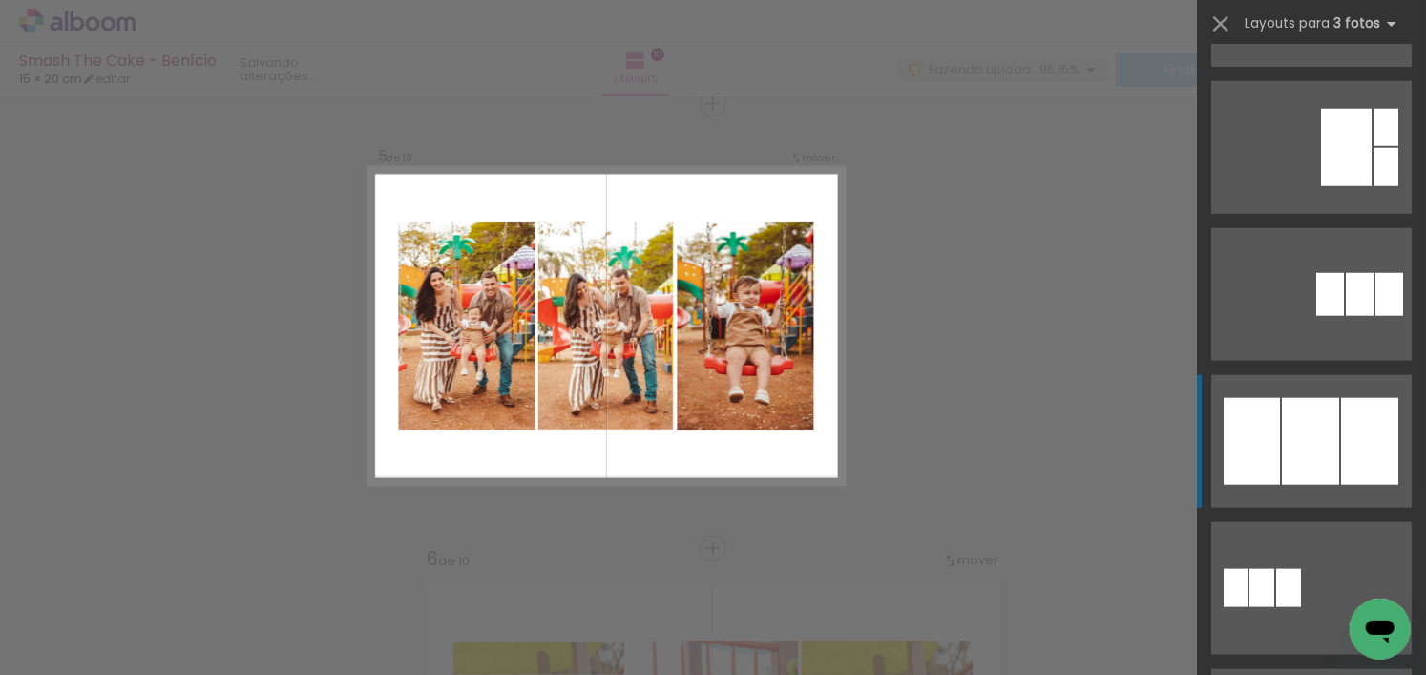
click at [1315, 434] on div at bounding box center [1310, 441] width 57 height 87
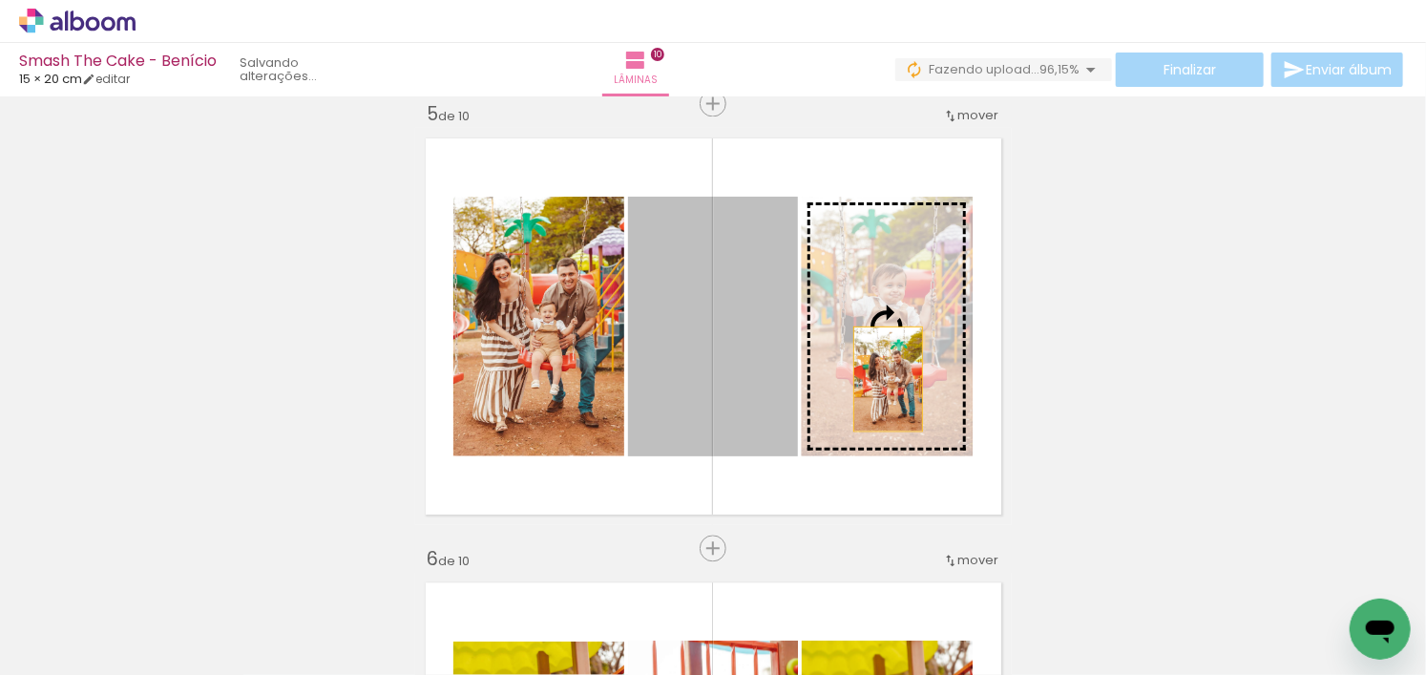
drag, startPoint x: 755, startPoint y: 377, endPoint x: 888, endPoint y: 380, distance: 132.7
click at [0, 0] on slot at bounding box center [0, 0] width 0 height 0
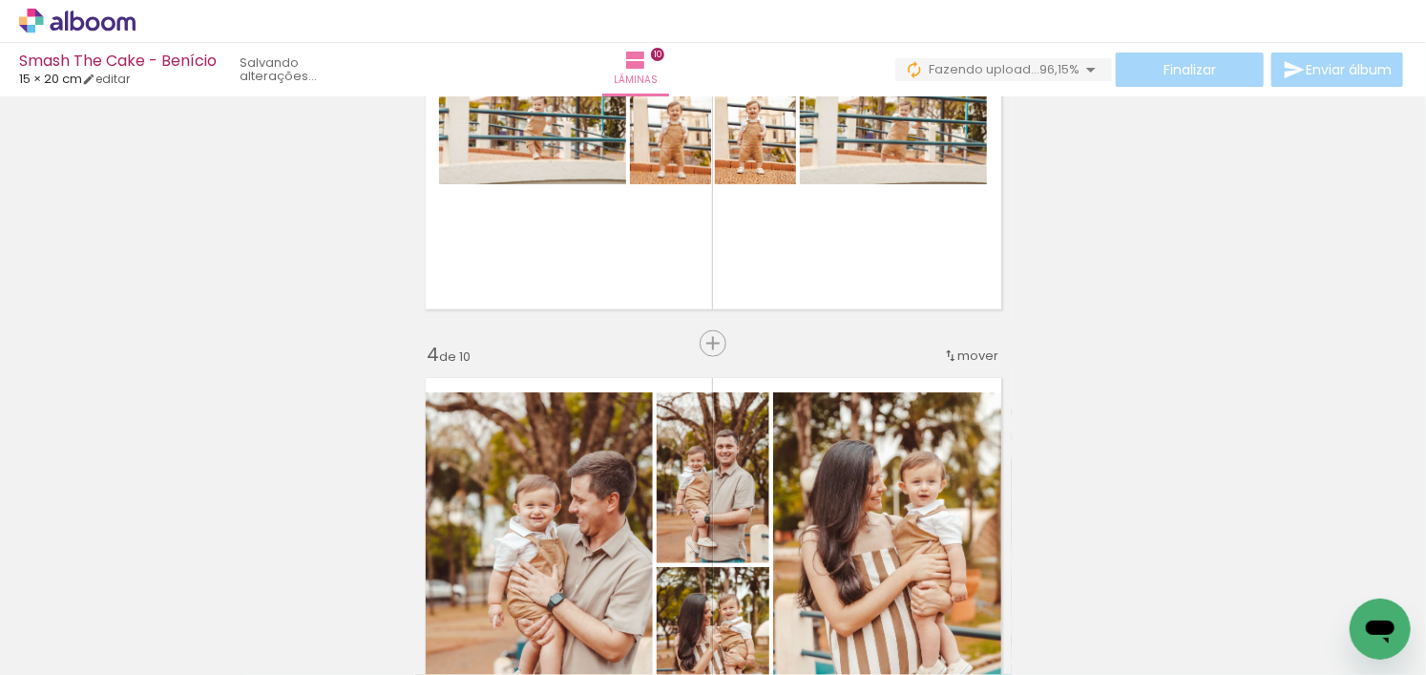
scroll to position [944, 0]
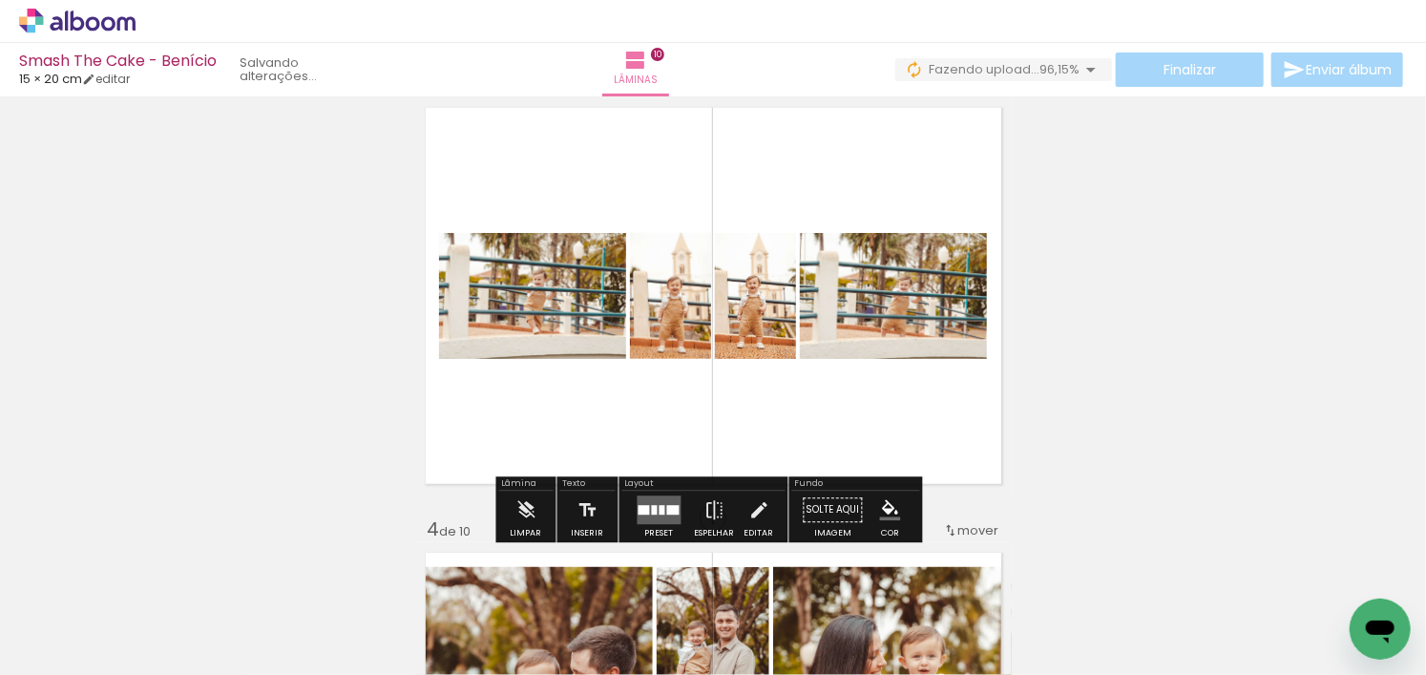
click at [650, 499] on quentale-layouter at bounding box center [660, 510] width 44 height 29
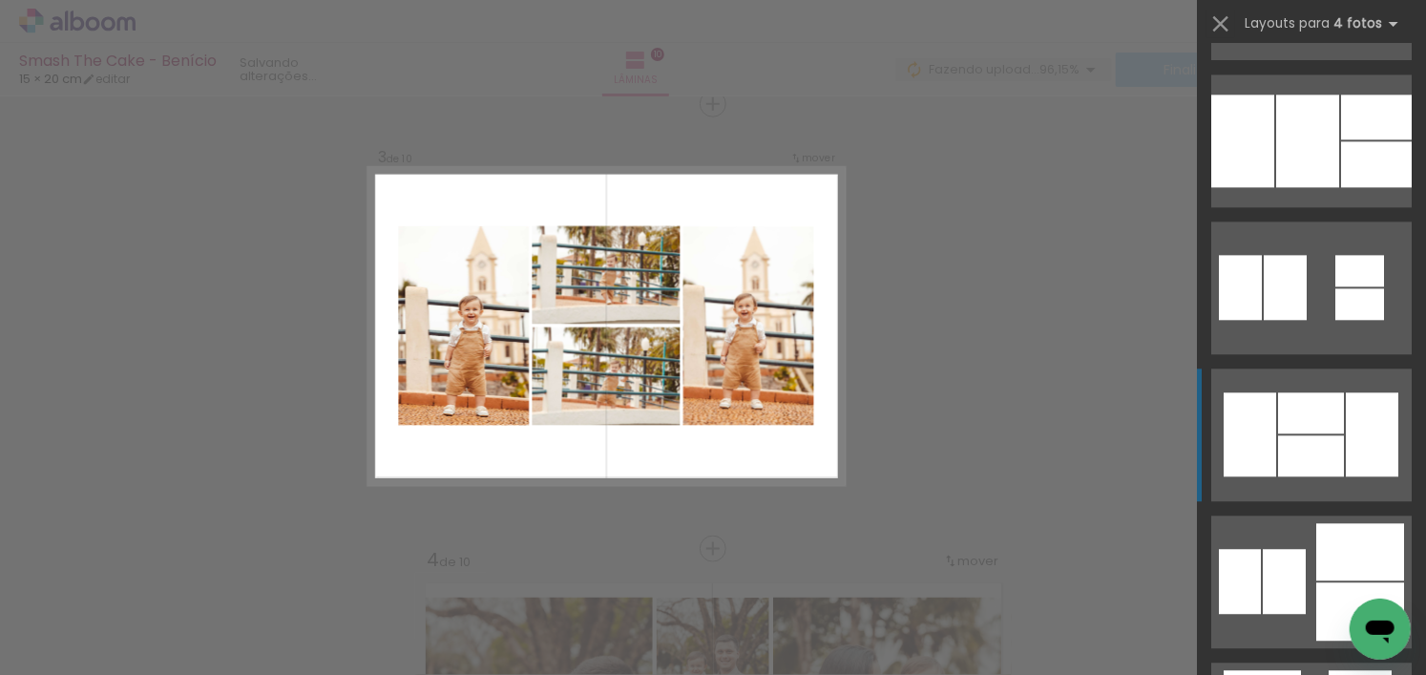
scroll to position [2195, 0]
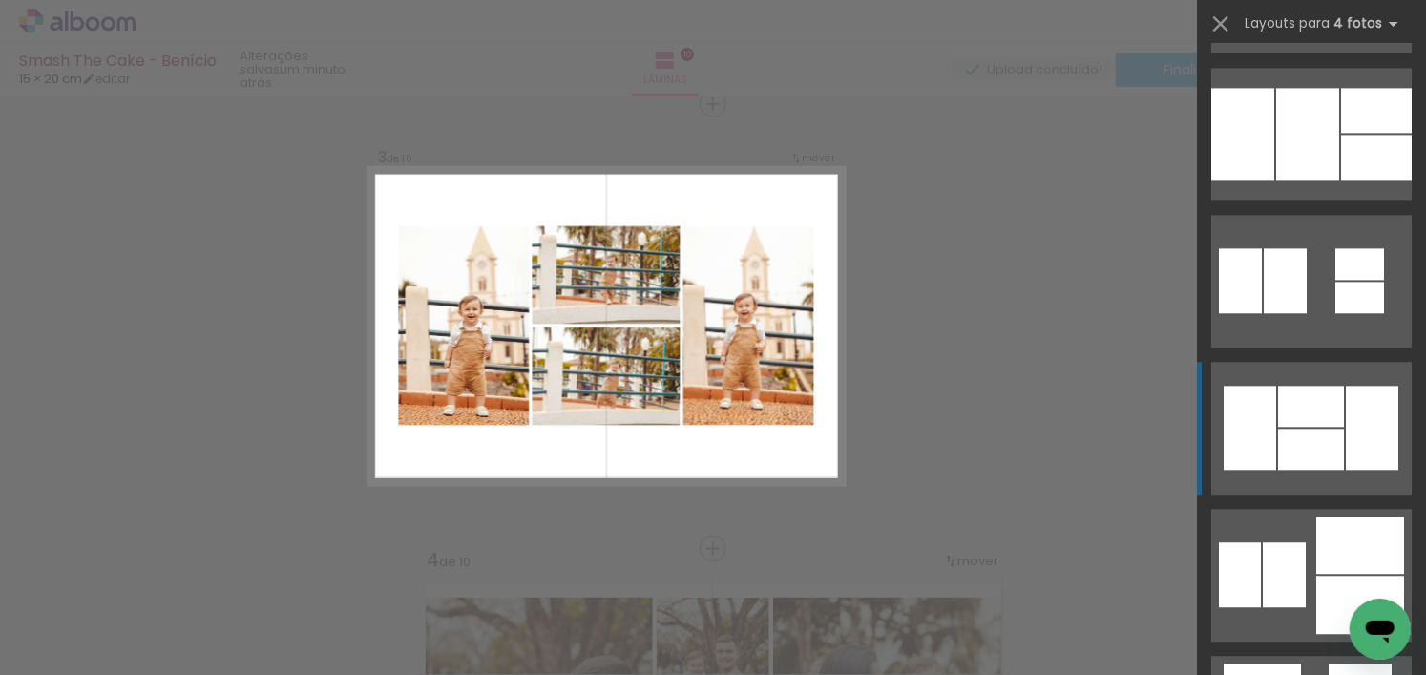
click at [1300, 408] on div at bounding box center [1311, 406] width 66 height 41
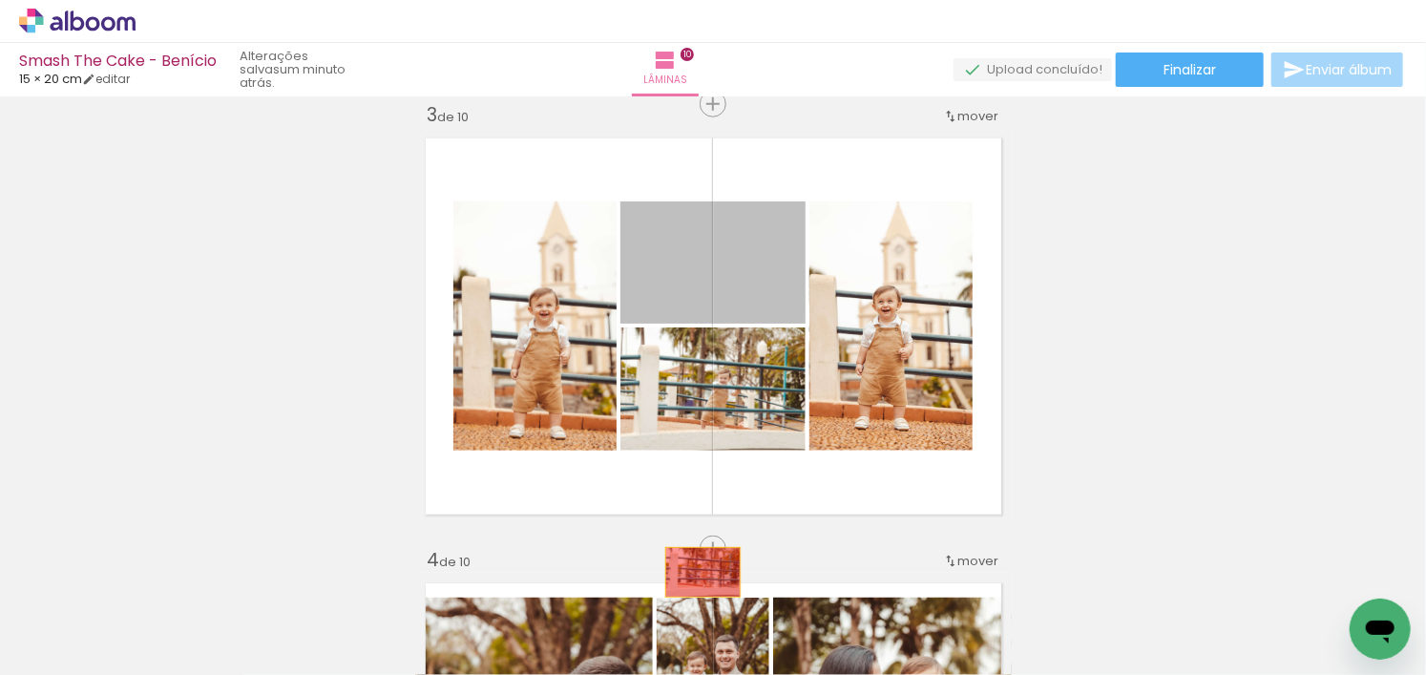
drag, startPoint x: 727, startPoint y: 291, endPoint x: 696, endPoint y: 572, distance: 282.4
click at [696, 572] on quentale-workspace at bounding box center [713, 337] width 1426 height 675
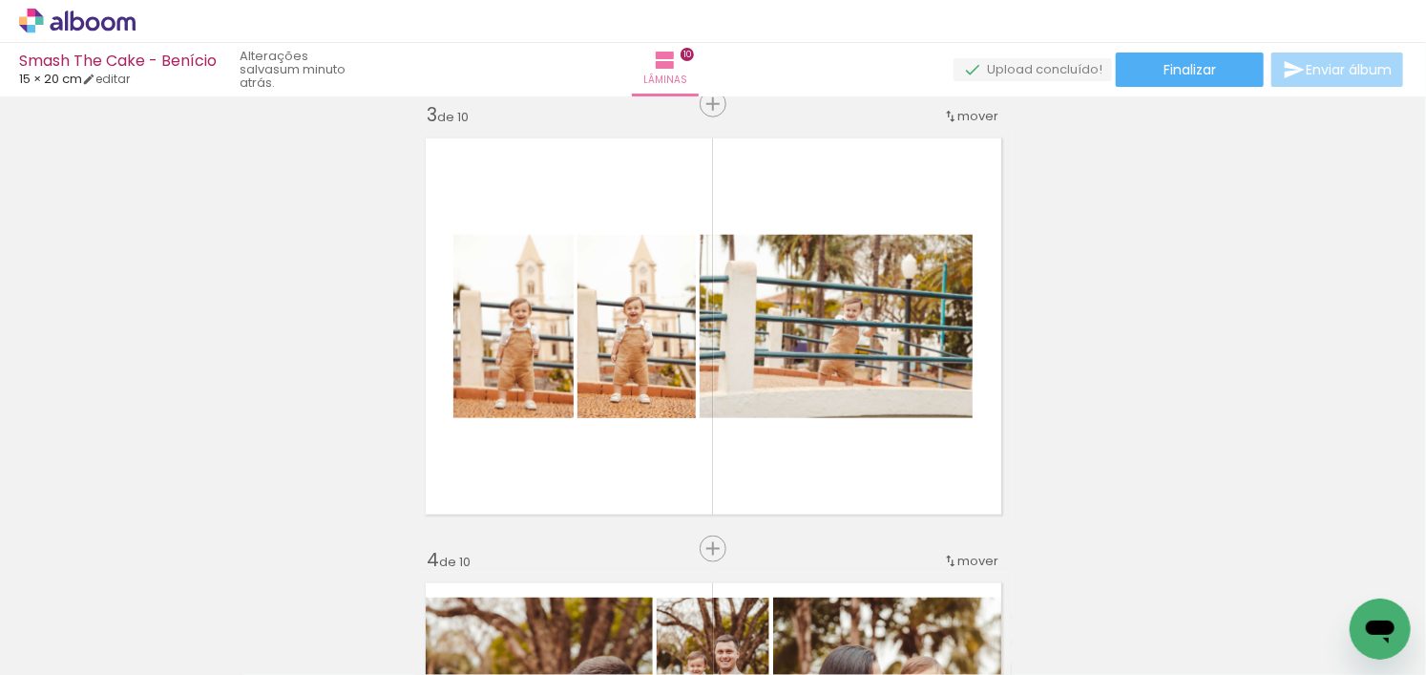
scroll to position [0, 1329]
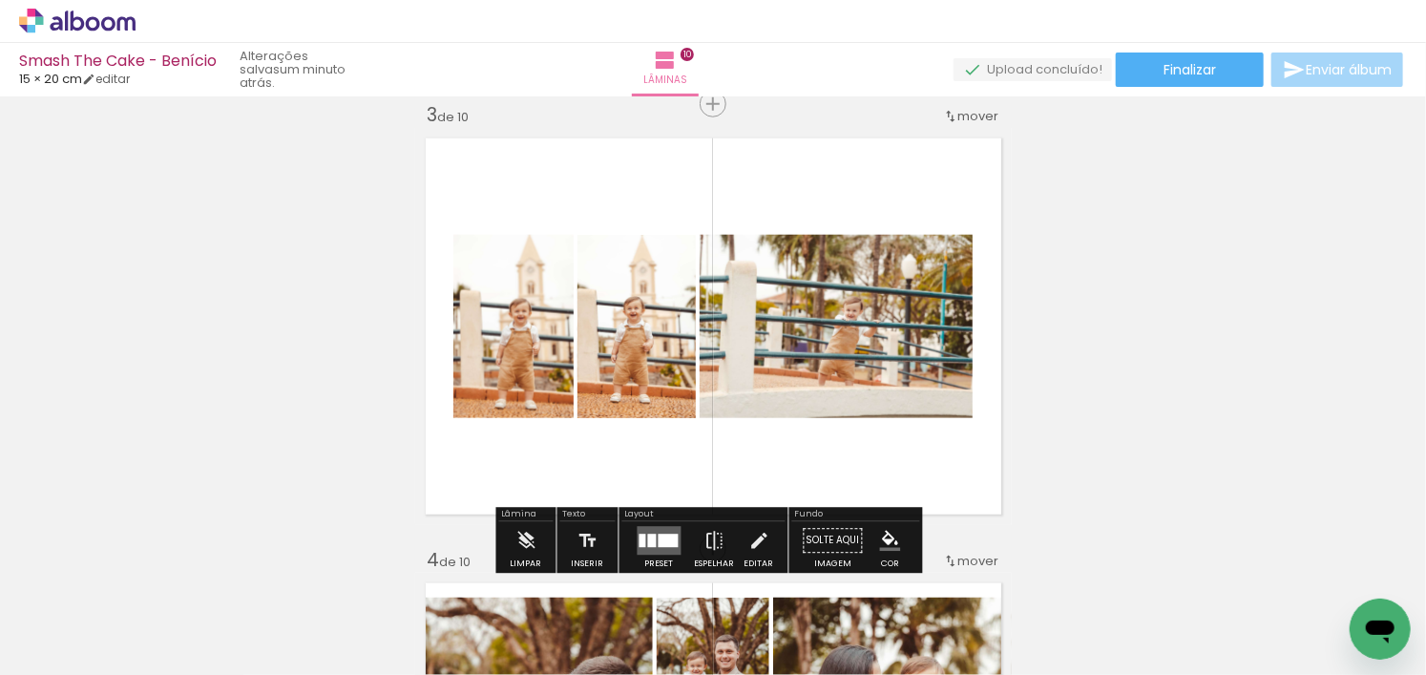
click at [676, 534] on quentale-layouter at bounding box center [660, 541] width 44 height 29
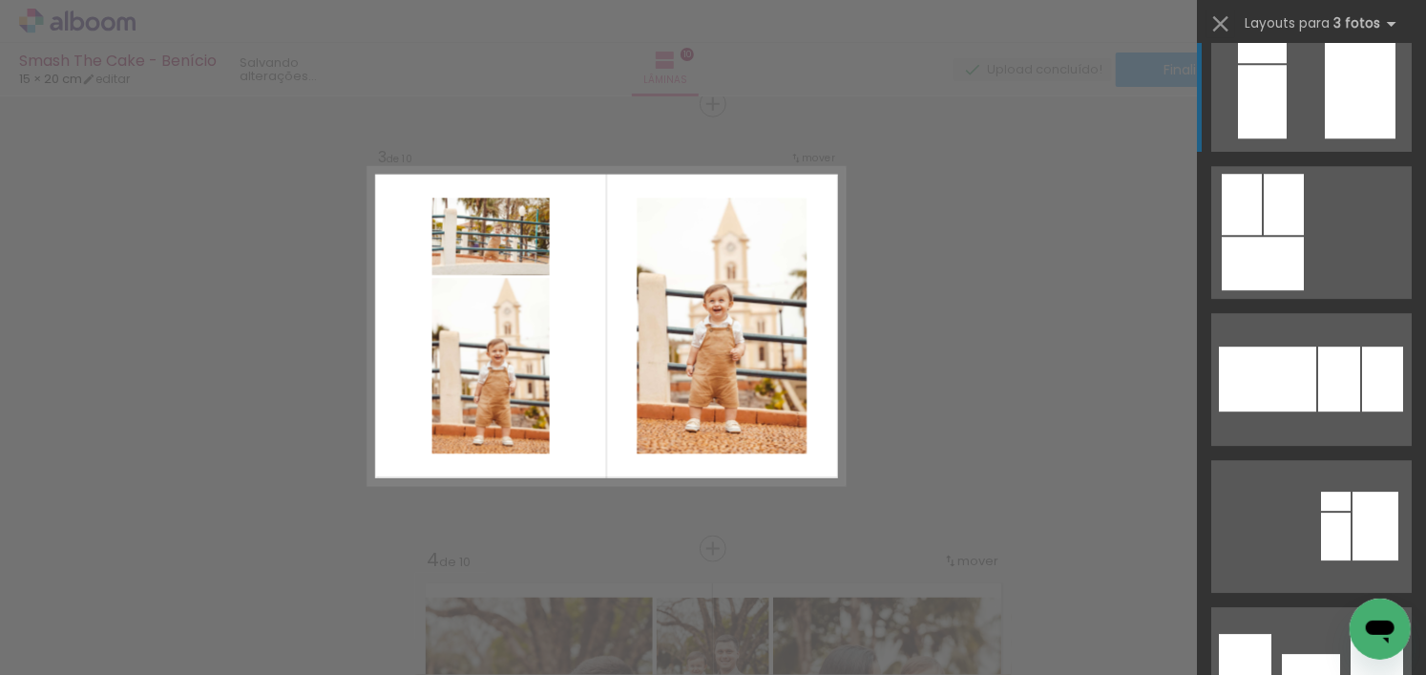
scroll to position [2386, 0]
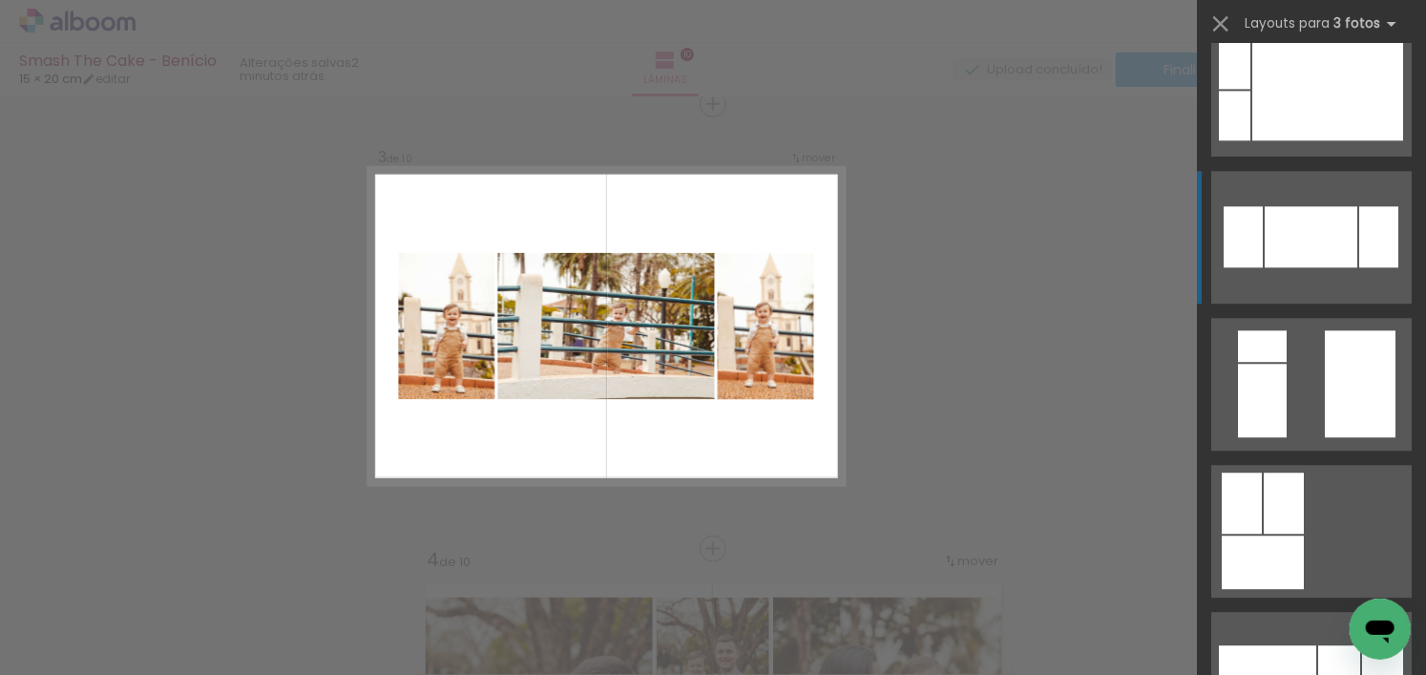
click at [1312, 259] on div at bounding box center [1311, 236] width 93 height 61
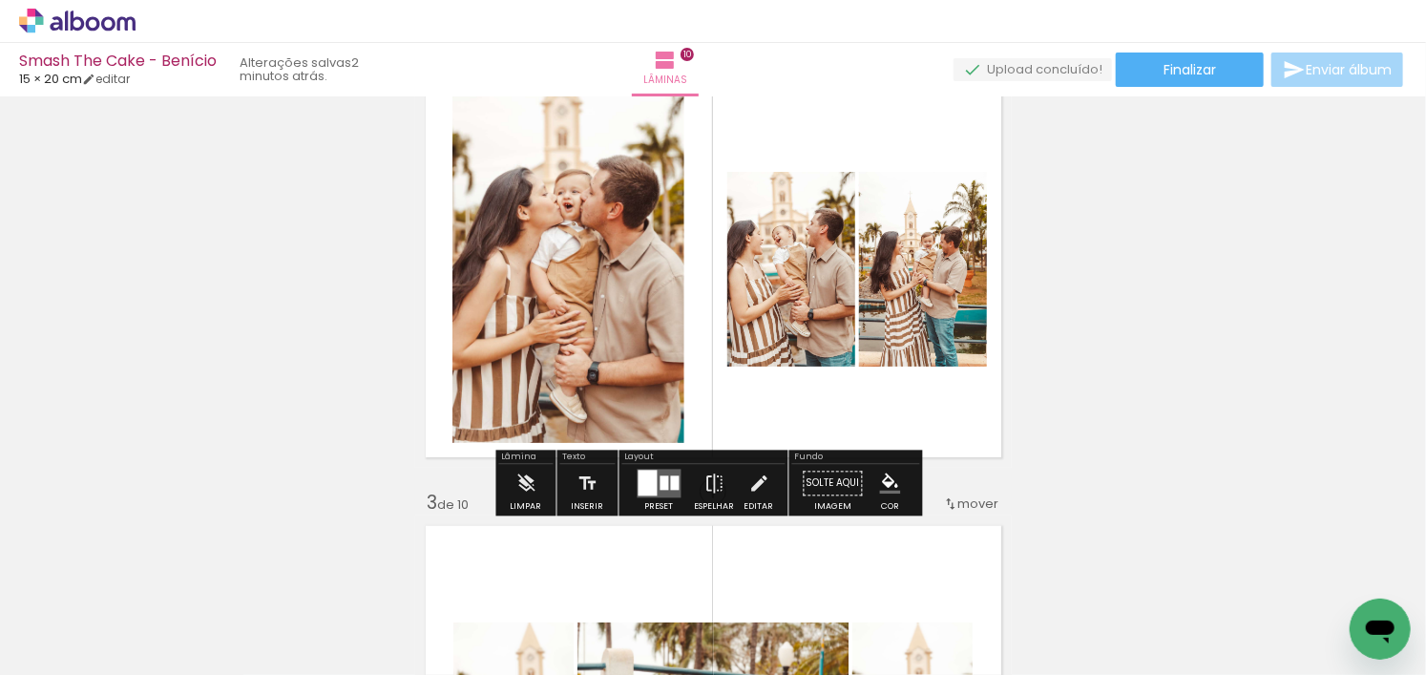
scroll to position [532, 0]
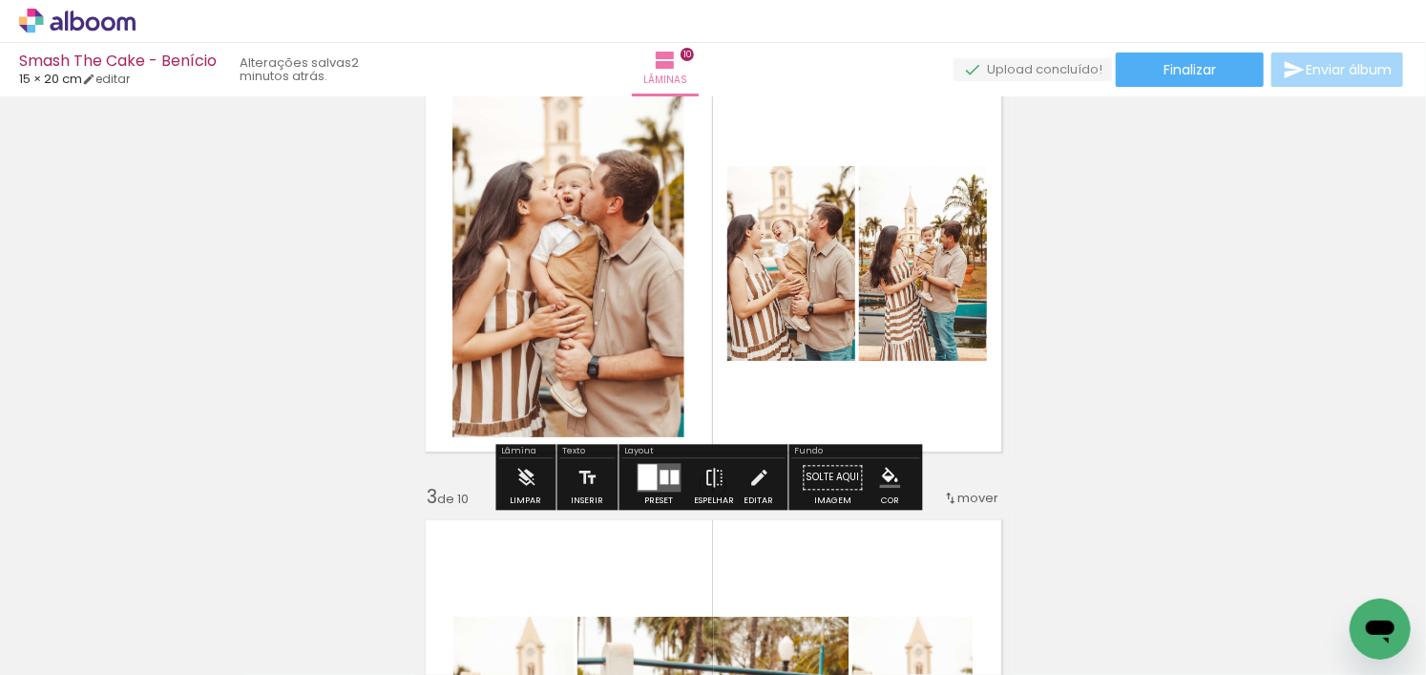
click at [660, 479] on div at bounding box center [664, 478] width 9 height 14
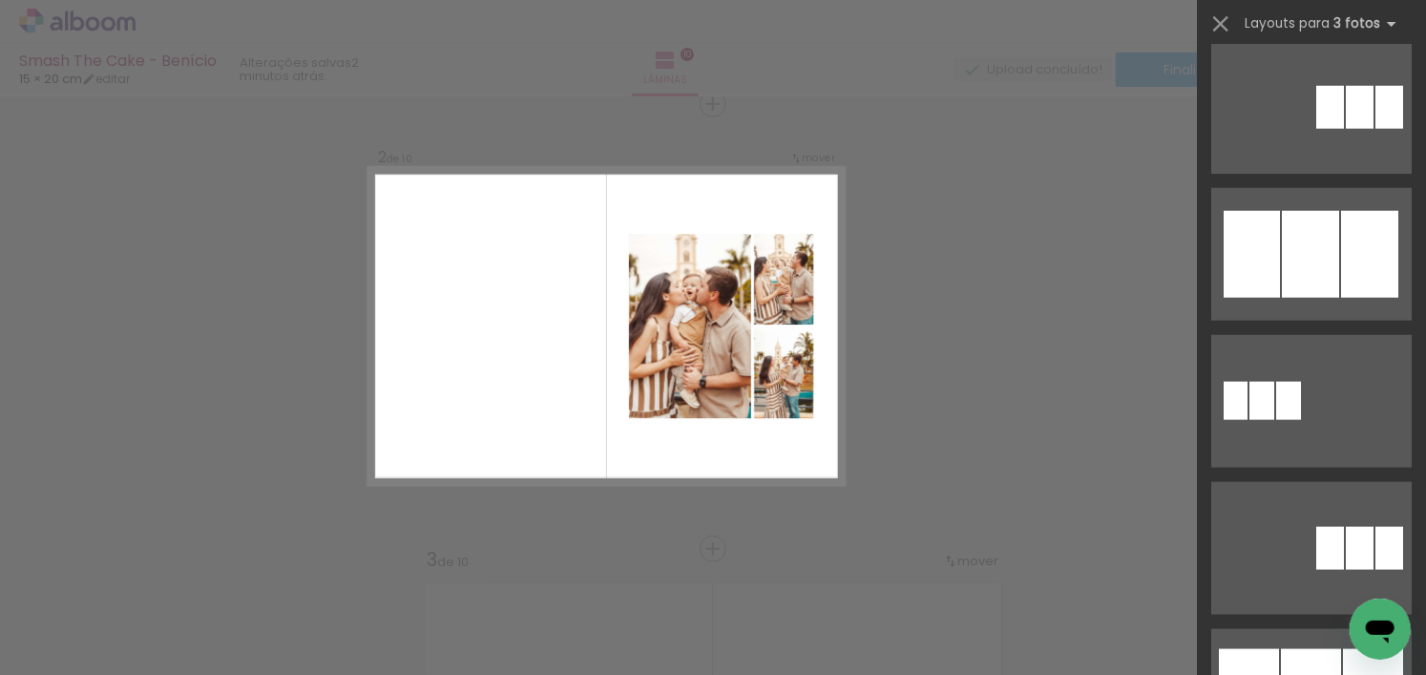
scroll to position [1050, 0]
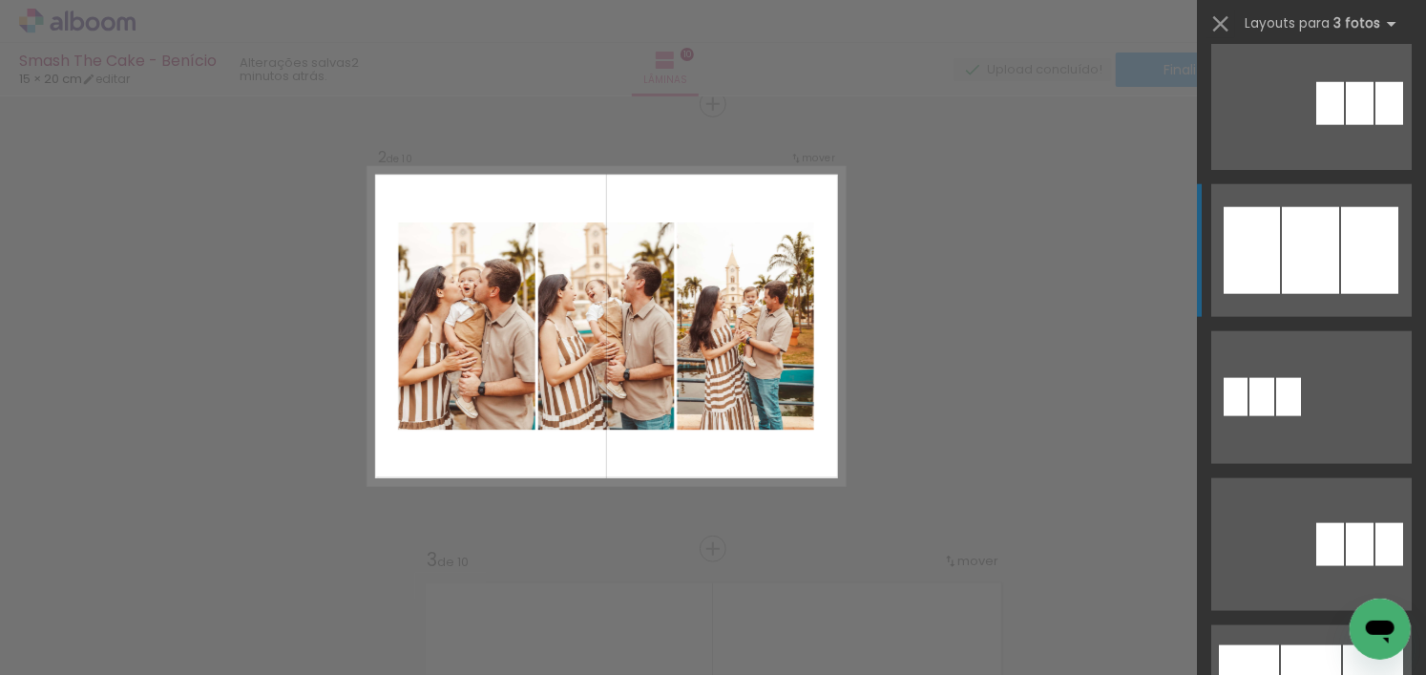
click at [1300, 264] on div at bounding box center [1310, 250] width 57 height 87
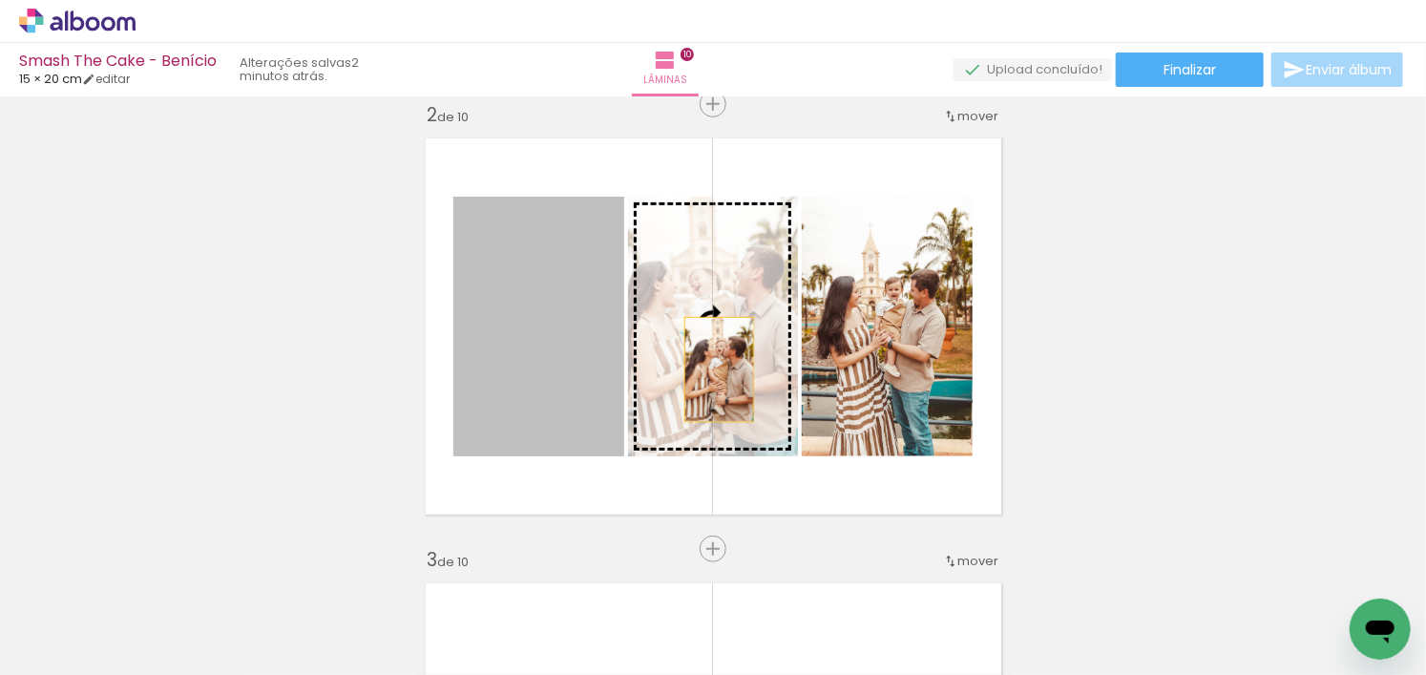
drag, startPoint x: 554, startPoint y: 364, endPoint x: 712, endPoint y: 369, distance: 158.5
click at [0, 0] on slot at bounding box center [0, 0] width 0 height 0
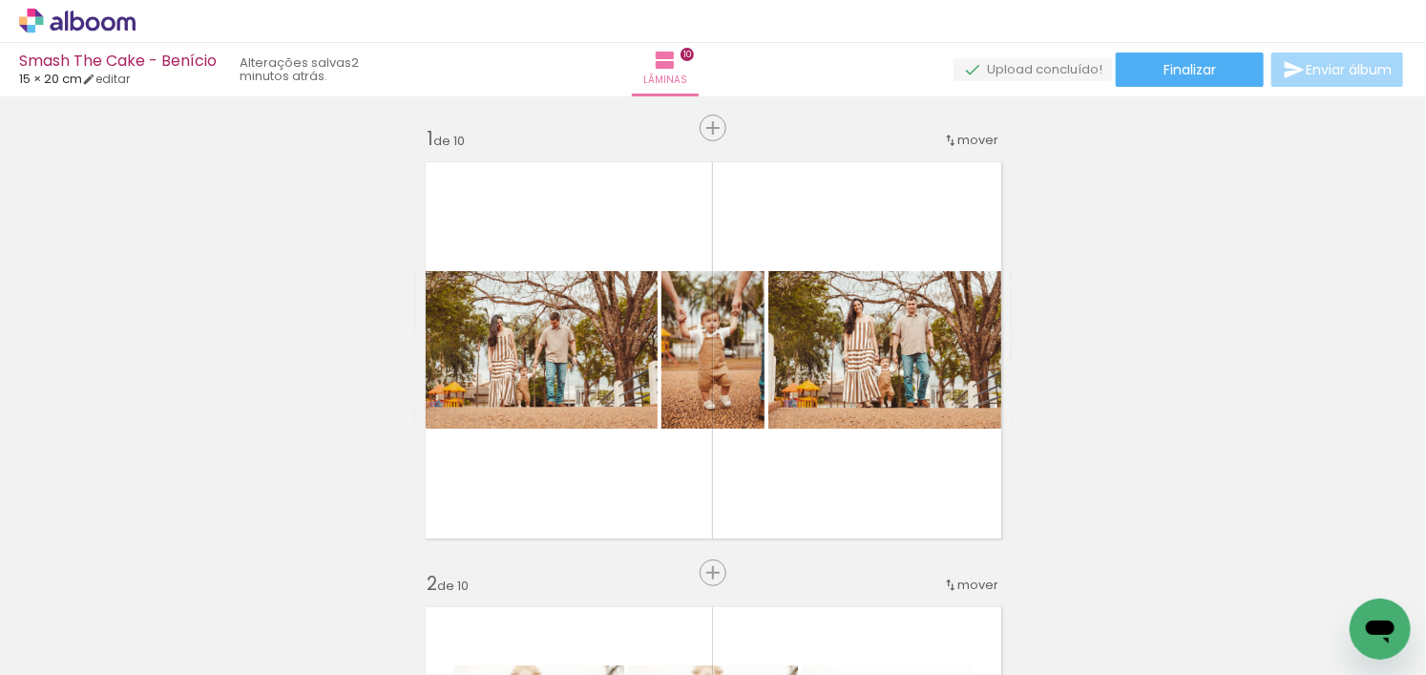
scroll to position [0, 418]
drag, startPoint x: 330, startPoint y: 624, endPoint x: 338, endPoint y: 634, distance: 12.2
click at [338, 634] on div at bounding box center [308, 610] width 94 height 63
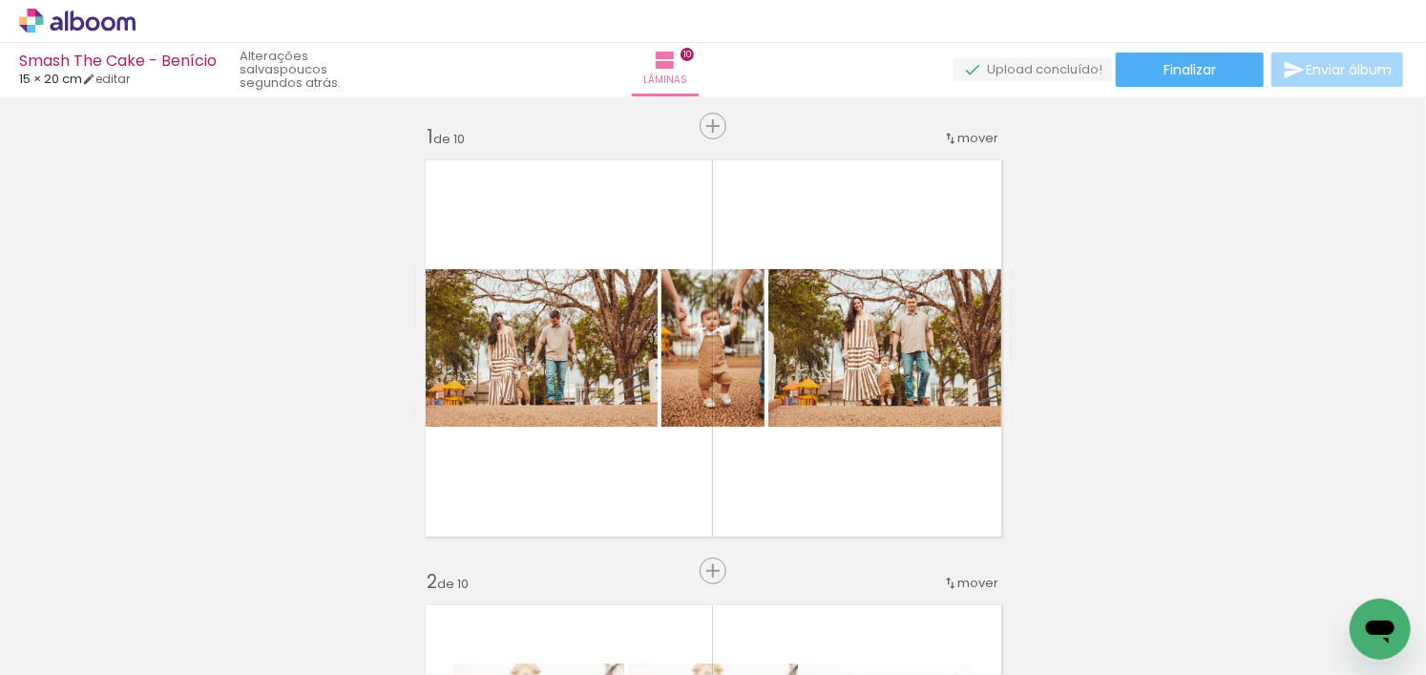
scroll to position [0, 0]
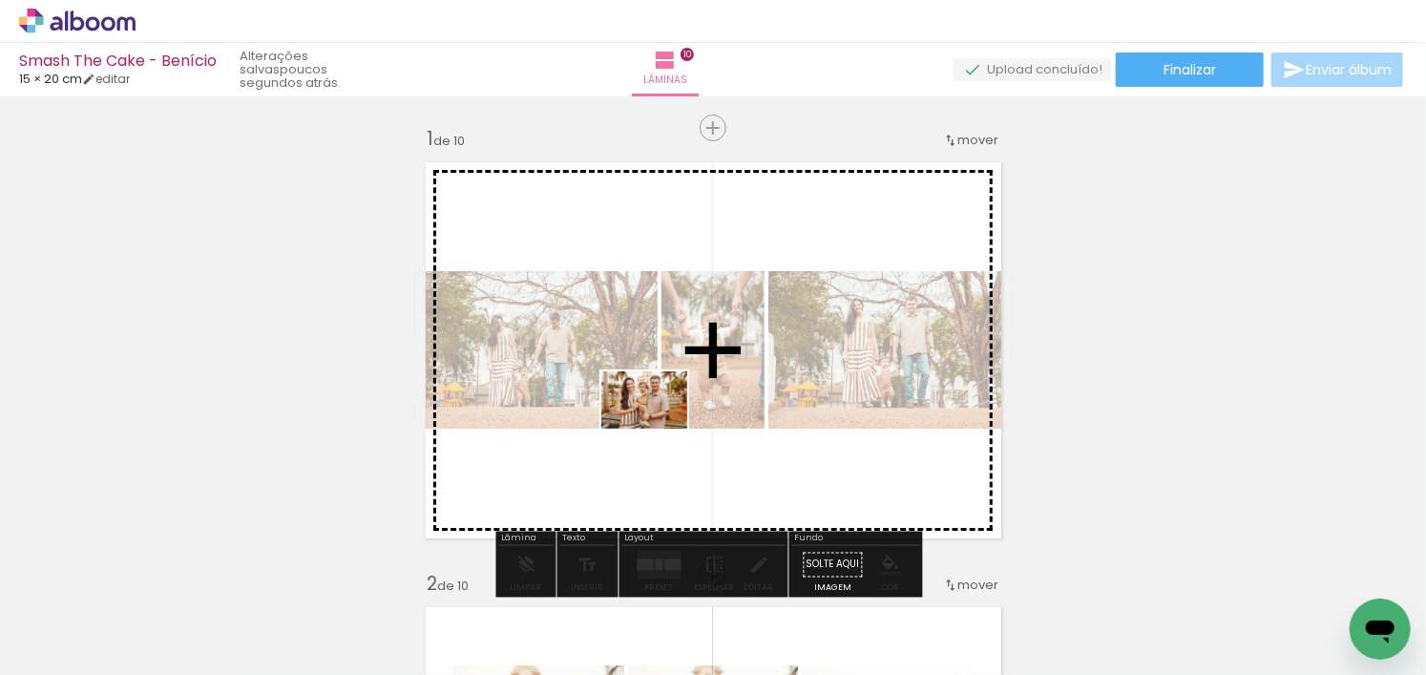
drag, startPoint x: 319, startPoint y: 618, endPoint x: 678, endPoint y: 421, distance: 409.2
click at [678, 421] on quentale-workspace at bounding box center [713, 337] width 1426 height 675
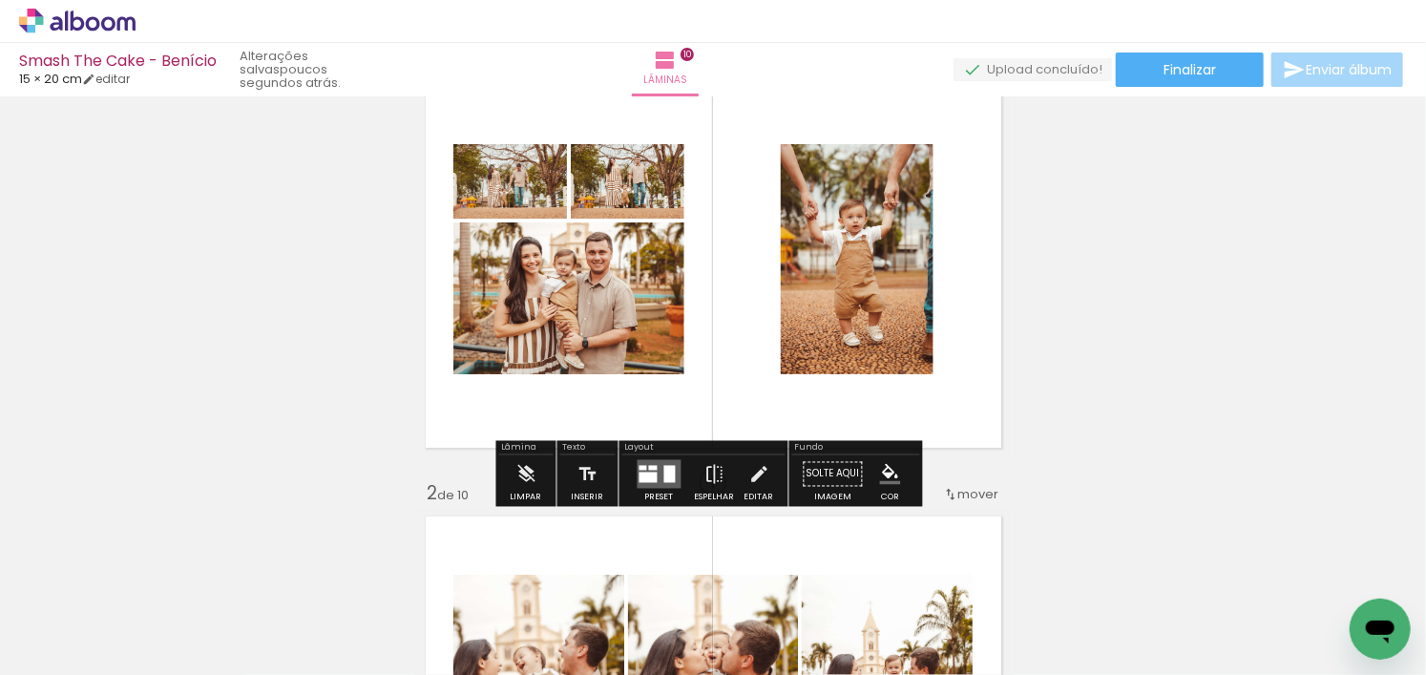
scroll to position [95, 0]
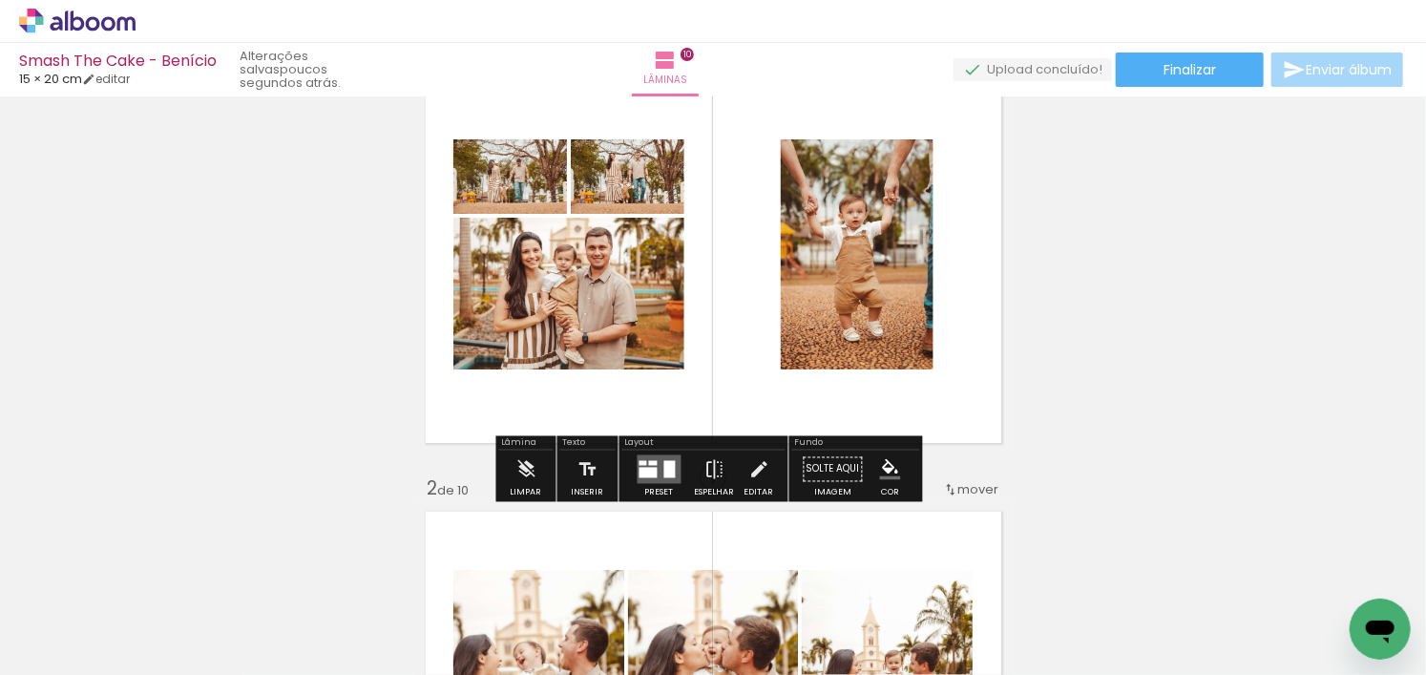
click at [656, 478] on quentale-layouter at bounding box center [660, 469] width 44 height 29
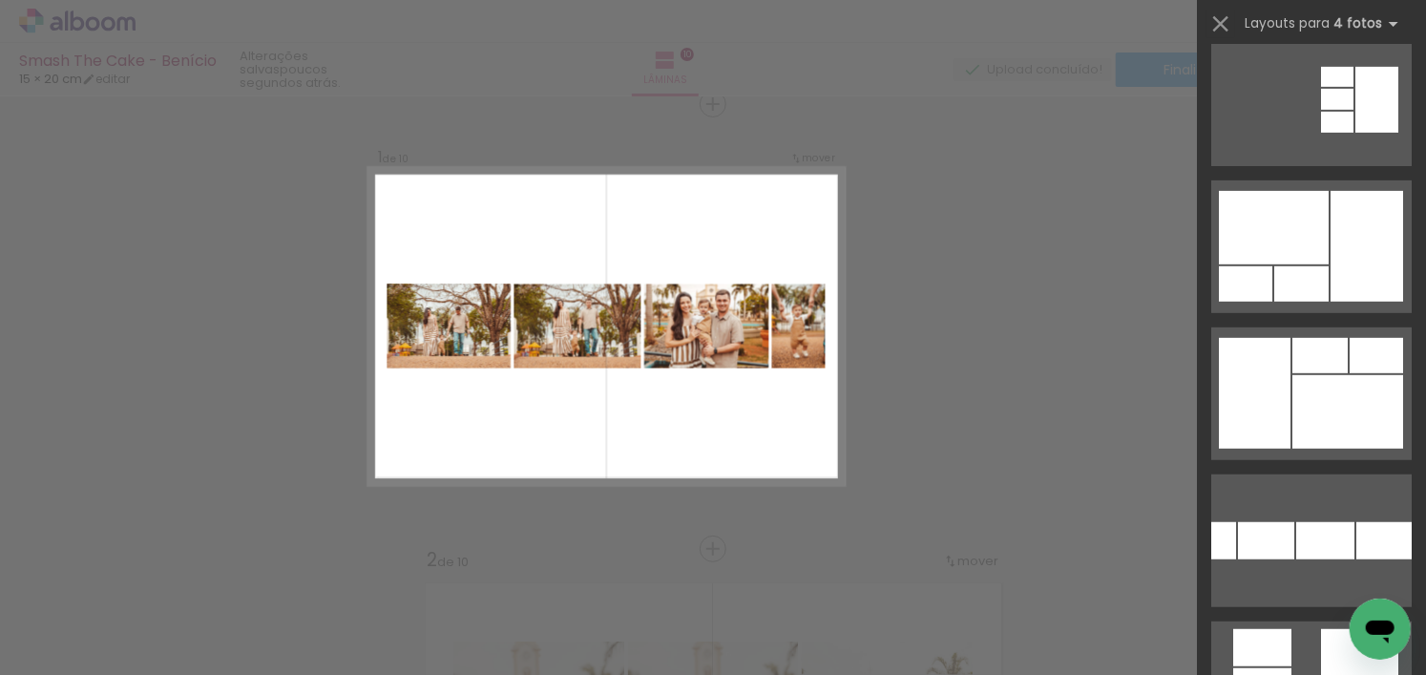
scroll to position [477, 0]
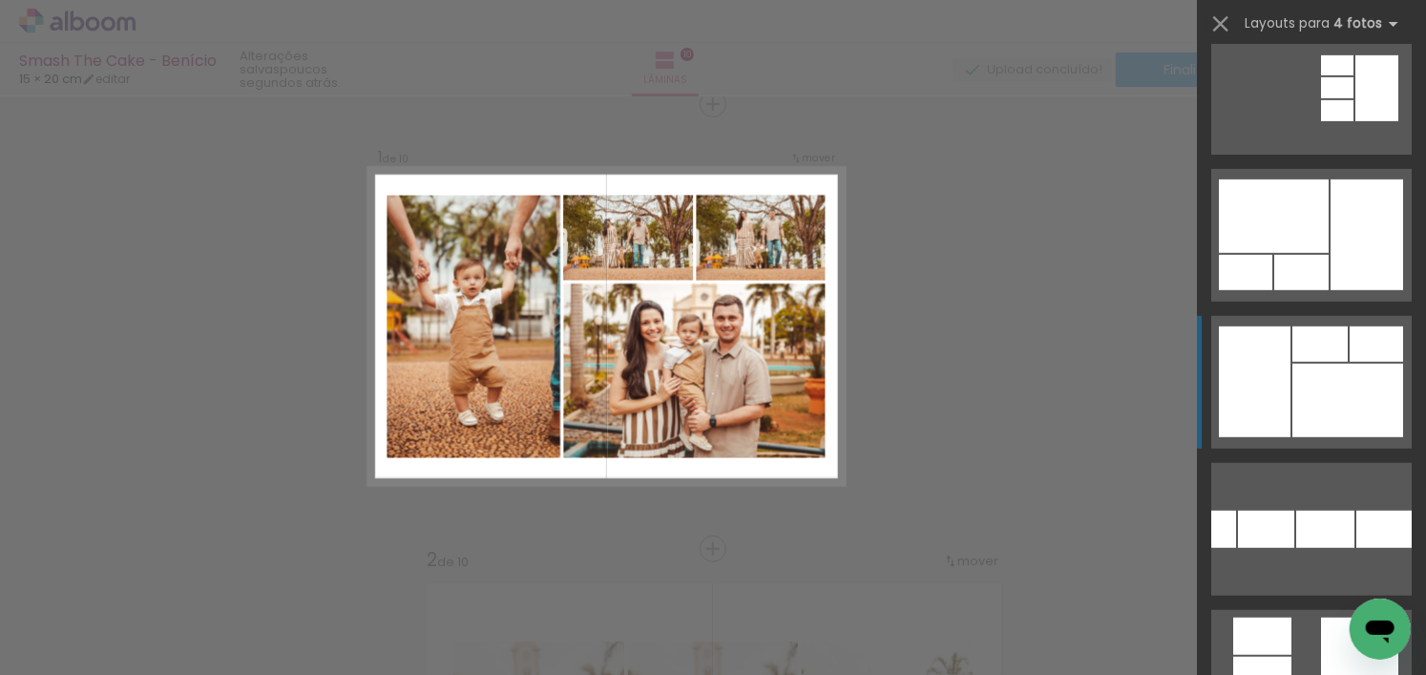
click at [1308, 348] on div at bounding box center [1319, 343] width 55 height 35
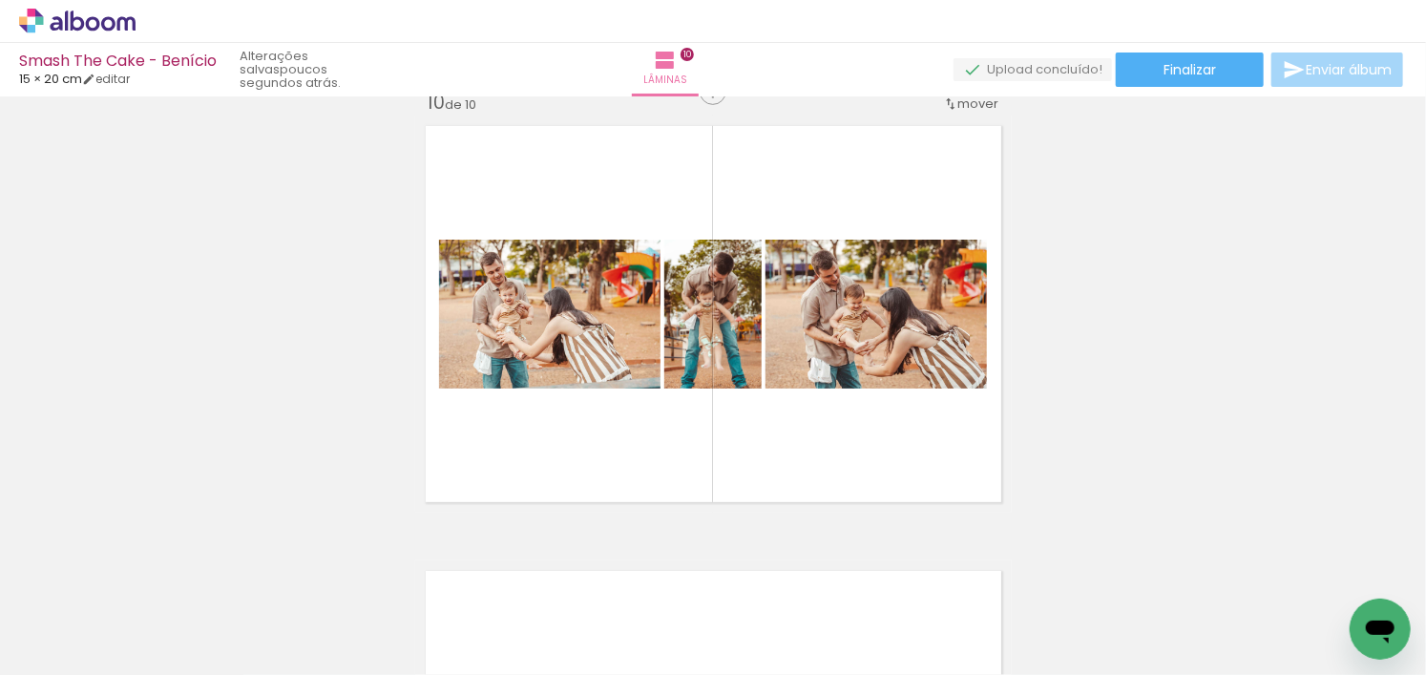
scroll to position [4032, 0]
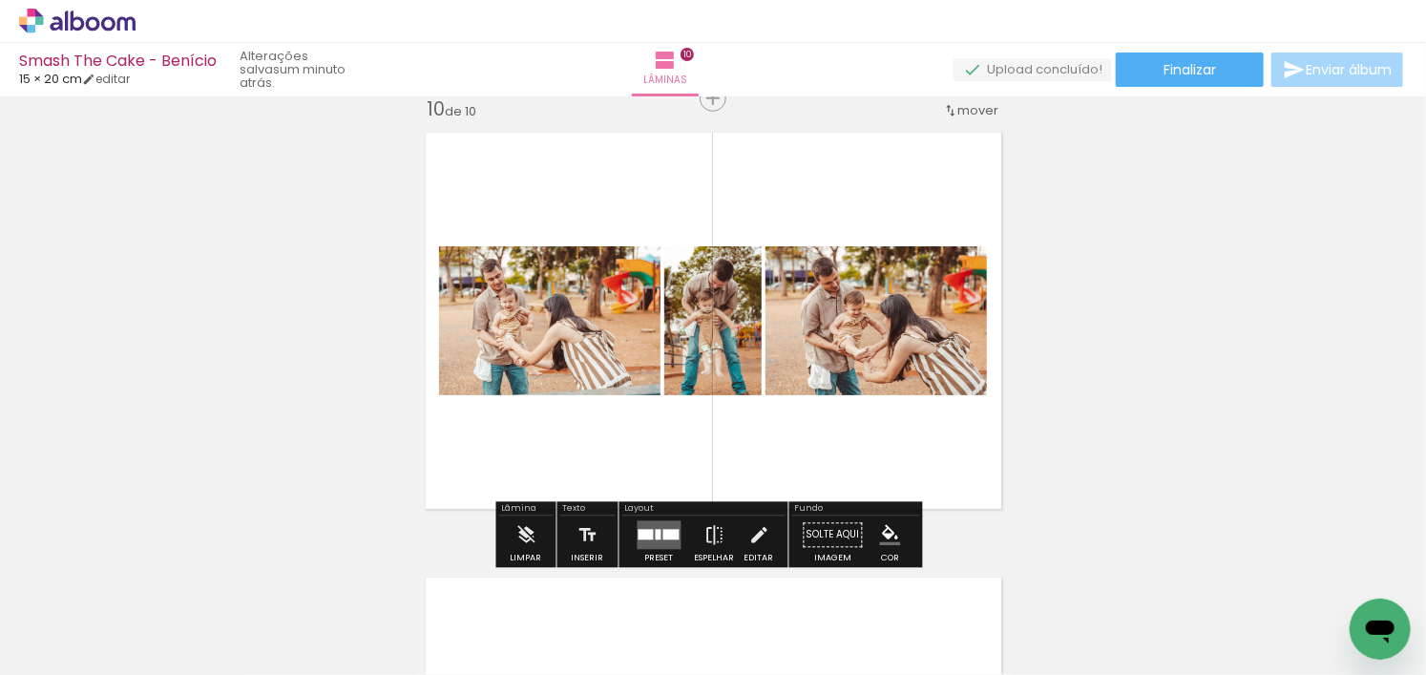
scroll to position [0, 418]
